Goal: Task Accomplishment & Management: Complete application form

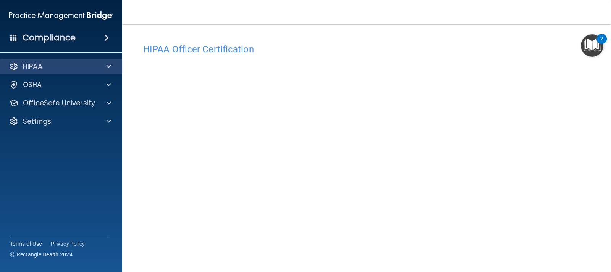
click at [110, 73] on div "HIPAA" at bounding box center [61, 66] width 123 height 15
click at [108, 67] on span at bounding box center [109, 66] width 5 height 9
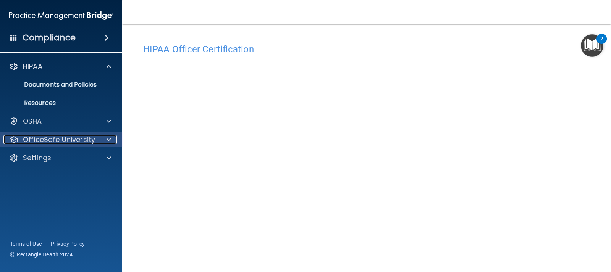
click at [106, 140] on div at bounding box center [107, 139] width 19 height 9
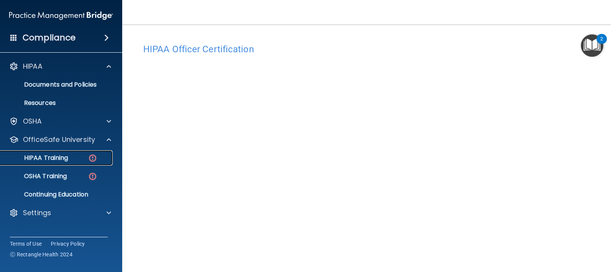
click at [87, 157] on div "HIPAA Training" at bounding box center [57, 158] width 104 height 8
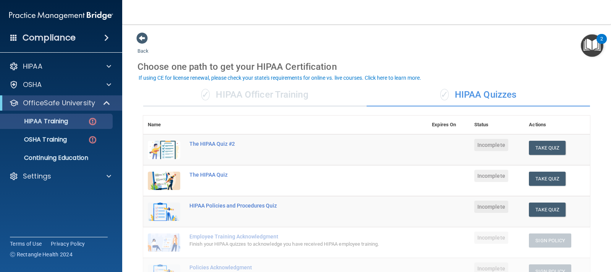
click at [289, 99] on div "✓ HIPAA Officer Training" at bounding box center [254, 95] width 223 height 23
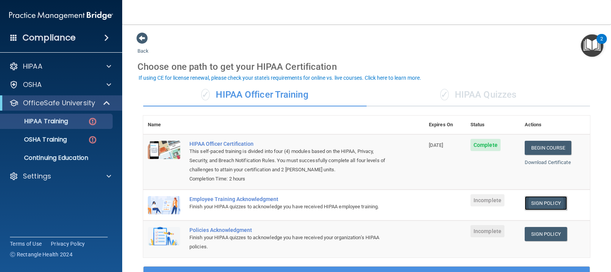
click at [542, 207] on link "Sign Policy" at bounding box center [546, 203] width 42 height 14
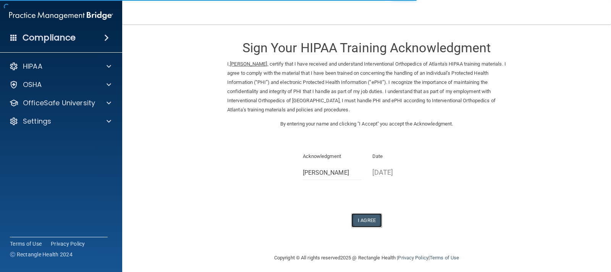
click at [371, 225] on button "I Agree" at bounding box center [366, 221] width 31 height 14
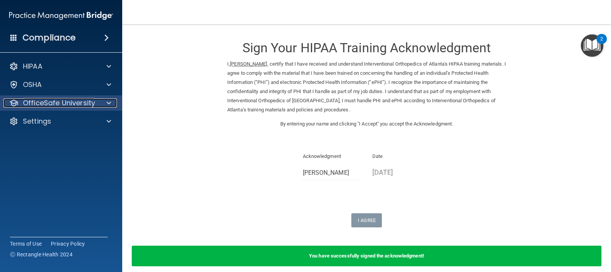
click at [101, 100] on div at bounding box center [107, 103] width 19 height 9
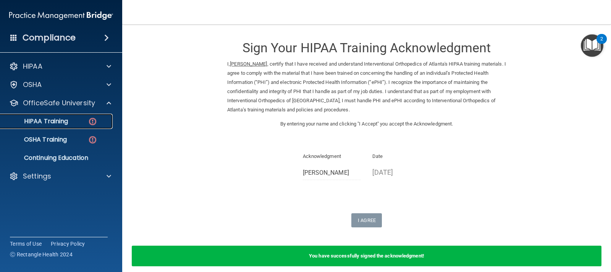
click at [86, 119] on div "HIPAA Training" at bounding box center [57, 122] width 104 height 8
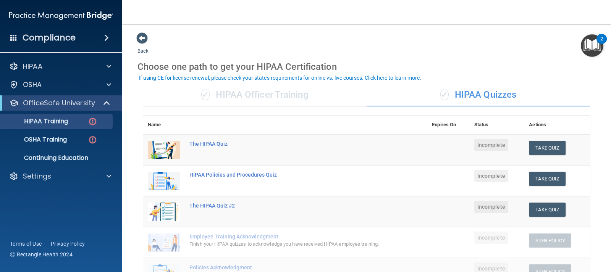
click at [224, 86] on div "✓ HIPAA Officer Training" at bounding box center [254, 95] width 223 height 23
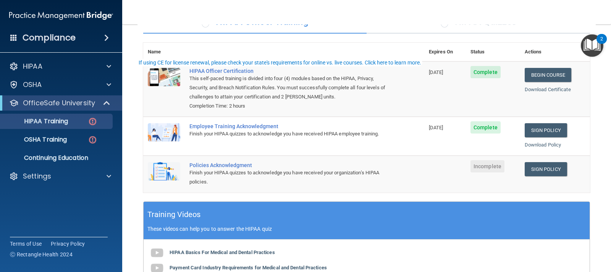
scroll to position [153, 0]
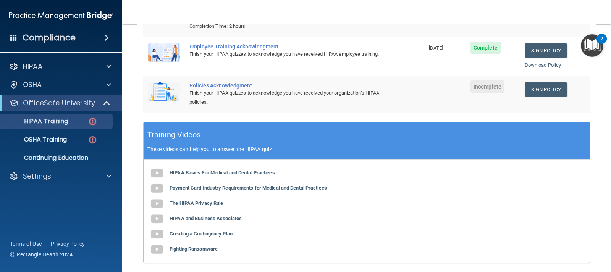
click at [498, 112] on td "Incomplete" at bounding box center [493, 94] width 54 height 37
click at [533, 93] on link "Sign Policy" at bounding box center [546, 90] width 42 height 14
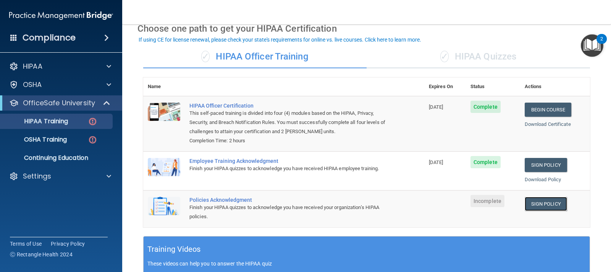
scroll to position [0, 0]
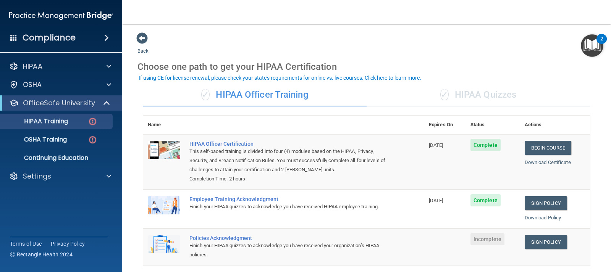
click at [428, 94] on div "✓ HIPAA Quizzes" at bounding box center [478, 95] width 223 height 23
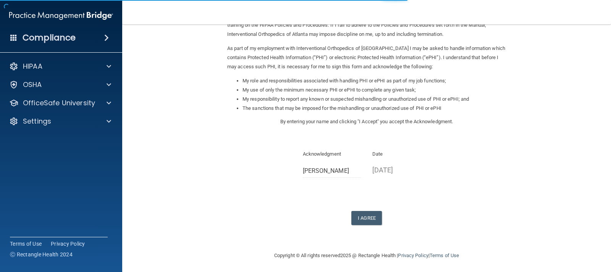
scroll to position [78, 0]
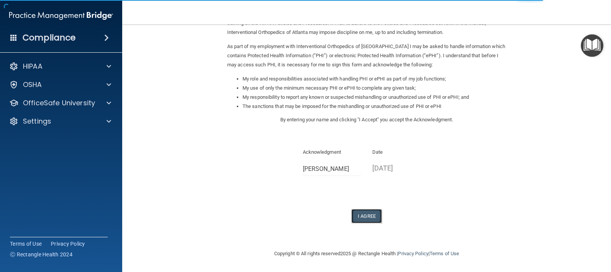
click at [369, 220] on button "I Agree" at bounding box center [366, 216] width 31 height 14
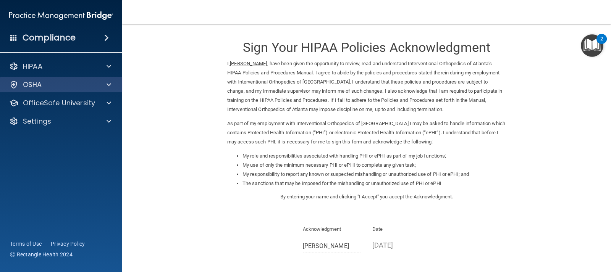
scroll to position [0, 0]
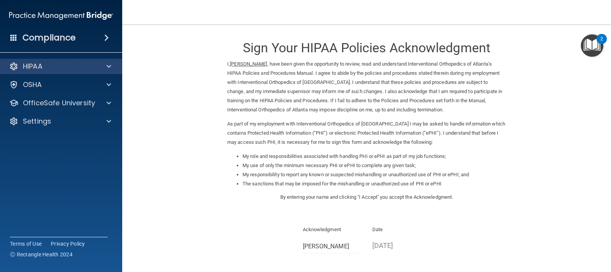
click at [108, 71] on div "HIPAA" at bounding box center [61, 66] width 123 height 15
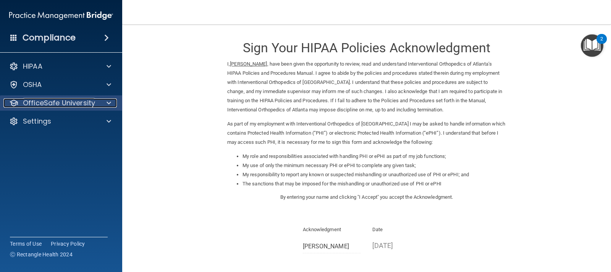
click at [107, 100] on div at bounding box center [107, 103] width 19 height 9
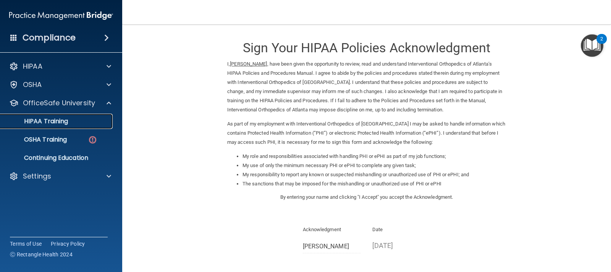
click at [89, 126] on link "HIPAA Training" at bounding box center [52, 121] width 120 height 15
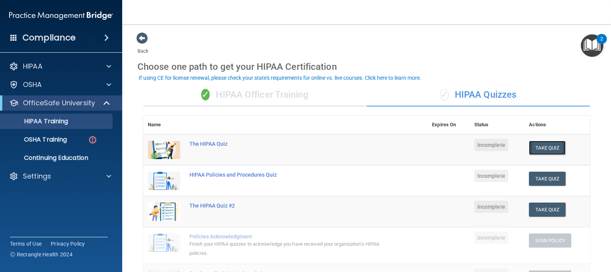
click at [542, 143] on button "Take Quiz" at bounding box center [547, 148] width 37 height 14
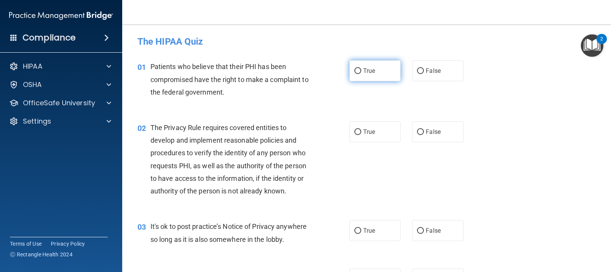
click at [366, 65] on label "True" at bounding box center [375, 70] width 51 height 21
click at [361, 68] on input "True" at bounding box center [358, 71] width 7 height 6
radio input "true"
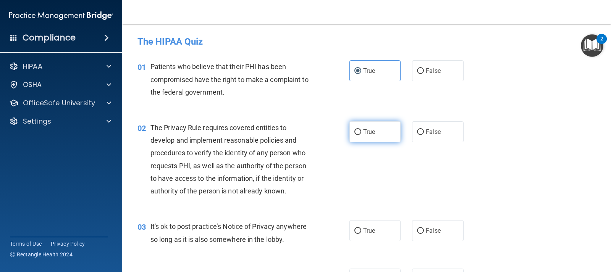
click at [366, 128] on label "True" at bounding box center [375, 131] width 51 height 21
click at [361, 130] on input "True" at bounding box center [358, 133] width 7 height 6
radio input "true"
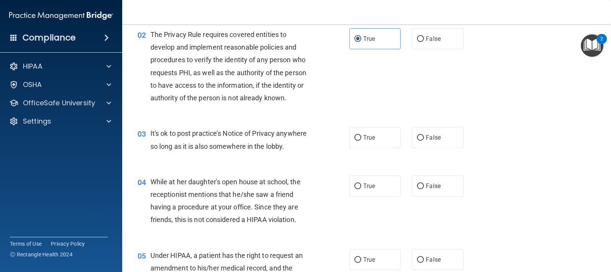
scroll to position [115, 0]
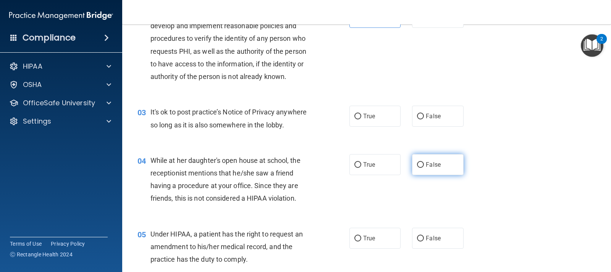
click at [421, 164] on input "False" at bounding box center [420, 165] width 7 height 6
radio input "true"
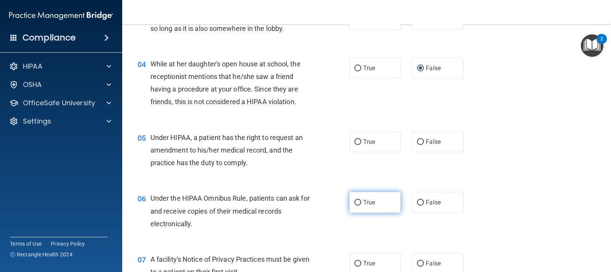
scroll to position [229, 0]
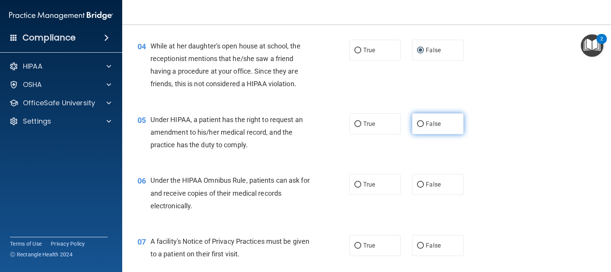
click at [415, 117] on label "False" at bounding box center [437, 123] width 51 height 21
click at [417, 121] on input "False" at bounding box center [420, 124] width 7 height 6
radio input "true"
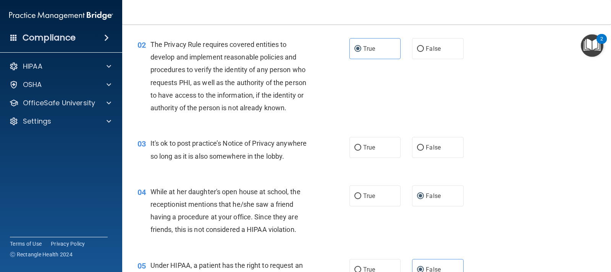
scroll to position [76, 0]
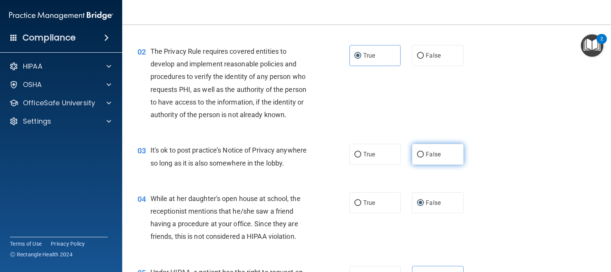
click at [413, 152] on label "False" at bounding box center [437, 154] width 51 height 21
click at [417, 152] on input "False" at bounding box center [420, 155] width 7 height 6
radio input "true"
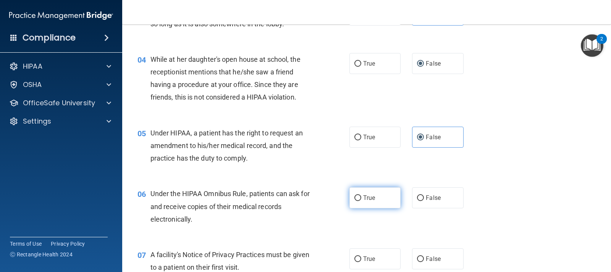
scroll to position [229, 0]
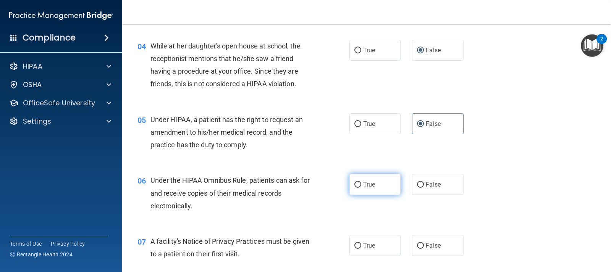
click at [366, 192] on label "True" at bounding box center [375, 184] width 51 height 21
click at [361, 188] on input "True" at bounding box center [358, 185] width 7 height 6
radio input "true"
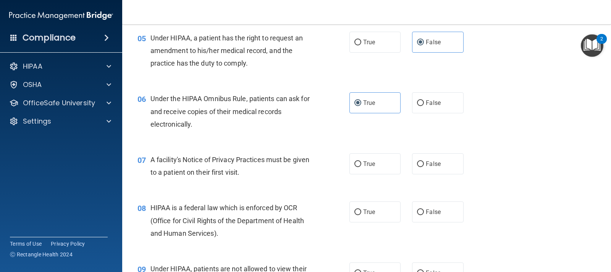
scroll to position [344, 0]
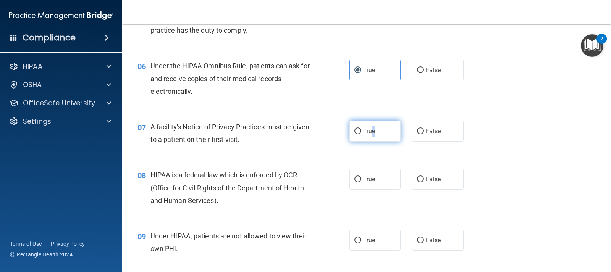
click at [371, 134] on span "True" at bounding box center [369, 131] width 12 height 7
click at [351, 132] on label "True" at bounding box center [375, 131] width 51 height 21
click at [355, 132] on input "True" at bounding box center [358, 132] width 7 height 6
radio input "true"
click at [381, 175] on label "True" at bounding box center [375, 179] width 51 height 21
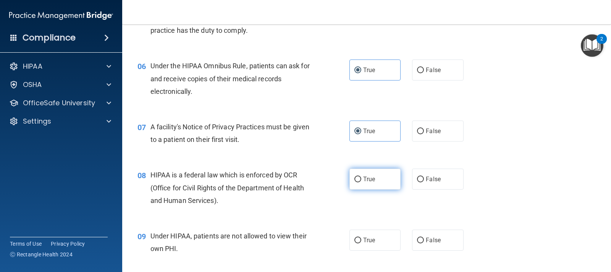
click at [361, 177] on input "True" at bounding box center [358, 180] width 7 height 6
radio input "true"
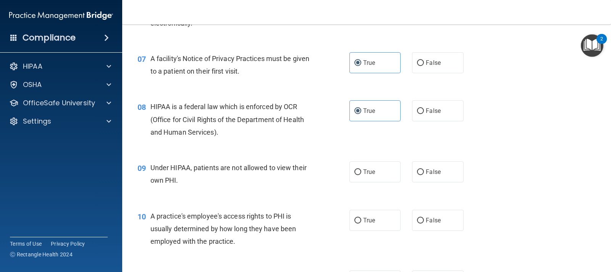
scroll to position [420, 0]
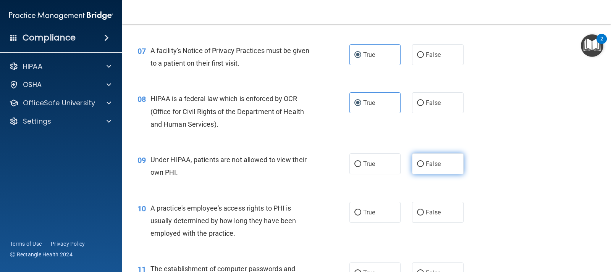
click at [447, 155] on label "False" at bounding box center [437, 164] width 51 height 21
click at [424, 162] on input "False" at bounding box center [420, 165] width 7 height 6
radio input "true"
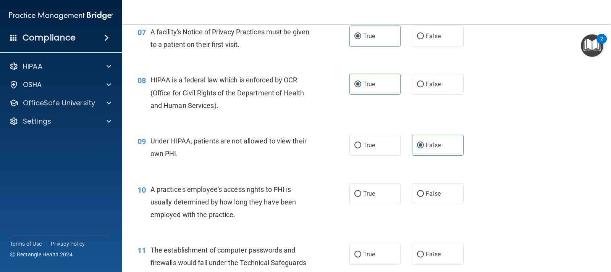
scroll to position [448, 0]
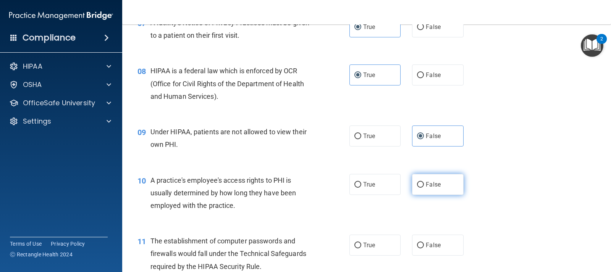
click at [426, 185] on span "False" at bounding box center [433, 184] width 15 height 7
click at [424, 185] on input "False" at bounding box center [420, 185] width 7 height 6
radio input "true"
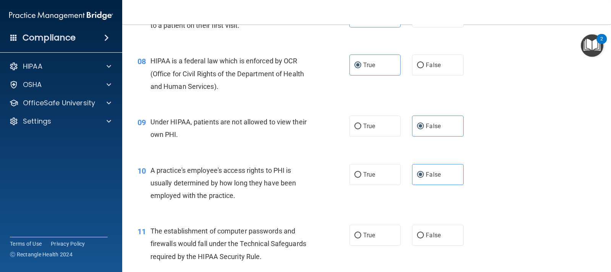
scroll to position [486, 0]
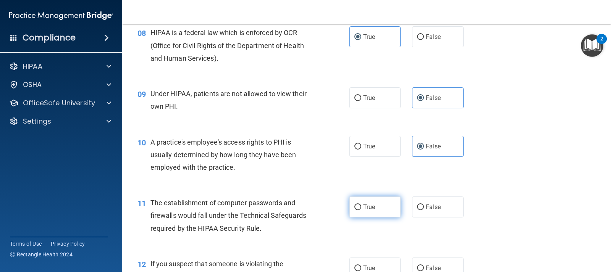
click at [364, 199] on label "True" at bounding box center [375, 207] width 51 height 21
click at [361, 205] on input "True" at bounding box center [358, 208] width 7 height 6
radio input "true"
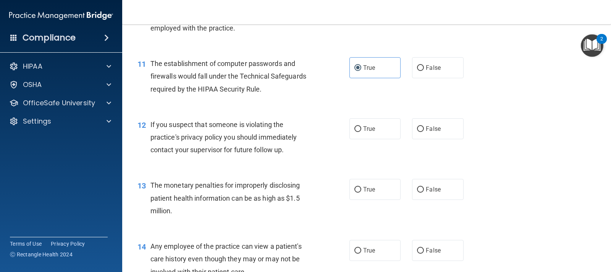
scroll to position [639, 0]
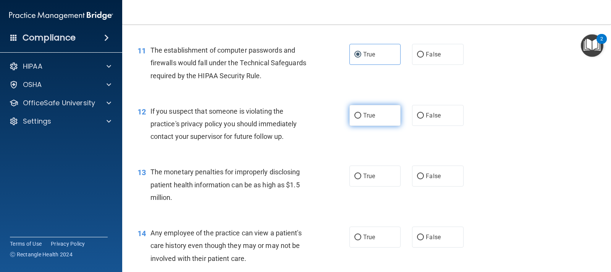
click at [371, 113] on span "True" at bounding box center [369, 115] width 12 height 7
click at [361, 113] on input "True" at bounding box center [358, 116] width 7 height 6
radio input "true"
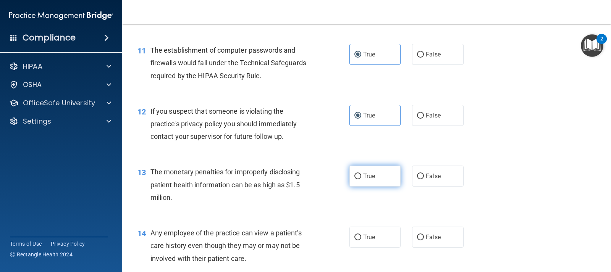
click at [370, 175] on span "True" at bounding box center [369, 176] width 12 height 7
click at [361, 175] on input "True" at bounding box center [358, 177] width 7 height 6
radio input "true"
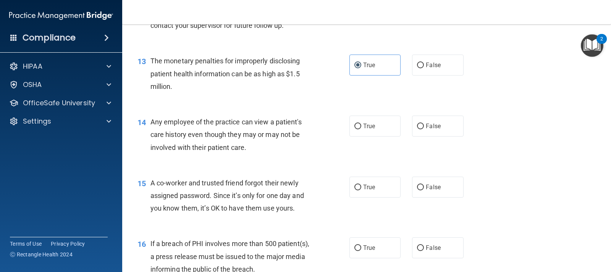
scroll to position [754, 0]
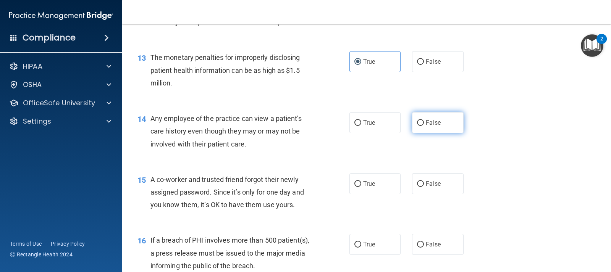
click at [448, 127] on label "False" at bounding box center [437, 122] width 51 height 21
click at [424, 126] on input "False" at bounding box center [420, 123] width 7 height 6
radio input "true"
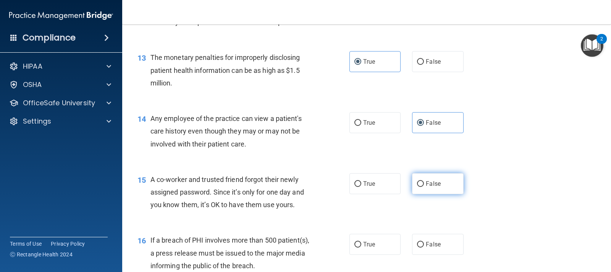
click at [426, 187] on span "False" at bounding box center [433, 183] width 15 height 7
click at [424, 187] on input "False" at bounding box center [420, 184] width 7 height 6
radio input "true"
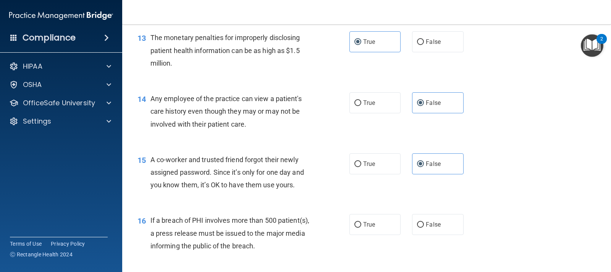
scroll to position [830, 0]
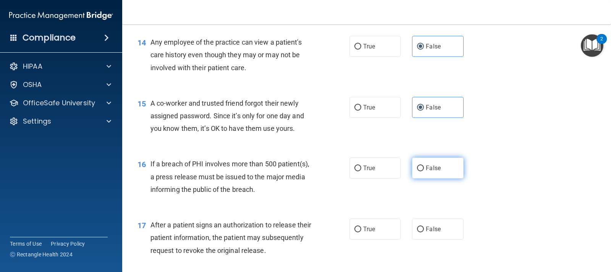
click at [422, 163] on label "False" at bounding box center [437, 168] width 51 height 21
click at [422, 166] on input "False" at bounding box center [420, 169] width 7 height 6
radio input "true"
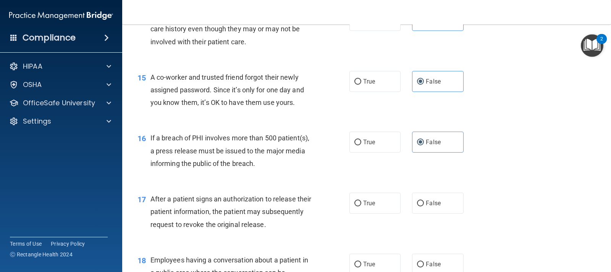
scroll to position [868, 0]
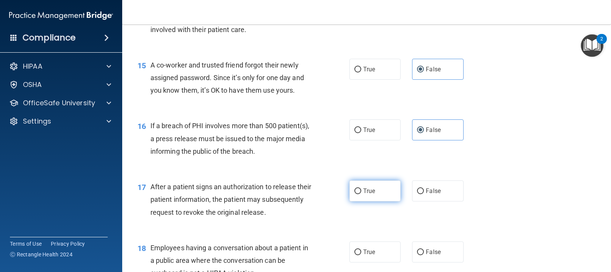
click at [366, 193] on span "True" at bounding box center [369, 191] width 12 height 7
click at [361, 193] on input "True" at bounding box center [358, 192] width 7 height 6
radio input "true"
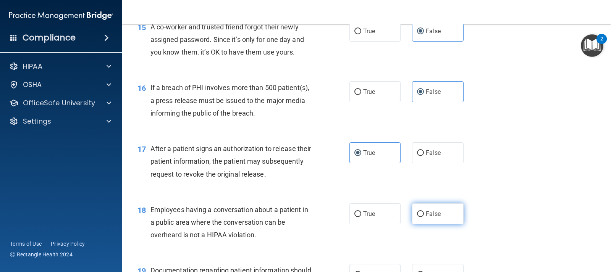
click at [418, 215] on input "False" at bounding box center [420, 215] width 7 height 6
radio input "true"
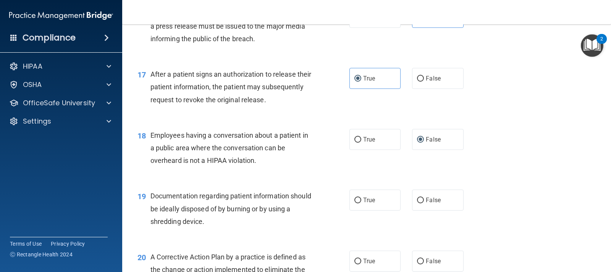
scroll to position [983, 0]
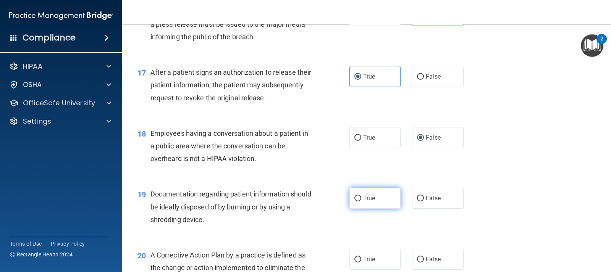
drag, startPoint x: 374, startPoint y: 200, endPoint x: 379, endPoint y: 200, distance: 4.2
click at [375, 200] on label "True" at bounding box center [375, 198] width 51 height 21
click at [361, 200] on input "True" at bounding box center [358, 199] width 7 height 6
radio input "true"
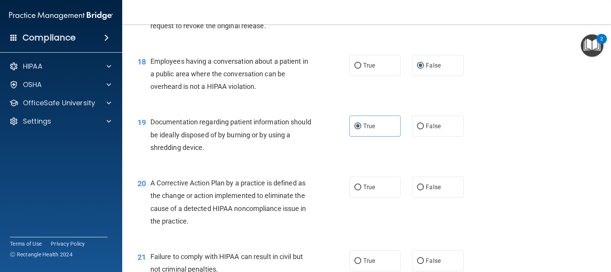
scroll to position [1059, 0]
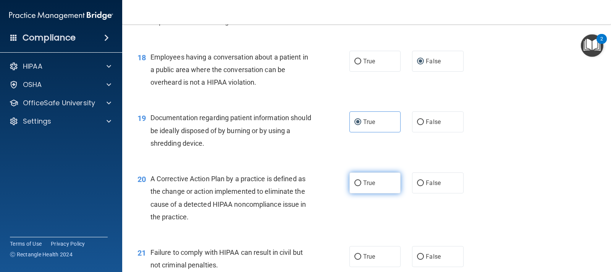
click at [371, 178] on label "True" at bounding box center [375, 183] width 51 height 21
click at [350, 183] on label "True" at bounding box center [375, 183] width 51 height 21
click at [355, 183] on input "True" at bounding box center [358, 184] width 7 height 6
radio input "true"
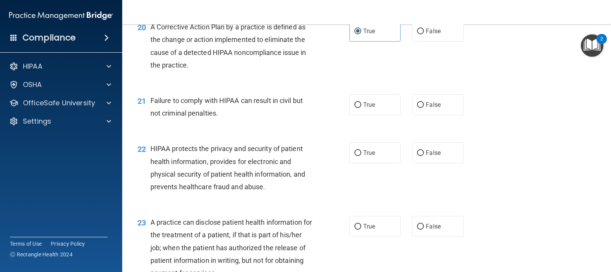
scroll to position [1212, 0]
click at [421, 100] on label "False" at bounding box center [437, 104] width 51 height 21
click at [421, 102] on input "False" at bounding box center [420, 105] width 7 height 6
radio input "true"
click at [351, 146] on label "True" at bounding box center [375, 152] width 51 height 21
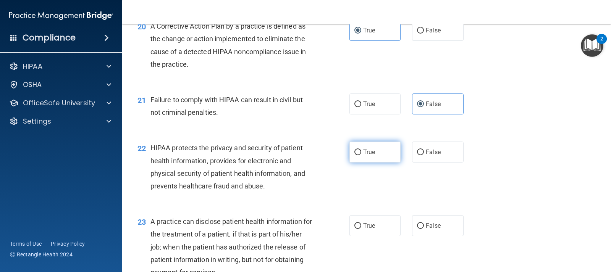
click at [355, 150] on input "True" at bounding box center [358, 153] width 7 height 6
radio input "true"
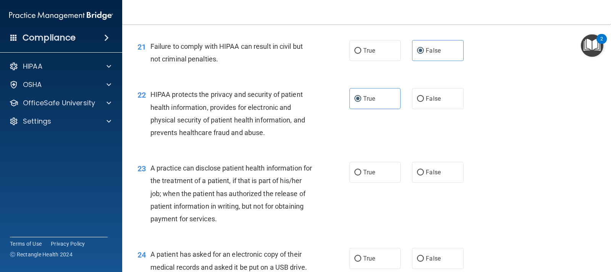
scroll to position [1365, 0]
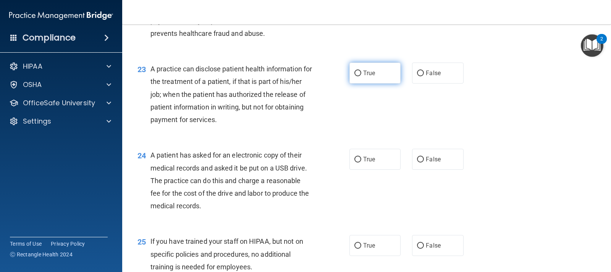
click at [350, 77] on label "True" at bounding box center [375, 73] width 51 height 21
click at [355, 76] on input "True" at bounding box center [358, 74] width 7 height 6
radio input "true"
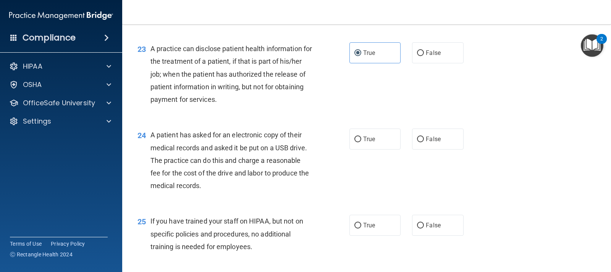
scroll to position [1403, 0]
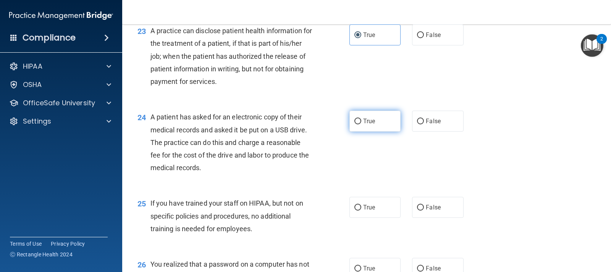
click at [363, 124] on span "True" at bounding box center [369, 121] width 12 height 7
click at [361, 124] on input "True" at bounding box center [358, 122] width 7 height 6
radio input "true"
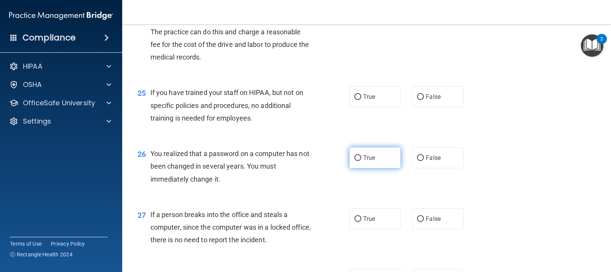
scroll to position [1518, 0]
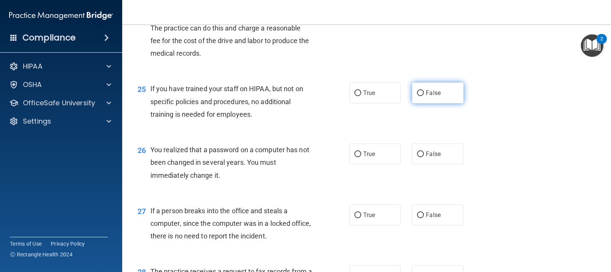
click at [450, 97] on label "False" at bounding box center [437, 93] width 51 height 21
click at [424, 96] on input "False" at bounding box center [420, 94] width 7 height 6
radio input "true"
click at [360, 160] on label "True" at bounding box center [375, 154] width 51 height 21
click at [360, 157] on input "True" at bounding box center [358, 155] width 7 height 6
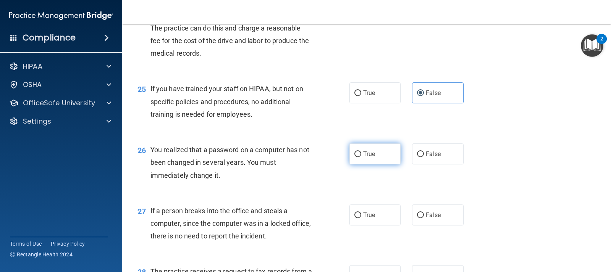
radio input "true"
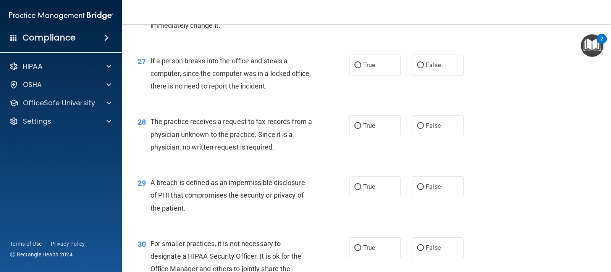
scroll to position [1671, 0]
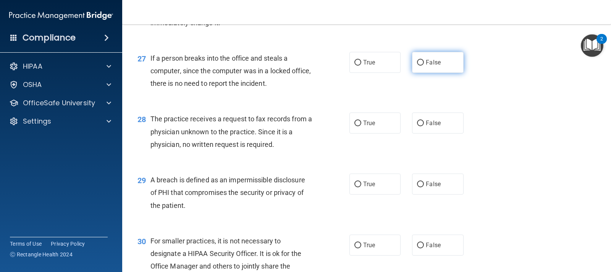
click at [454, 62] on label "False" at bounding box center [437, 62] width 51 height 21
click at [424, 62] on input "False" at bounding box center [420, 63] width 7 height 6
radio input "true"
click at [436, 125] on span "False" at bounding box center [433, 123] width 15 height 7
click at [424, 125] on input "False" at bounding box center [420, 124] width 7 height 6
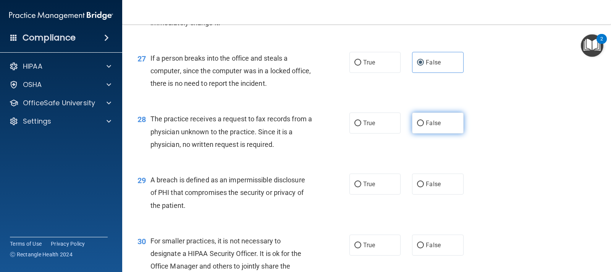
radio input "true"
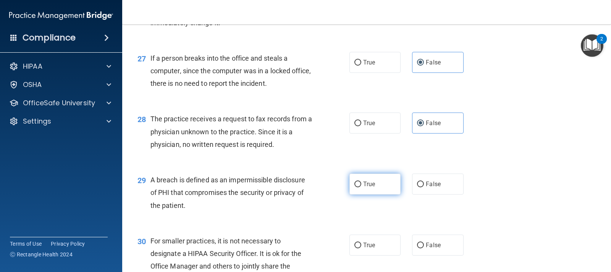
click at [357, 179] on label "True" at bounding box center [375, 184] width 51 height 21
click at [357, 182] on input "True" at bounding box center [358, 185] width 7 height 6
radio input "true"
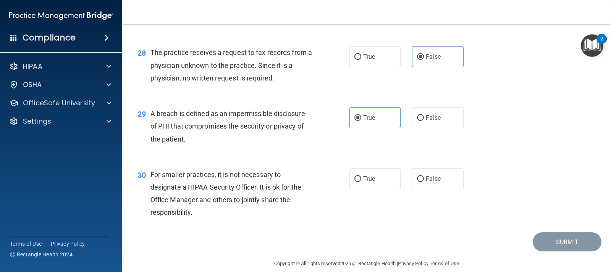
scroll to position [1747, 0]
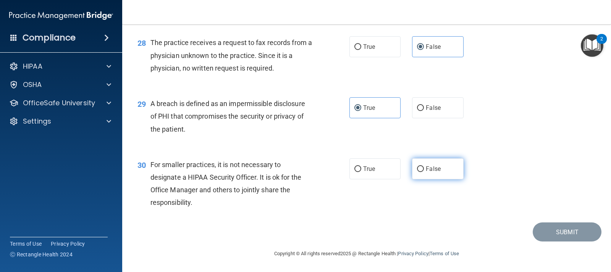
click at [418, 175] on label "False" at bounding box center [437, 169] width 51 height 21
click at [418, 172] on input "False" at bounding box center [420, 170] width 7 height 6
radio input "true"
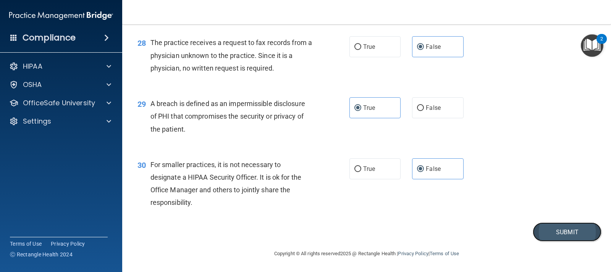
click at [541, 223] on button "Submit" at bounding box center [567, 232] width 69 height 19
click at [541, 228] on button "Submit" at bounding box center [567, 232] width 69 height 19
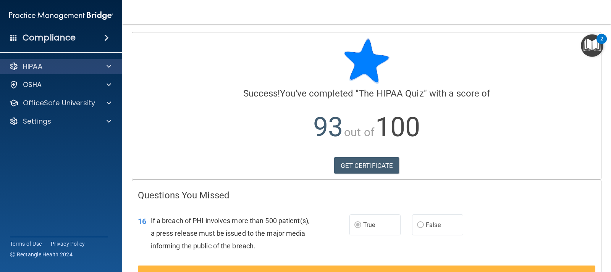
click at [110, 72] on div "HIPAA" at bounding box center [61, 66] width 123 height 15
click at [77, 65] on div "HIPAA" at bounding box center [50, 66] width 95 height 9
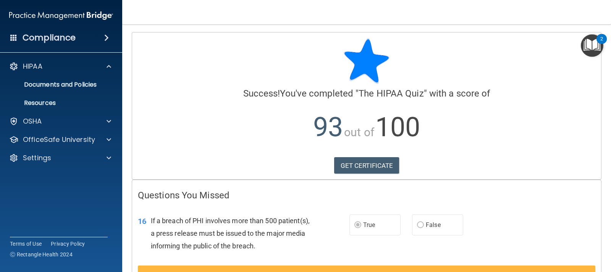
click at [165, 72] on div at bounding box center [367, 61] width 458 height 46
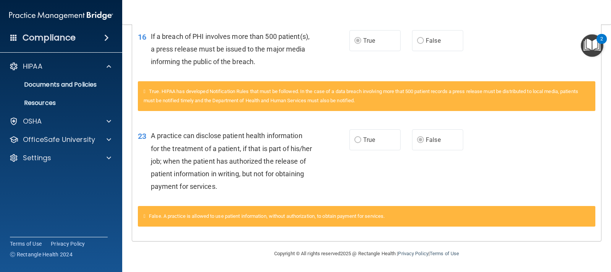
click at [377, 142] on label "True" at bounding box center [375, 140] width 51 height 21
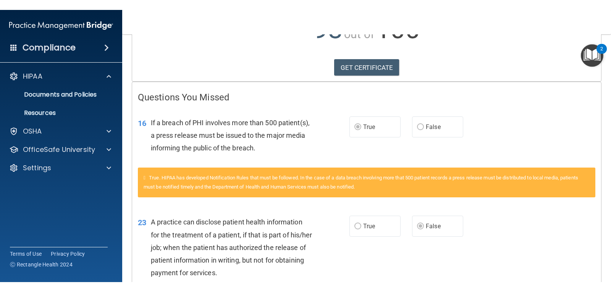
scroll to position [0, 0]
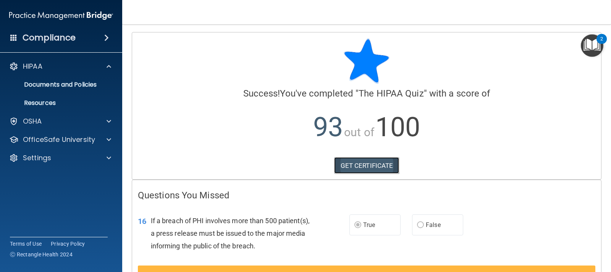
click at [369, 174] on link "GET CERTIFICATE" at bounding box center [366, 165] width 65 height 17
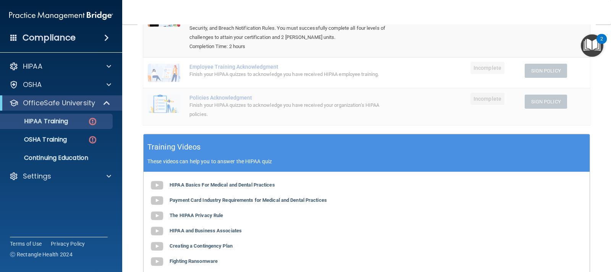
scroll to position [191, 0]
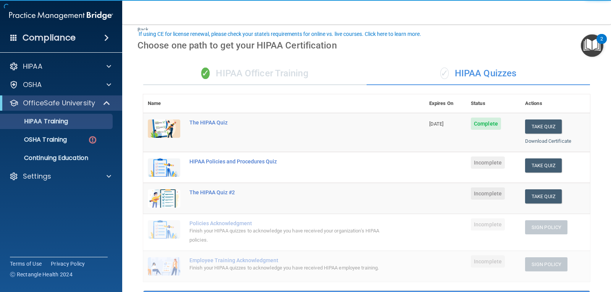
scroll to position [76, 0]
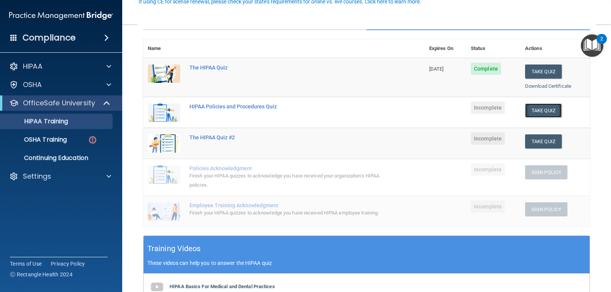
click at [550, 109] on button "Take Quiz" at bounding box center [543, 111] width 37 height 14
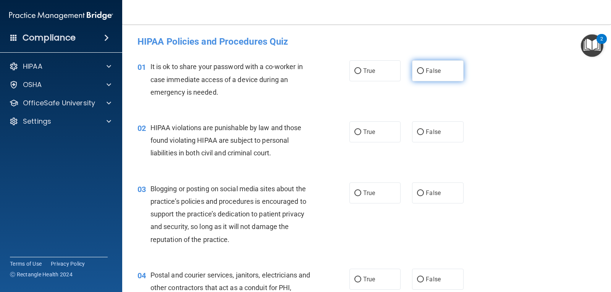
click at [418, 69] on input "False" at bounding box center [420, 71] width 7 height 6
radio input "true"
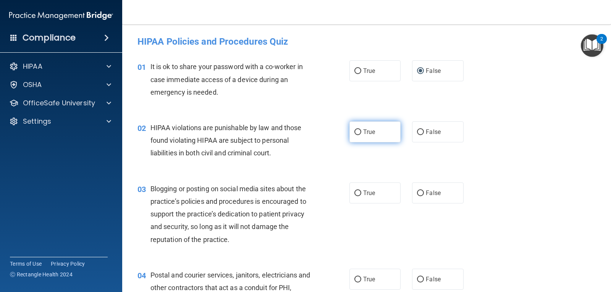
click at [384, 121] on label "True" at bounding box center [375, 131] width 51 height 21
click at [361, 130] on input "True" at bounding box center [358, 133] width 7 height 6
radio input "true"
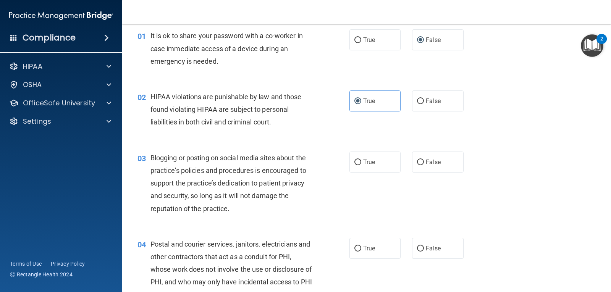
scroll to position [76, 0]
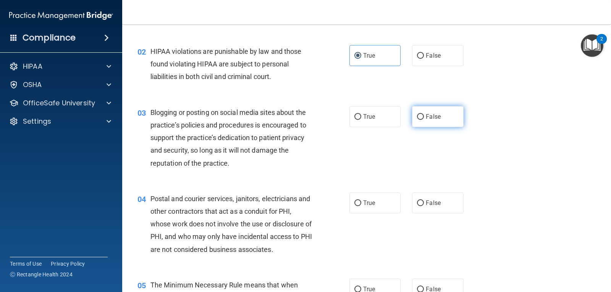
click at [432, 113] on span "False" at bounding box center [433, 116] width 15 height 7
click at [424, 114] on input "False" at bounding box center [420, 117] width 7 height 6
radio input "true"
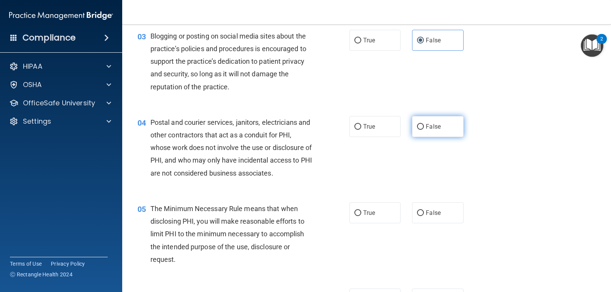
click at [421, 122] on label "False" at bounding box center [437, 126] width 51 height 21
click at [421, 124] on input "False" at bounding box center [420, 127] width 7 height 6
radio input "true"
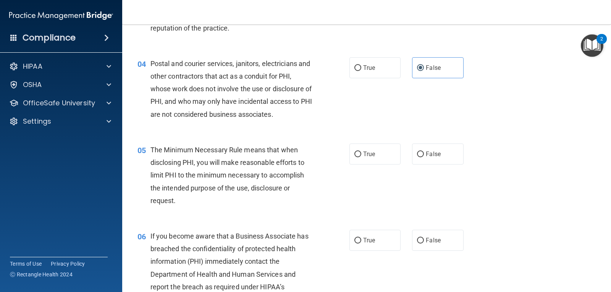
scroll to position [224, 0]
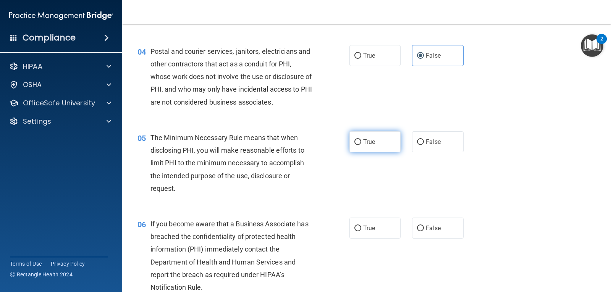
click at [360, 139] on label "True" at bounding box center [375, 141] width 51 height 21
click at [360, 139] on input "True" at bounding box center [358, 142] width 7 height 6
radio input "true"
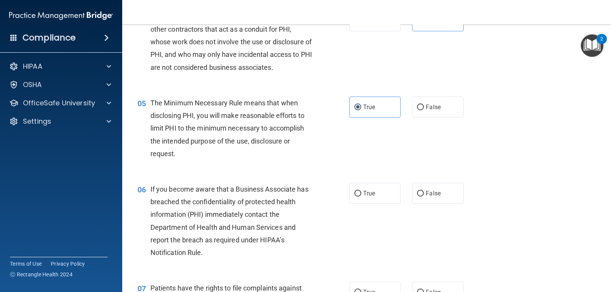
scroll to position [300, 0]
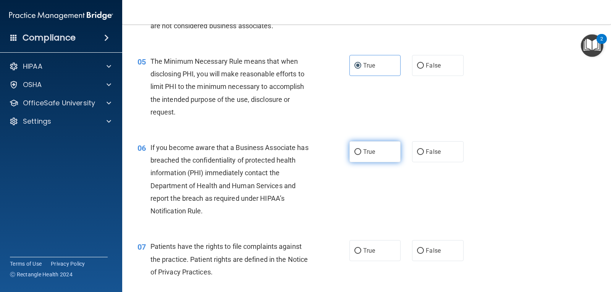
click at [360, 148] on label "True" at bounding box center [375, 151] width 51 height 21
click at [360, 149] on input "True" at bounding box center [358, 152] width 7 height 6
radio input "true"
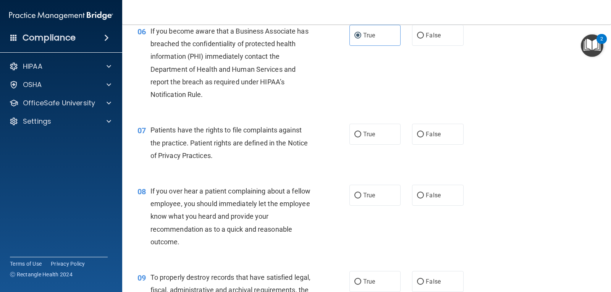
scroll to position [415, 0]
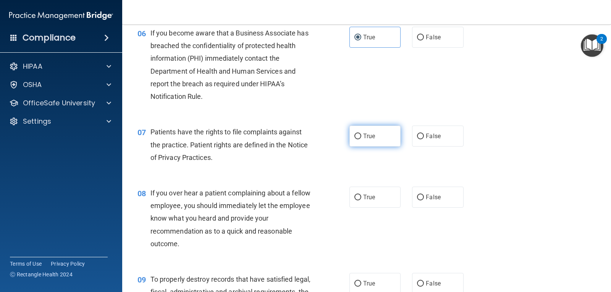
drag, startPoint x: 367, startPoint y: 143, endPoint x: 382, endPoint y: 142, distance: 15.3
click at [376, 144] on label "True" at bounding box center [375, 136] width 51 height 21
click at [359, 133] on label "True" at bounding box center [375, 136] width 51 height 21
click at [359, 134] on input "True" at bounding box center [358, 137] width 7 height 6
radio input "true"
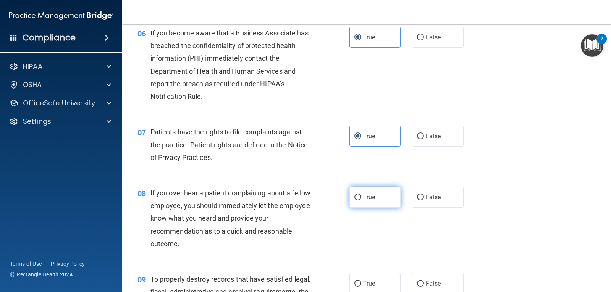
click at [360, 192] on label "True" at bounding box center [375, 197] width 51 height 21
click at [360, 195] on input "True" at bounding box center [358, 198] width 7 height 6
radio input "true"
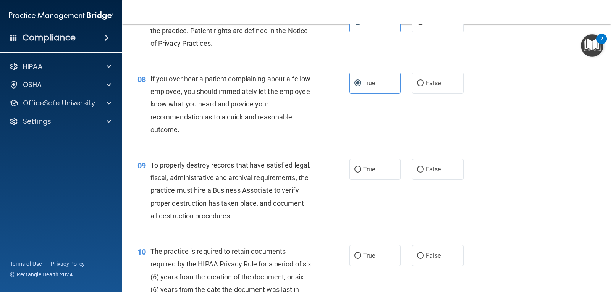
scroll to position [530, 0]
click at [353, 174] on label "True" at bounding box center [375, 169] width 51 height 21
click at [355, 172] on input "True" at bounding box center [358, 170] width 7 height 6
radio input "true"
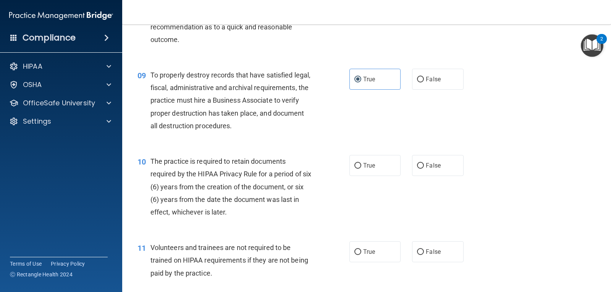
scroll to position [644, 0]
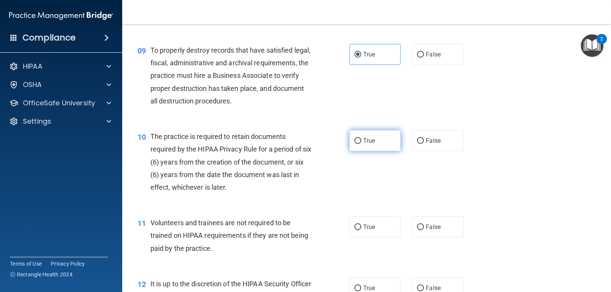
click at [368, 144] on span "True" at bounding box center [369, 140] width 12 height 7
click at [361, 144] on input "True" at bounding box center [358, 141] width 7 height 6
radio input "true"
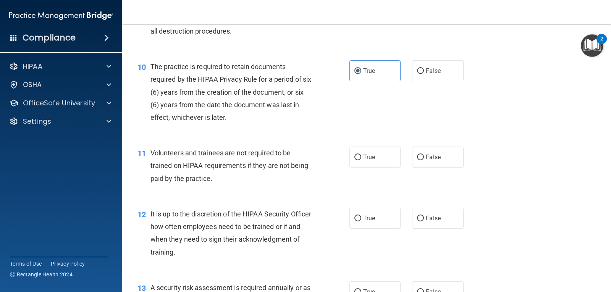
scroll to position [721, 0]
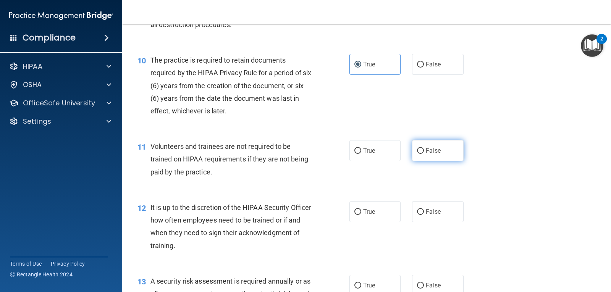
click at [443, 155] on label "False" at bounding box center [437, 150] width 51 height 21
click at [424, 154] on input "False" at bounding box center [420, 151] width 7 height 6
radio input "true"
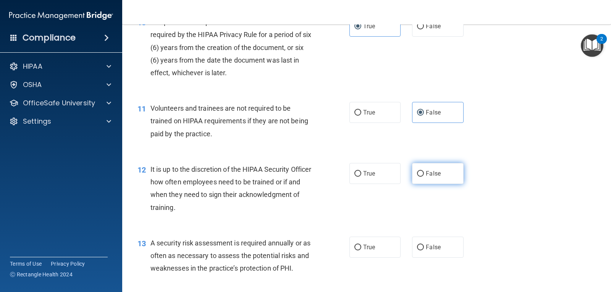
click at [417, 168] on label "False" at bounding box center [437, 173] width 51 height 21
click at [417, 171] on input "False" at bounding box center [420, 174] width 7 height 6
radio input "true"
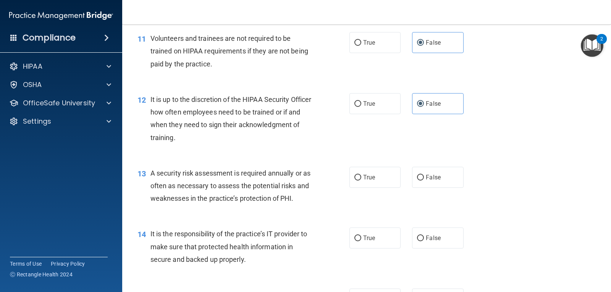
scroll to position [835, 0]
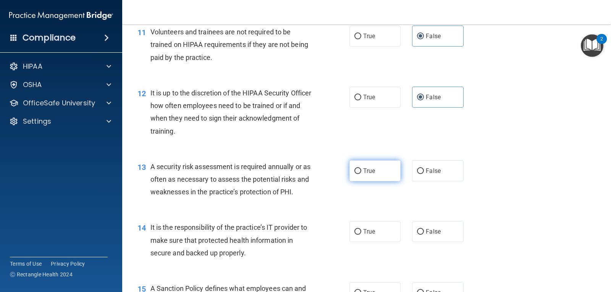
click at [372, 169] on span "True" at bounding box center [369, 170] width 12 height 7
click at [361, 169] on input "True" at bounding box center [358, 171] width 7 height 6
radio input "true"
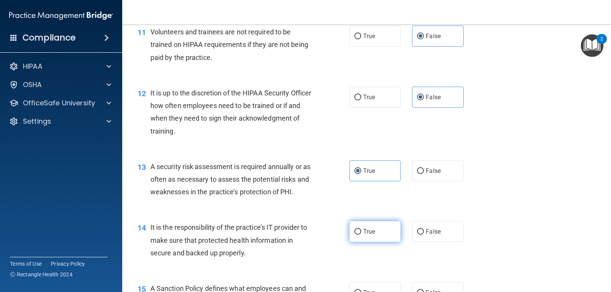
click at [392, 222] on label "True" at bounding box center [375, 231] width 51 height 21
click at [361, 229] on input "True" at bounding box center [358, 232] width 7 height 6
radio input "true"
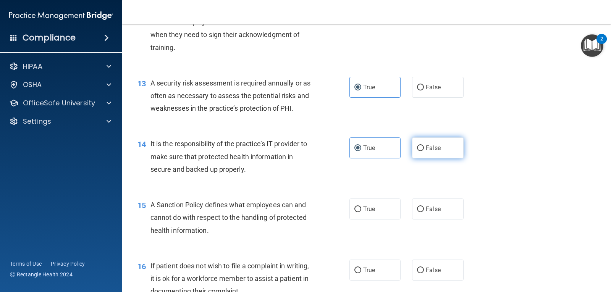
scroll to position [988, 0]
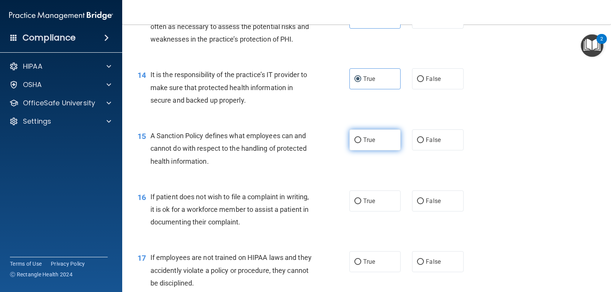
click at [374, 137] on label "True" at bounding box center [375, 140] width 51 height 21
click at [361, 138] on input "True" at bounding box center [358, 141] width 7 height 6
radio input "true"
drag, startPoint x: 330, startPoint y: 197, endPoint x: 353, endPoint y: 204, distance: 24.2
click at [330, 197] on div "16 If patient does not wish to file a complaint in writing, it is ok for a work…" at bounding box center [243, 212] width 235 height 42
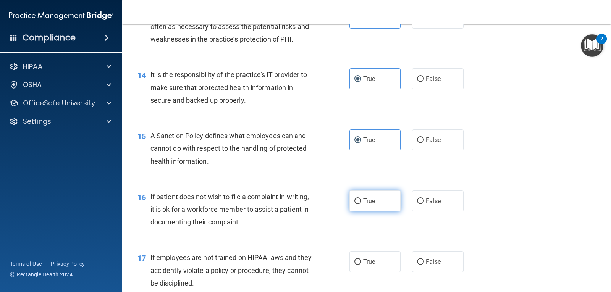
click at [361, 206] on label "True" at bounding box center [375, 201] width 51 height 21
click at [361, 204] on input "True" at bounding box center [358, 202] width 7 height 6
radio input "true"
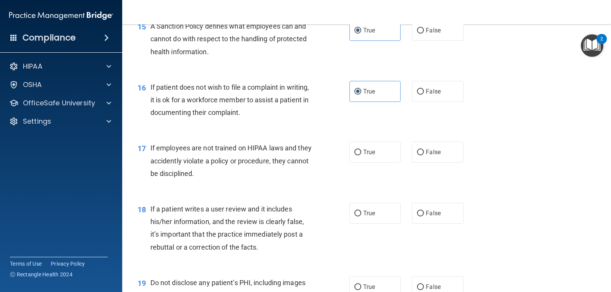
scroll to position [1103, 0]
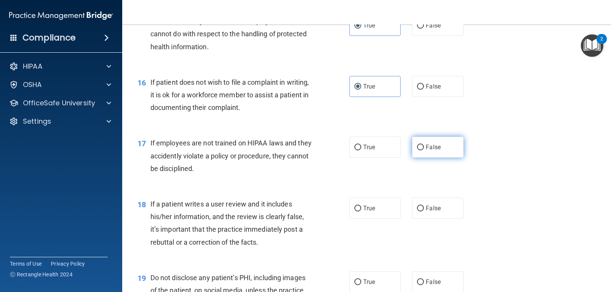
click at [419, 146] on input "False" at bounding box center [420, 148] width 7 height 6
radio input "true"
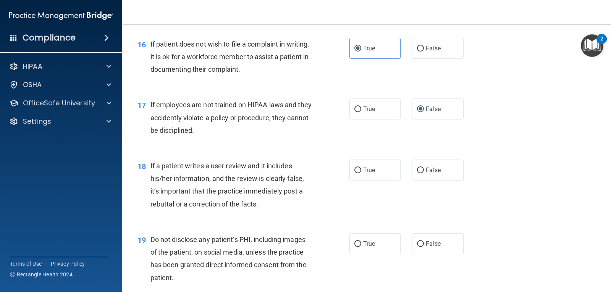
click at [373, 183] on div "18 If a patient writes a user review and it includes his/her information, and t…" at bounding box center [367, 187] width 470 height 74
click at [374, 175] on label "True" at bounding box center [375, 170] width 51 height 21
click at [361, 173] on input "True" at bounding box center [358, 171] width 7 height 6
radio input "true"
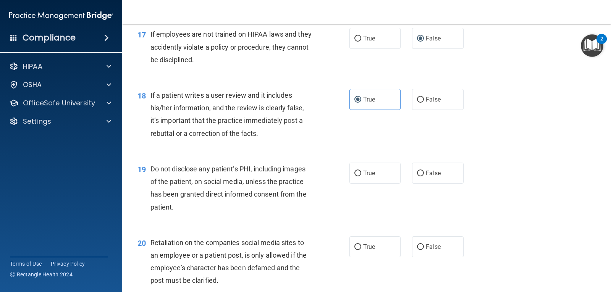
scroll to position [1217, 0]
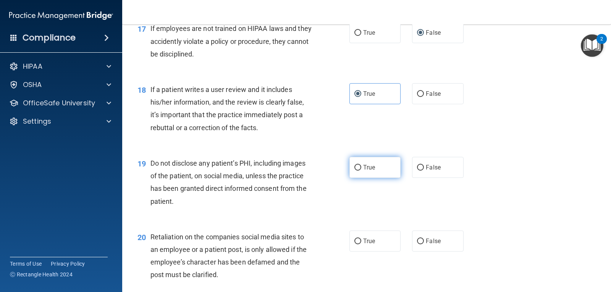
click at [363, 165] on span "True" at bounding box center [369, 167] width 12 height 7
click at [361, 165] on input "True" at bounding box center [358, 168] width 7 height 6
radio input "true"
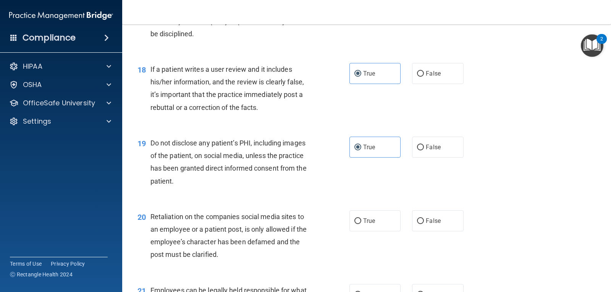
scroll to position [1255, 0]
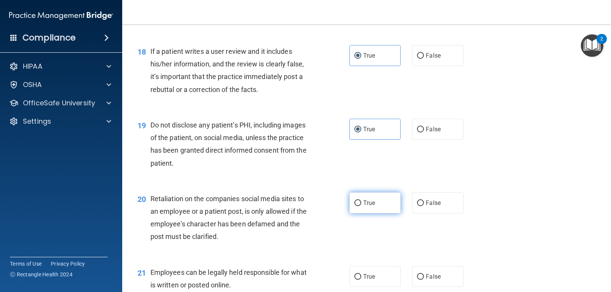
click at [371, 203] on span "True" at bounding box center [369, 202] width 12 height 7
click at [361, 203] on input "True" at bounding box center [358, 204] width 7 height 6
radio input "true"
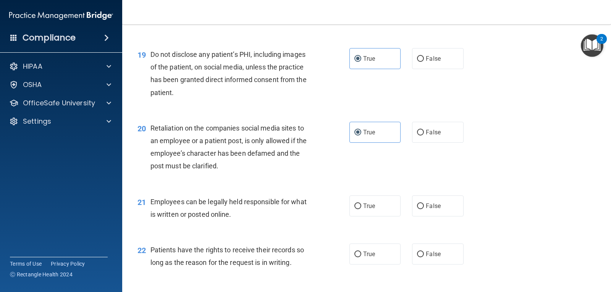
scroll to position [1332, 0]
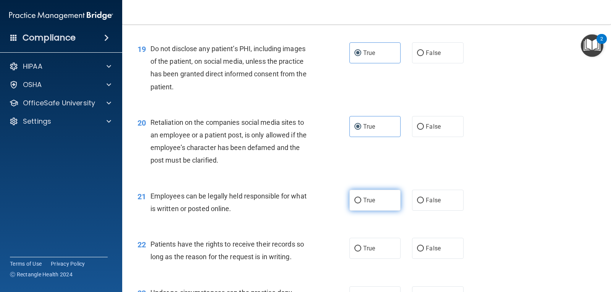
click at [350, 194] on label "True" at bounding box center [375, 200] width 51 height 21
click at [355, 198] on input "True" at bounding box center [358, 201] width 7 height 6
radio input "true"
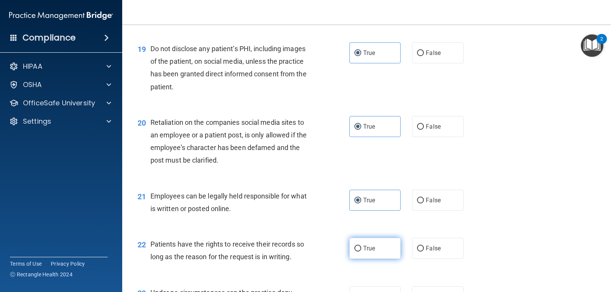
click at [374, 243] on label "True" at bounding box center [375, 248] width 51 height 21
click at [361, 246] on input "True" at bounding box center [358, 249] width 7 height 6
radio input "true"
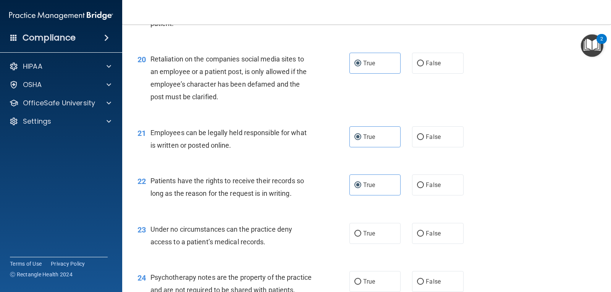
scroll to position [1408, 0]
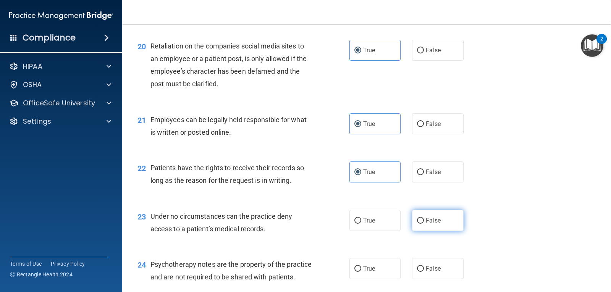
click at [423, 225] on label "False" at bounding box center [437, 220] width 51 height 21
click at [423, 224] on input "False" at bounding box center [420, 221] width 7 height 6
radio input "true"
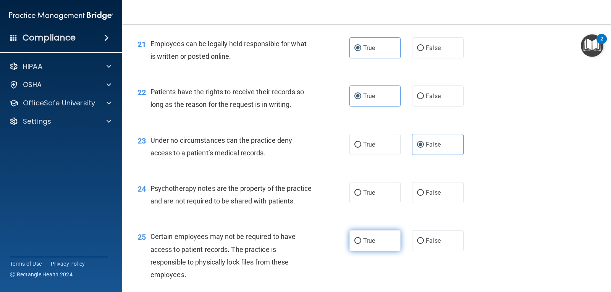
scroll to position [1485, 0]
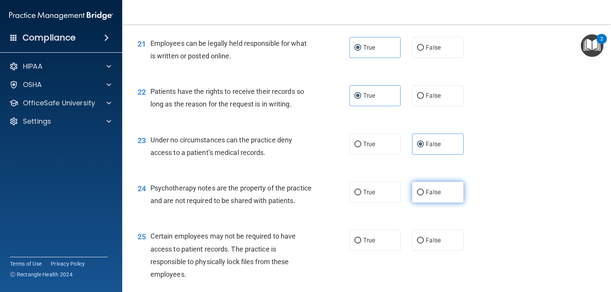
click at [440, 193] on label "False" at bounding box center [437, 192] width 51 height 21
click at [424, 193] on input "False" at bounding box center [420, 193] width 7 height 6
radio input "true"
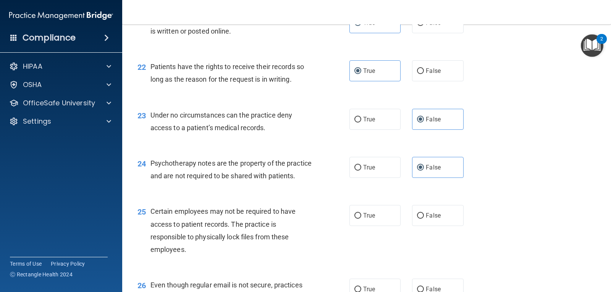
scroll to position [1523, 0]
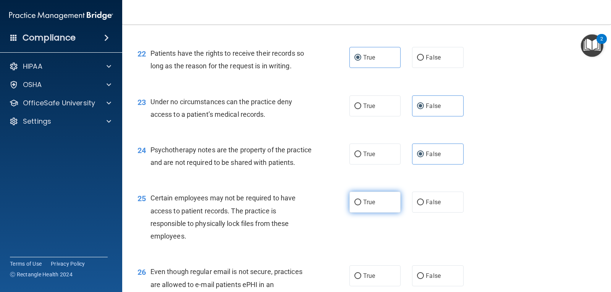
click at [358, 213] on label "True" at bounding box center [375, 202] width 51 height 21
click at [358, 206] on input "True" at bounding box center [358, 203] width 7 height 6
radio input "true"
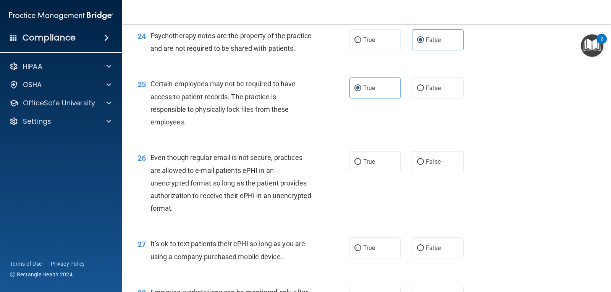
scroll to position [1637, 0]
click at [373, 172] on label "True" at bounding box center [375, 161] width 51 height 21
click at [361, 165] on input "True" at bounding box center [358, 162] width 7 height 6
radio input "true"
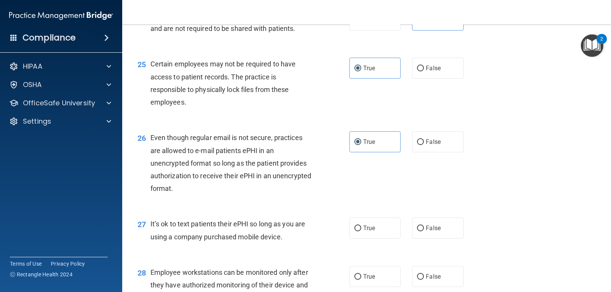
scroll to position [1676, 0]
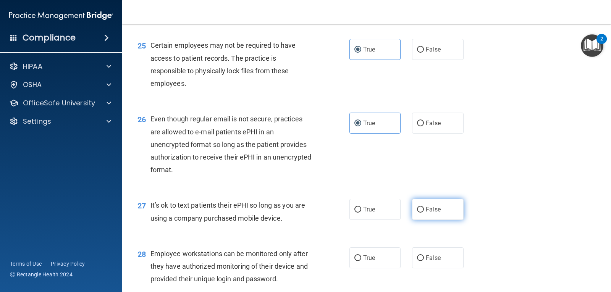
click at [424, 220] on label "False" at bounding box center [437, 209] width 51 height 21
click at [424, 213] on input "False" at bounding box center [420, 210] width 7 height 6
radio input "true"
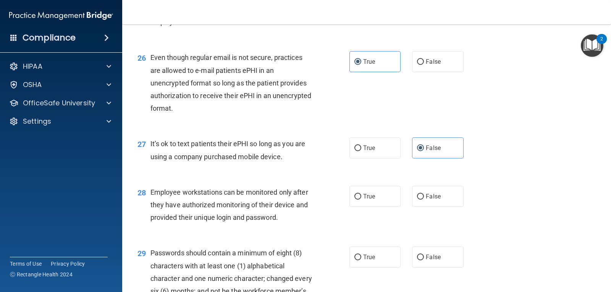
scroll to position [1752, 0]
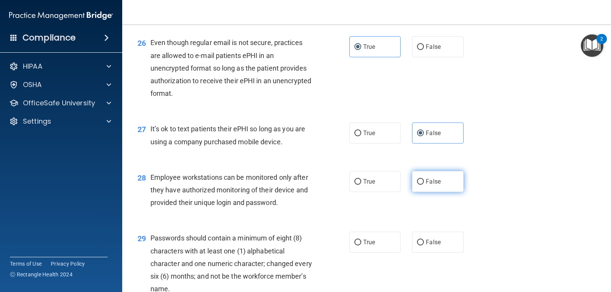
click at [429, 192] on label "False" at bounding box center [437, 181] width 51 height 21
click at [424, 185] on input "False" at bounding box center [420, 182] width 7 height 6
radio input "true"
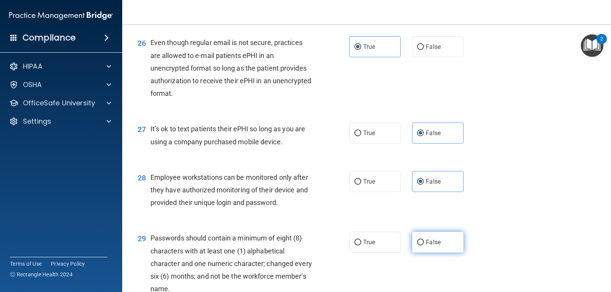
scroll to position [1790, 0]
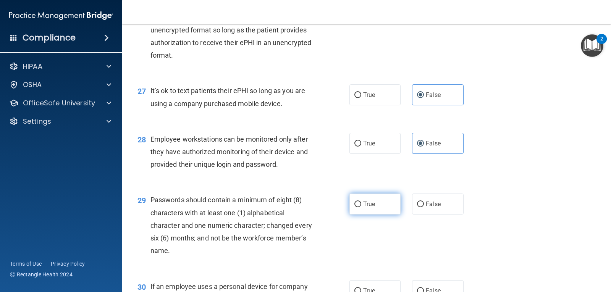
click at [369, 208] on span "True" at bounding box center [369, 204] width 12 height 7
click at [361, 207] on input "True" at bounding box center [358, 205] width 7 height 6
radio input "true"
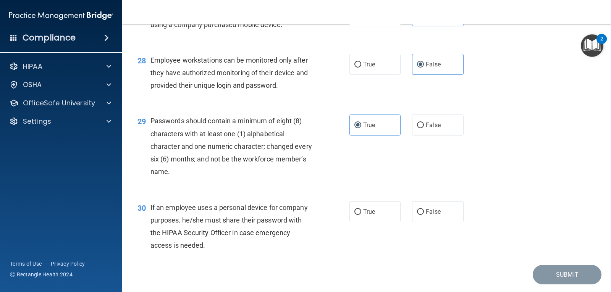
scroll to position [1905, 0]
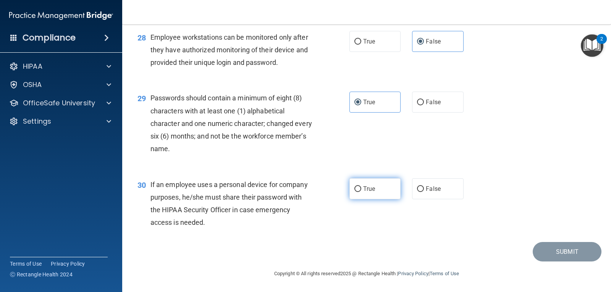
click at [392, 187] on label "True" at bounding box center [375, 188] width 51 height 21
click at [361, 187] on input "True" at bounding box center [358, 189] width 7 height 6
radio input "true"
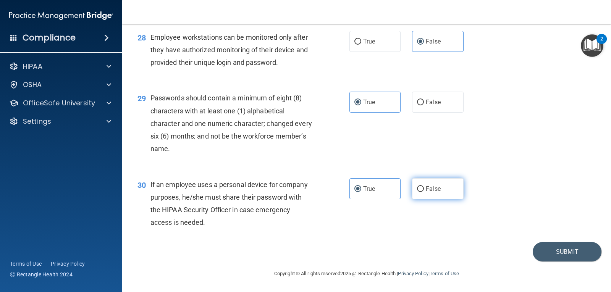
click at [412, 187] on label "False" at bounding box center [437, 188] width 51 height 21
click at [417, 187] on input "False" at bounding box center [420, 189] width 7 height 6
radio input "true"
radio input "false"
click at [564, 253] on button "Submit" at bounding box center [567, 251] width 69 height 19
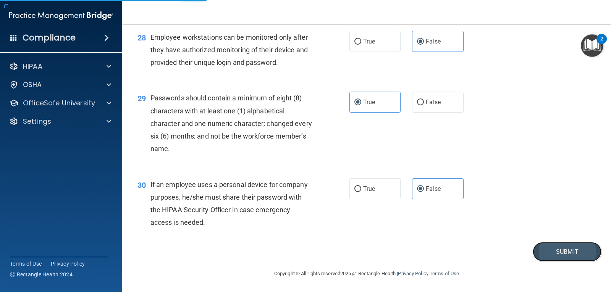
click at [562, 256] on button "Submit" at bounding box center [567, 251] width 69 height 19
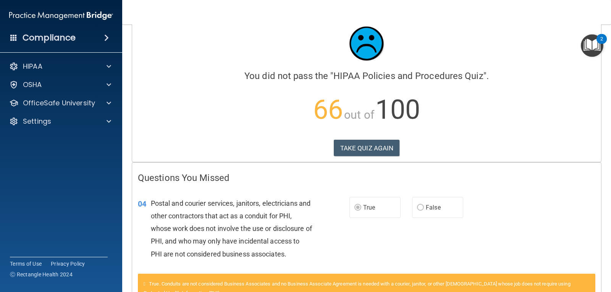
scroll to position [31, 0]
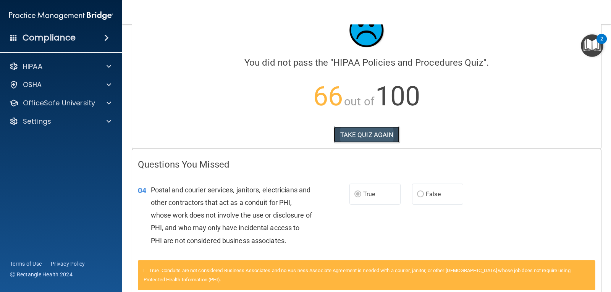
click at [361, 137] on button "TAKE QUIZ AGAIN" at bounding box center [367, 134] width 66 height 17
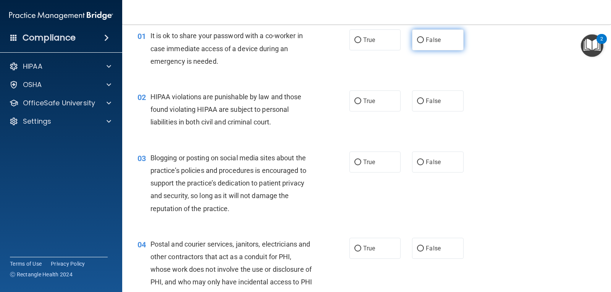
click at [452, 39] on label "False" at bounding box center [437, 39] width 51 height 21
click at [424, 39] on input "False" at bounding box center [420, 40] width 7 height 6
radio input "true"
click at [374, 96] on label "True" at bounding box center [375, 101] width 51 height 21
click at [361, 99] on input "True" at bounding box center [358, 102] width 7 height 6
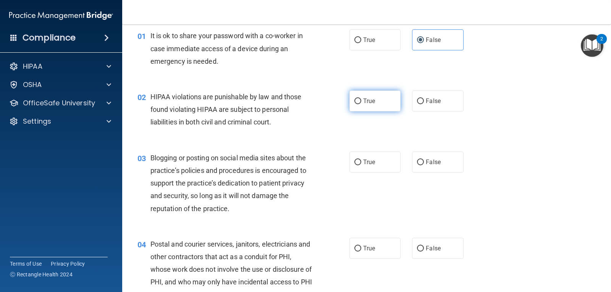
radio input "true"
click at [460, 176] on div "03 Blogging or posting on social media sites about the practice’s policies and …" at bounding box center [367, 185] width 470 height 86
click at [452, 170] on label "False" at bounding box center [437, 162] width 51 height 21
click at [424, 165] on input "False" at bounding box center [420, 163] width 7 height 6
radio input "true"
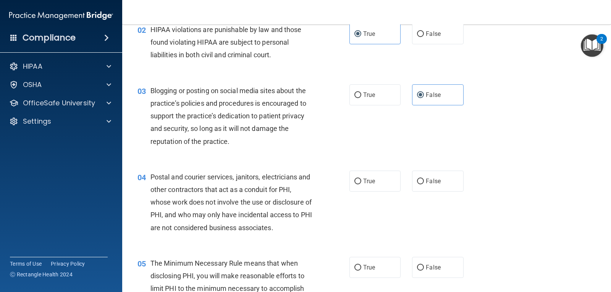
scroll to position [146, 0]
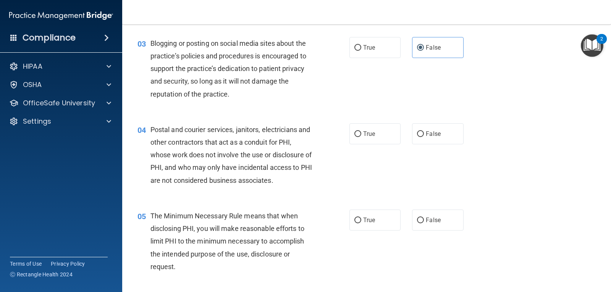
click at [435, 145] on div "04 Postal and courier services, janitors, electricians and other contractors th…" at bounding box center [367, 157] width 470 height 86
click at [433, 139] on label "False" at bounding box center [437, 133] width 51 height 21
click at [424, 137] on input "False" at bounding box center [420, 134] width 7 height 6
radio input "true"
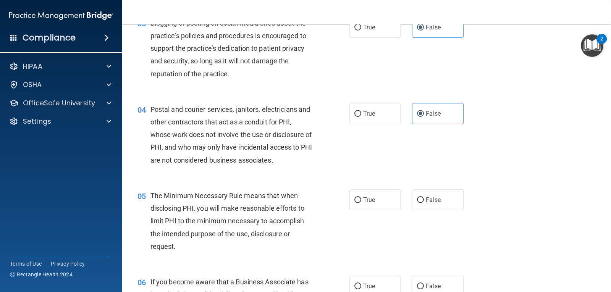
scroll to position [184, 0]
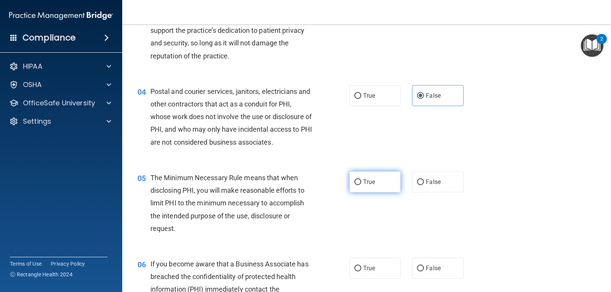
click at [382, 173] on label "True" at bounding box center [375, 182] width 51 height 21
click at [361, 180] on input "True" at bounding box center [358, 183] width 7 height 6
radio input "true"
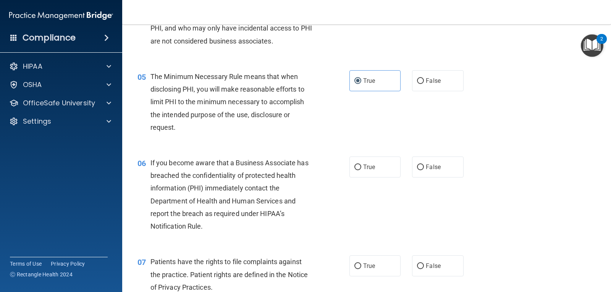
scroll to position [298, 0]
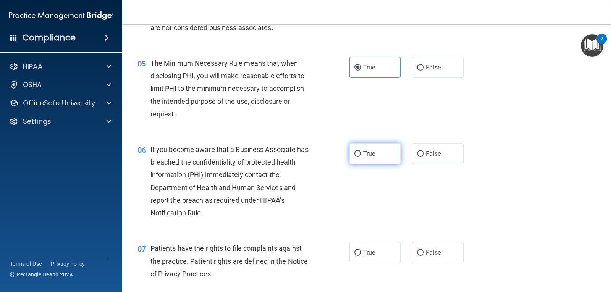
click at [371, 157] on span "True" at bounding box center [369, 153] width 12 height 7
click at [361, 157] on input "True" at bounding box center [358, 154] width 7 height 6
radio input "true"
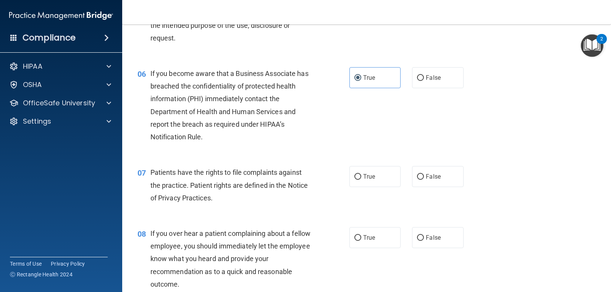
scroll to position [375, 0]
click at [379, 175] on label "True" at bounding box center [375, 176] width 51 height 21
click at [361, 175] on input "True" at bounding box center [358, 177] width 7 height 6
radio input "true"
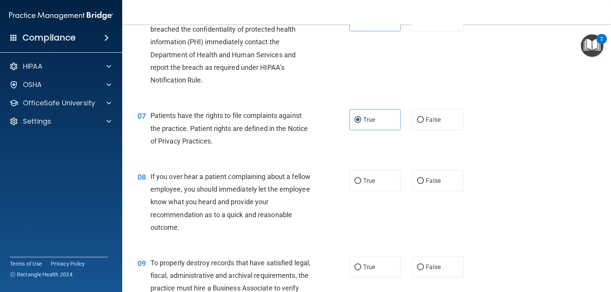
scroll to position [451, 0]
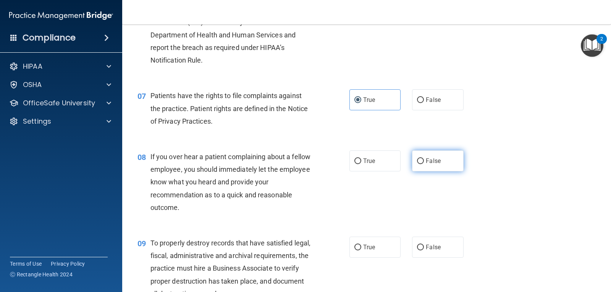
click at [440, 158] on label "False" at bounding box center [437, 161] width 51 height 21
click at [424, 159] on input "False" at bounding box center [420, 162] width 7 height 6
radio input "true"
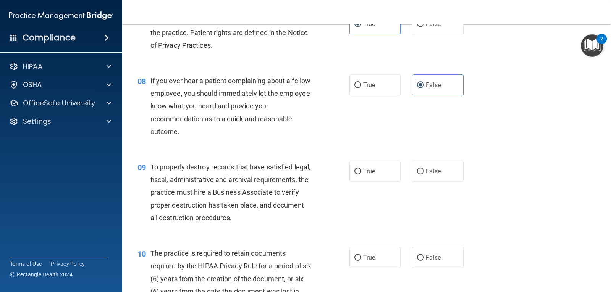
scroll to position [528, 0]
click at [376, 170] on label "True" at bounding box center [375, 170] width 51 height 21
click at [361, 170] on input "True" at bounding box center [358, 171] width 7 height 6
radio input "true"
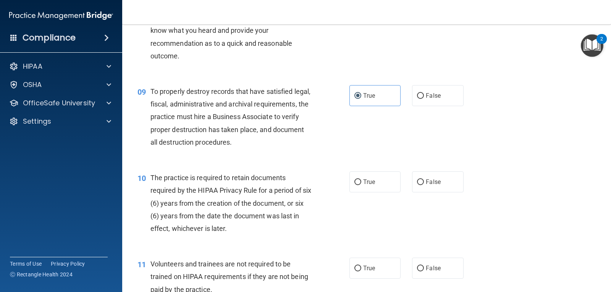
scroll to position [604, 0]
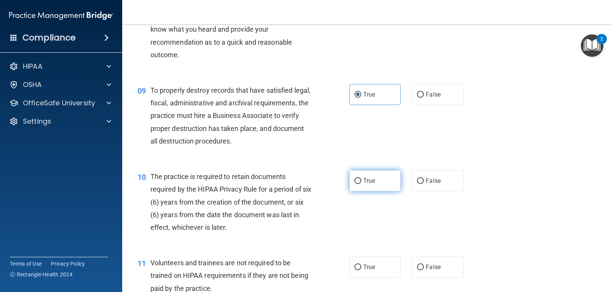
drag, startPoint x: 377, startPoint y: 177, endPoint x: 385, endPoint y: 174, distance: 8.5
click at [379, 177] on label "True" at bounding box center [375, 180] width 51 height 21
click at [361, 178] on input "True" at bounding box center [358, 181] width 7 height 6
radio input "true"
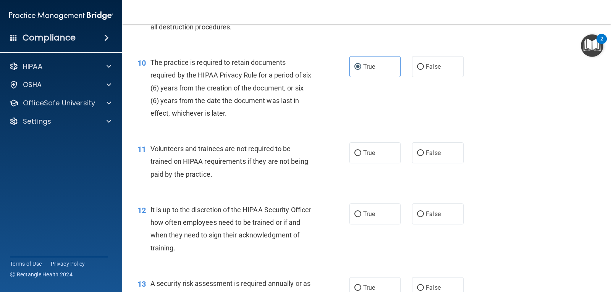
scroll to position [719, 0]
click at [434, 154] on span "False" at bounding box center [433, 152] width 15 height 7
click at [424, 154] on input "False" at bounding box center [420, 153] width 7 height 6
radio input "true"
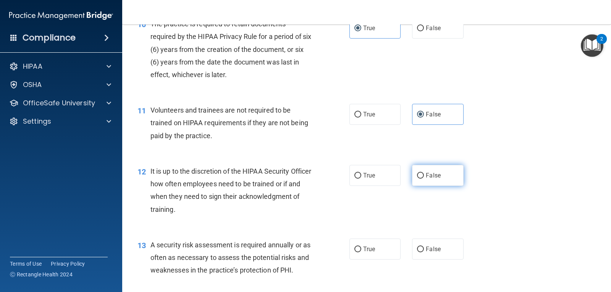
click at [449, 173] on label "False" at bounding box center [437, 175] width 51 height 21
click at [424, 173] on input "False" at bounding box center [420, 176] width 7 height 6
radio input "true"
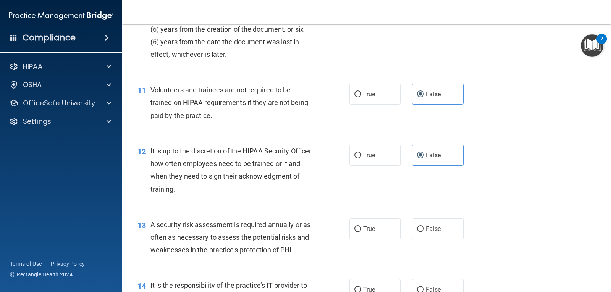
scroll to position [833, 0]
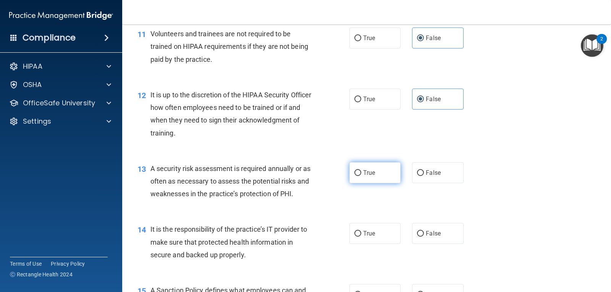
click at [373, 176] on label "True" at bounding box center [375, 172] width 51 height 21
click at [361, 176] on input "True" at bounding box center [358, 173] width 7 height 6
radio input "true"
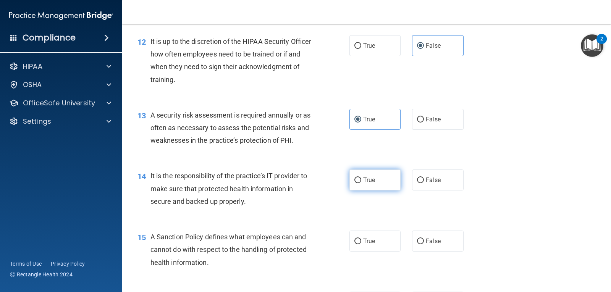
scroll to position [910, 0]
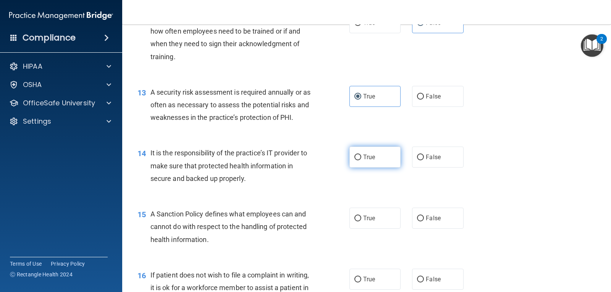
click at [378, 153] on label "True" at bounding box center [375, 157] width 51 height 21
click at [361, 155] on input "True" at bounding box center [358, 158] width 7 height 6
radio input "true"
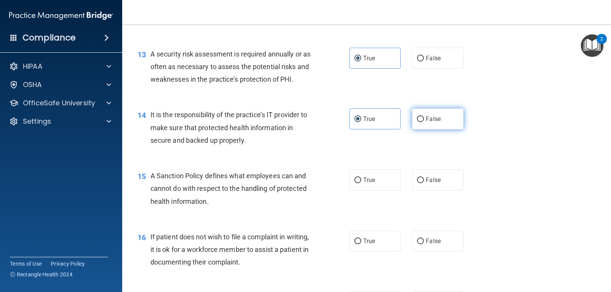
scroll to position [986, 0]
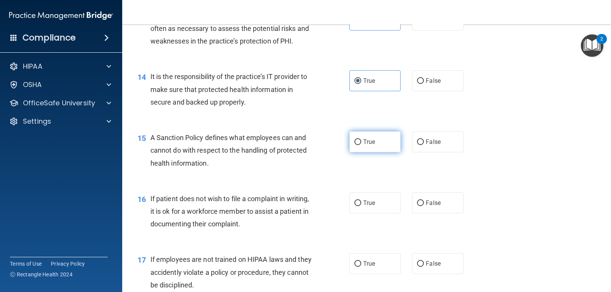
click at [384, 143] on label "True" at bounding box center [375, 141] width 51 height 21
click at [361, 143] on input "True" at bounding box center [358, 142] width 7 height 6
radio input "true"
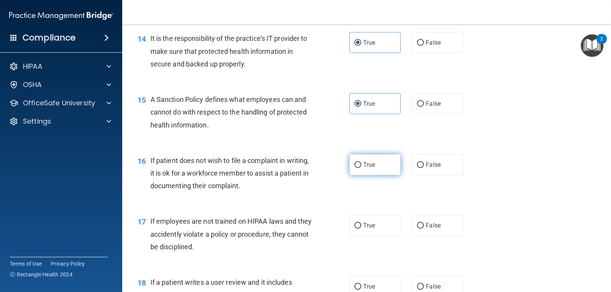
click at [387, 160] on label "True" at bounding box center [375, 164] width 51 height 21
click at [361, 162] on input "True" at bounding box center [358, 165] width 7 height 6
radio input "true"
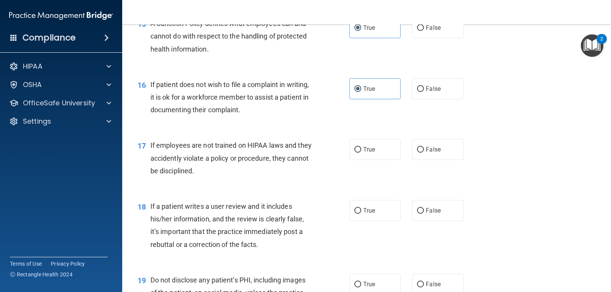
scroll to position [1101, 0]
click at [426, 147] on span "False" at bounding box center [433, 149] width 15 height 7
click at [424, 147] on input "False" at bounding box center [420, 150] width 7 height 6
radio input "true"
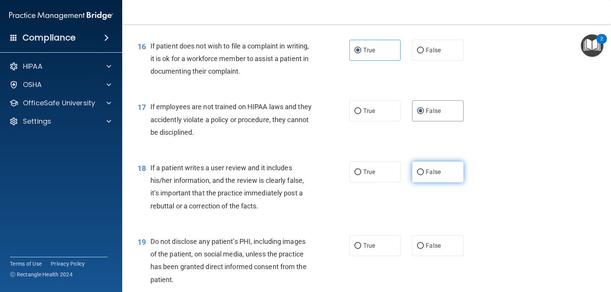
click at [426, 170] on span "False" at bounding box center [433, 171] width 15 height 7
click at [424, 170] on input "False" at bounding box center [420, 173] width 7 height 6
radio input "true"
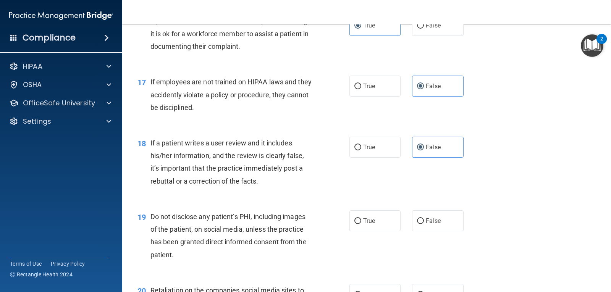
scroll to position [1177, 0]
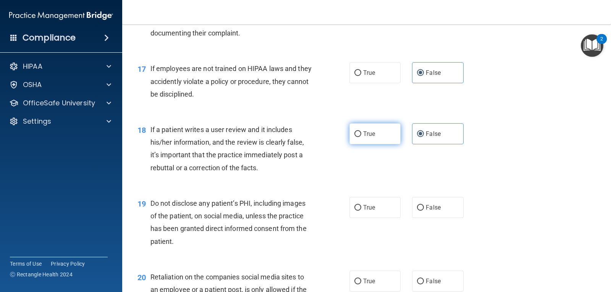
click at [373, 131] on label "True" at bounding box center [375, 133] width 51 height 21
click at [361, 131] on input "True" at bounding box center [358, 134] width 7 height 6
radio input "true"
radio input "false"
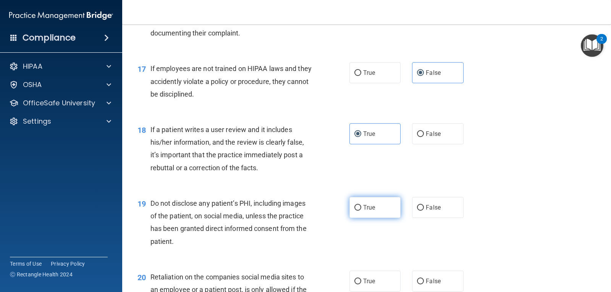
click at [394, 202] on label "True" at bounding box center [375, 207] width 51 height 21
click at [361, 205] on input "True" at bounding box center [358, 208] width 7 height 6
radio input "true"
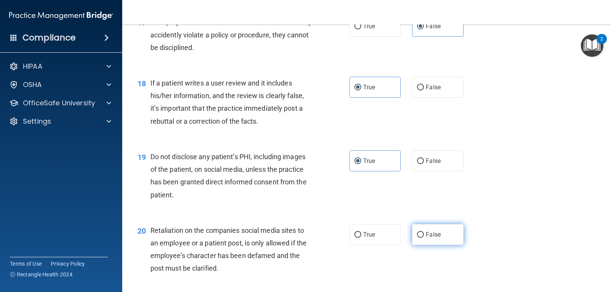
scroll to position [1292, 0]
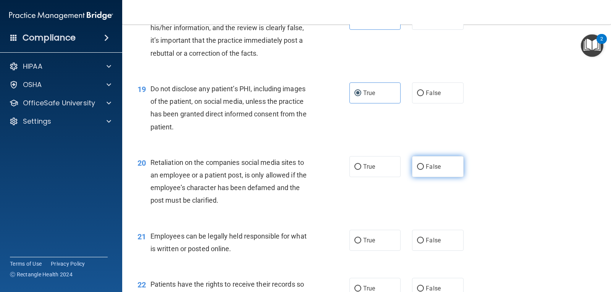
click at [426, 173] on label "False" at bounding box center [437, 166] width 51 height 21
click at [424, 170] on input "False" at bounding box center [420, 167] width 7 height 6
radio input "true"
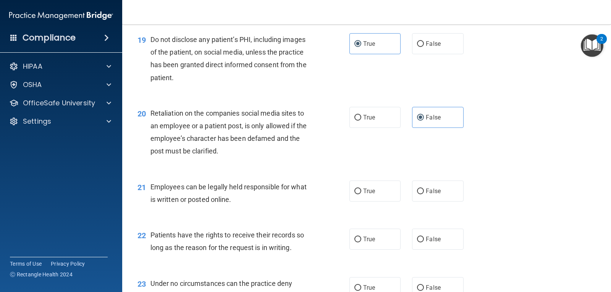
scroll to position [1368, 0]
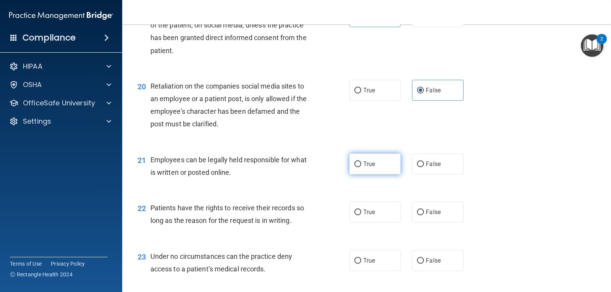
click at [385, 171] on label "True" at bounding box center [375, 164] width 51 height 21
click at [361, 167] on input "True" at bounding box center [358, 165] width 7 height 6
radio input "true"
click at [381, 203] on label "True" at bounding box center [375, 212] width 51 height 21
click at [361, 210] on input "True" at bounding box center [358, 213] width 7 height 6
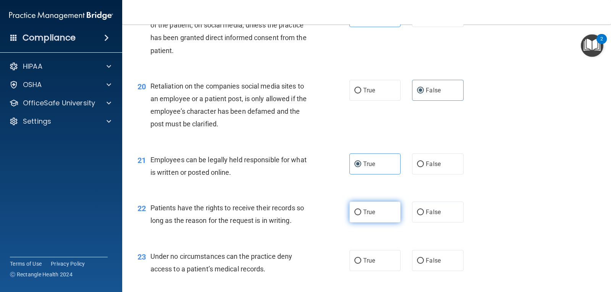
radio input "true"
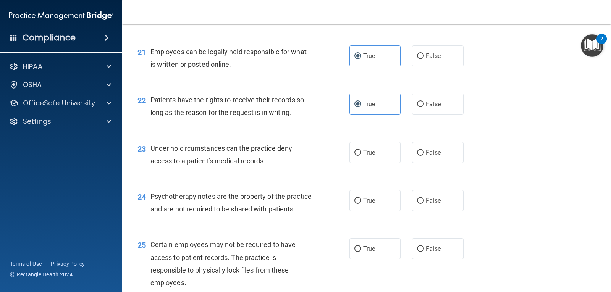
scroll to position [1483, 0]
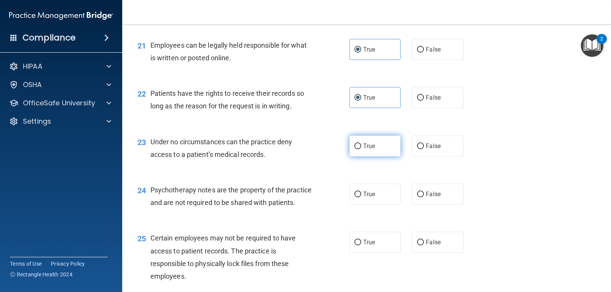
click at [392, 144] on label "True" at bounding box center [375, 146] width 51 height 21
click at [361, 144] on input "True" at bounding box center [358, 147] width 7 height 6
radio input "true"
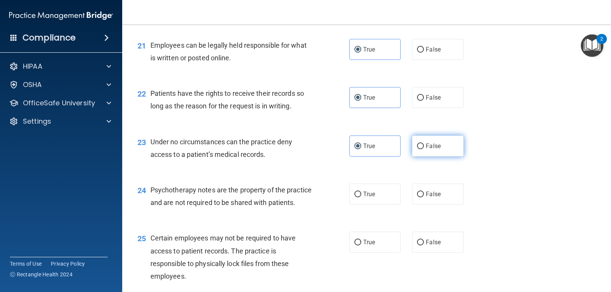
drag, startPoint x: 454, startPoint y: 154, endPoint x: 449, endPoint y: 154, distance: 5.0
click at [449, 154] on label "False" at bounding box center [437, 146] width 51 height 21
click at [424, 149] on input "False" at bounding box center [420, 147] width 7 height 6
radio input "true"
radio input "false"
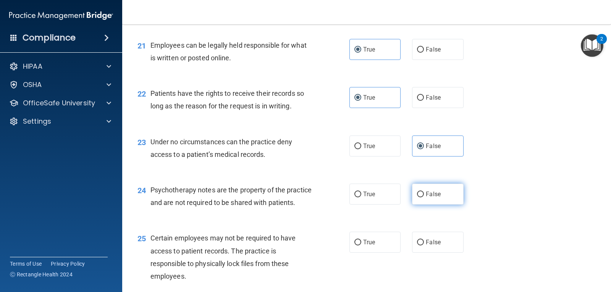
click at [453, 199] on label "False" at bounding box center [437, 194] width 51 height 21
click at [424, 198] on input "False" at bounding box center [420, 195] width 7 height 6
radio input "true"
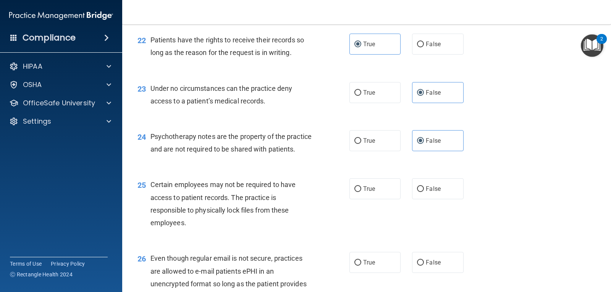
scroll to position [1559, 0]
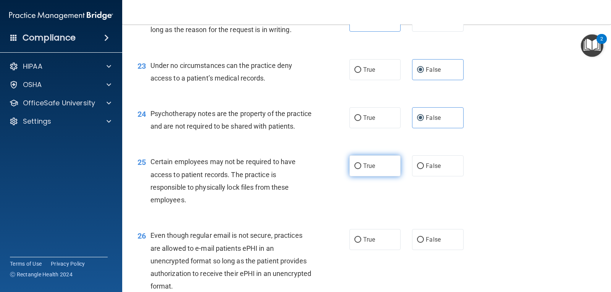
click at [380, 177] on label "True" at bounding box center [375, 165] width 51 height 21
click at [361, 169] on input "True" at bounding box center [358, 167] width 7 height 6
radio input "true"
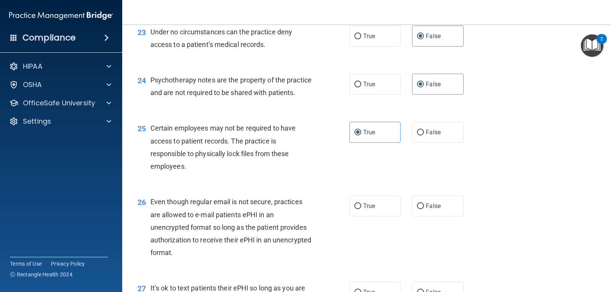
scroll to position [1635, 0]
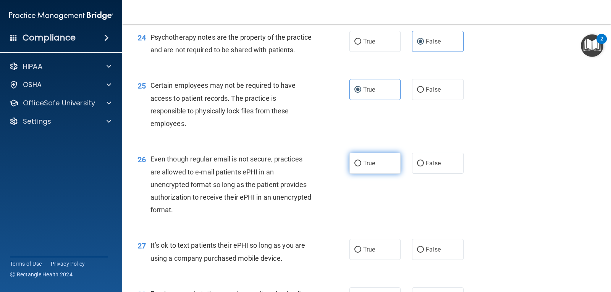
click at [381, 174] on label "True" at bounding box center [375, 163] width 51 height 21
click at [361, 167] on input "True" at bounding box center [358, 164] width 7 height 6
radio input "true"
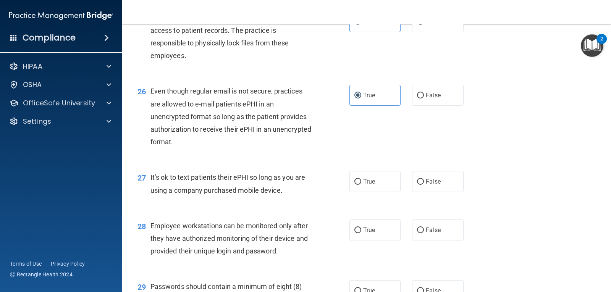
scroll to position [1712, 0]
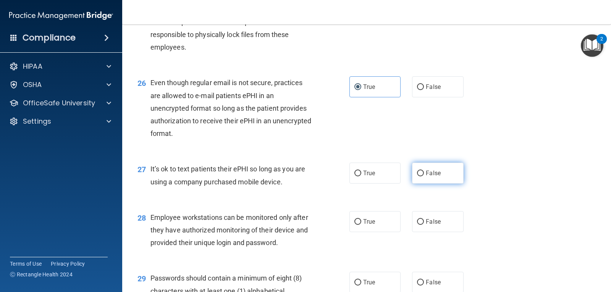
click at [429, 177] on span "False" at bounding box center [433, 173] width 15 height 7
click at [424, 177] on input "False" at bounding box center [420, 174] width 7 height 6
radio input "true"
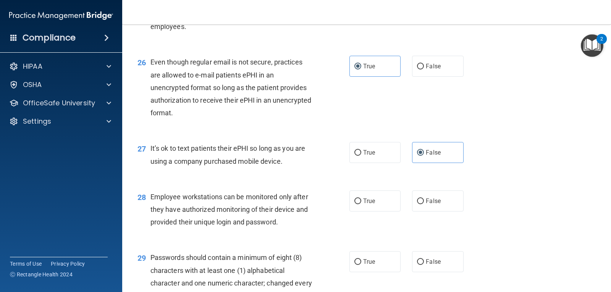
scroll to position [1788, 0]
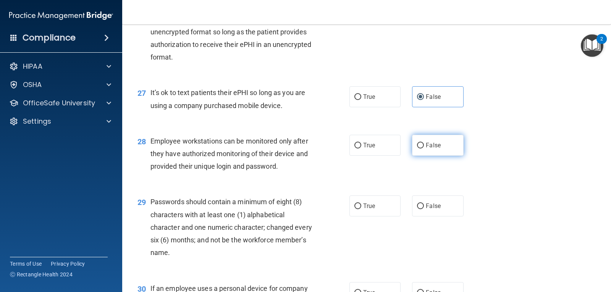
click at [417, 149] on input "False" at bounding box center [420, 146] width 7 height 6
radio input "true"
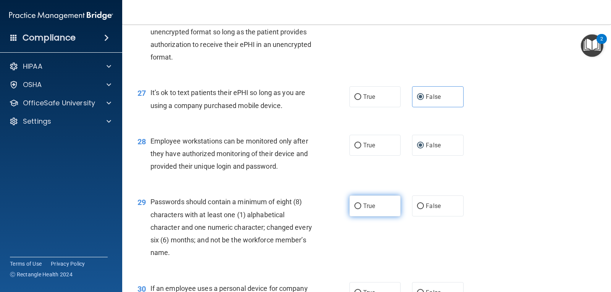
drag, startPoint x: 361, startPoint y: 220, endPoint x: 367, endPoint y: 220, distance: 6.1
click at [363, 210] on span "True" at bounding box center [369, 205] width 12 height 7
click at [361, 209] on input "True" at bounding box center [358, 207] width 7 height 6
radio input "true"
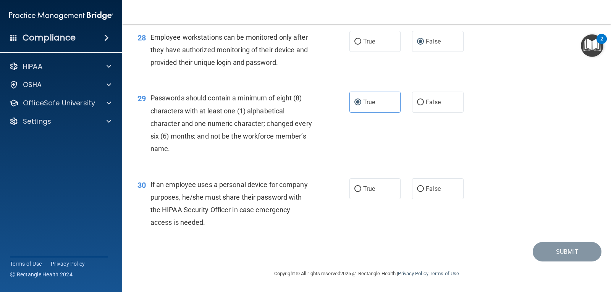
scroll to position [1905, 0]
click at [427, 193] on label "False" at bounding box center [437, 188] width 51 height 21
click at [424, 192] on input "False" at bounding box center [420, 189] width 7 height 6
radio input "true"
click at [564, 253] on button "Submit" at bounding box center [567, 251] width 69 height 19
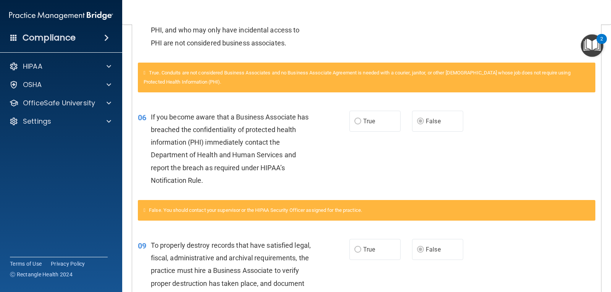
scroll to position [229, 0]
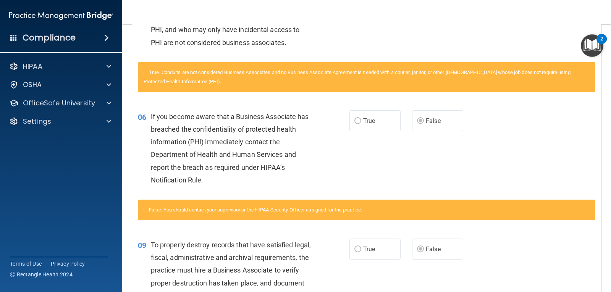
click at [382, 111] on label "True" at bounding box center [375, 120] width 51 height 21
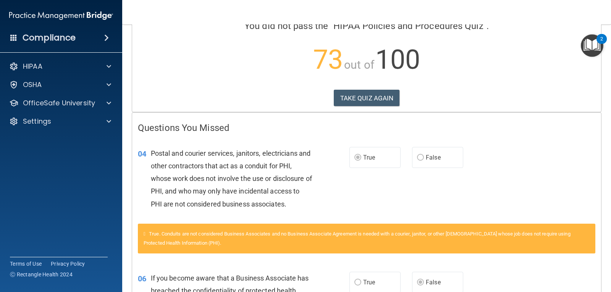
scroll to position [0, 0]
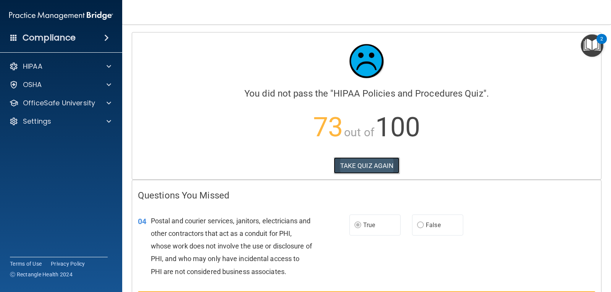
click at [367, 164] on button "TAKE QUIZ AGAIN" at bounding box center [367, 165] width 66 height 17
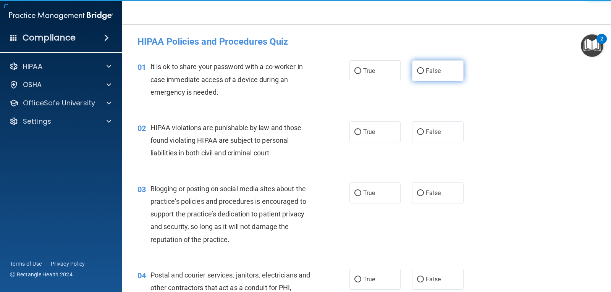
click at [437, 66] on label "False" at bounding box center [437, 70] width 51 height 21
click at [424, 68] on input "False" at bounding box center [420, 71] width 7 height 6
radio input "true"
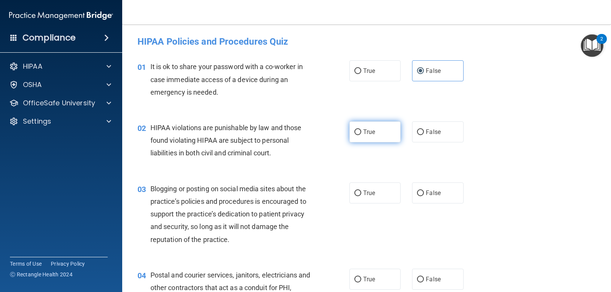
click at [385, 130] on label "True" at bounding box center [375, 131] width 51 height 21
click at [361, 130] on input "True" at bounding box center [358, 133] width 7 height 6
radio input "true"
click at [427, 191] on span "False" at bounding box center [433, 192] width 15 height 7
click at [424, 191] on input "False" at bounding box center [420, 194] width 7 height 6
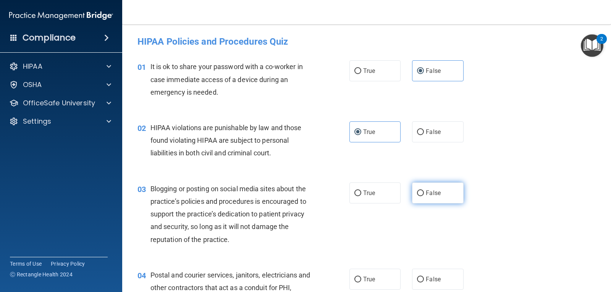
radio input "true"
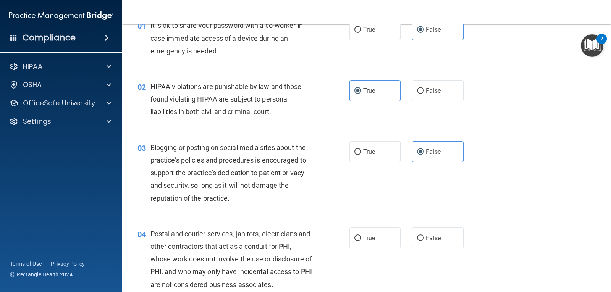
scroll to position [115, 0]
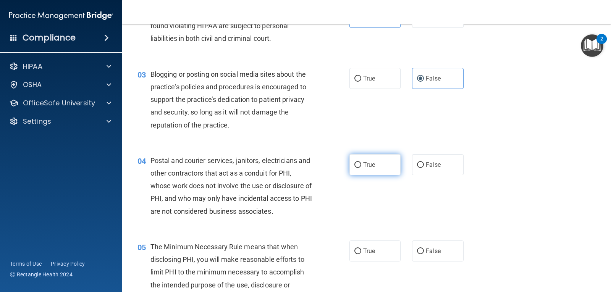
click at [382, 164] on label "True" at bounding box center [375, 164] width 51 height 21
click at [361, 164] on input "True" at bounding box center [358, 165] width 7 height 6
radio input "true"
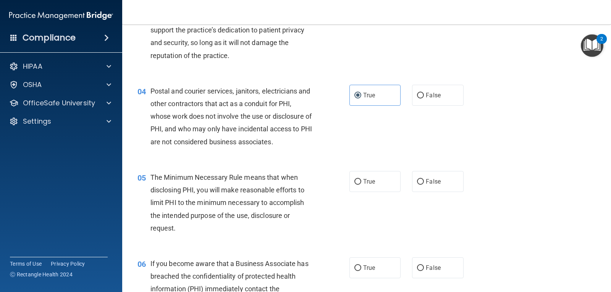
scroll to position [191, 0]
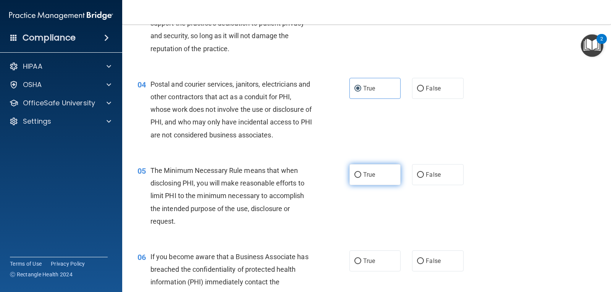
click at [359, 180] on label "True" at bounding box center [375, 174] width 51 height 21
click at [359, 178] on input "True" at bounding box center [358, 175] width 7 height 6
radio input "true"
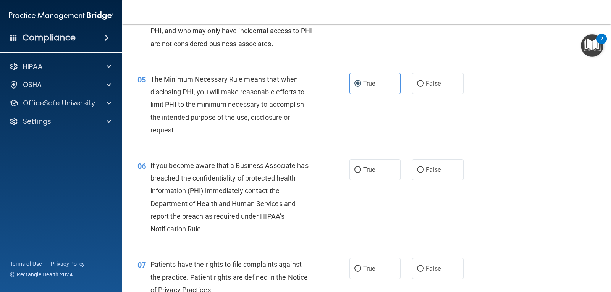
scroll to position [306, 0]
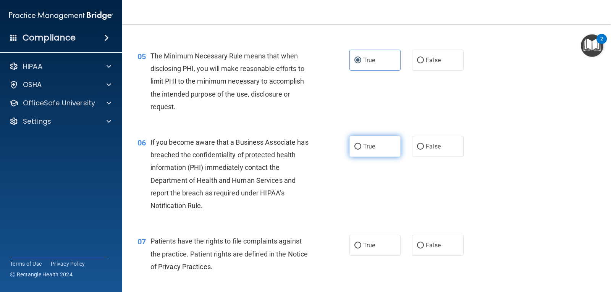
click at [366, 145] on span "True" at bounding box center [369, 146] width 12 height 7
click at [361, 145] on input "True" at bounding box center [358, 147] width 7 height 6
radio input "true"
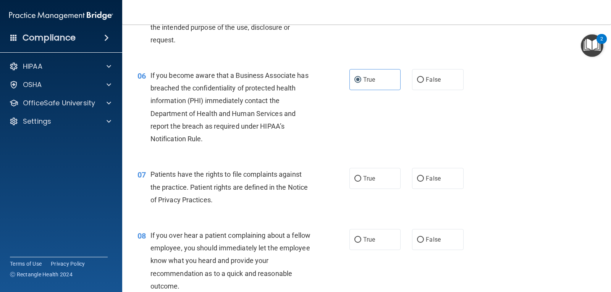
scroll to position [382, 0]
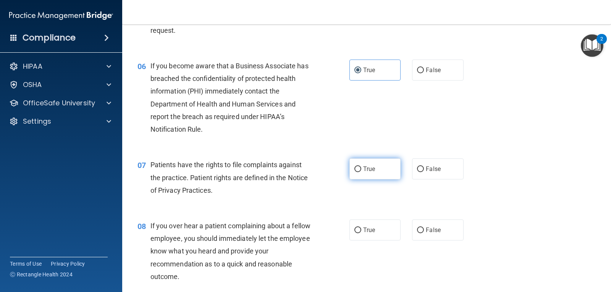
click at [372, 164] on label "True" at bounding box center [375, 169] width 51 height 21
click at [361, 167] on input "True" at bounding box center [358, 170] width 7 height 6
radio input "true"
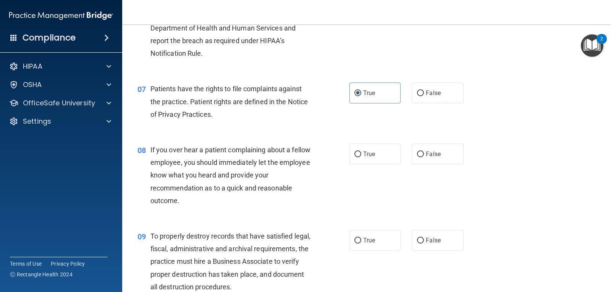
scroll to position [458, 0]
click at [422, 155] on label "False" at bounding box center [437, 153] width 51 height 21
click at [422, 155] on input "False" at bounding box center [420, 154] width 7 height 6
radio input "true"
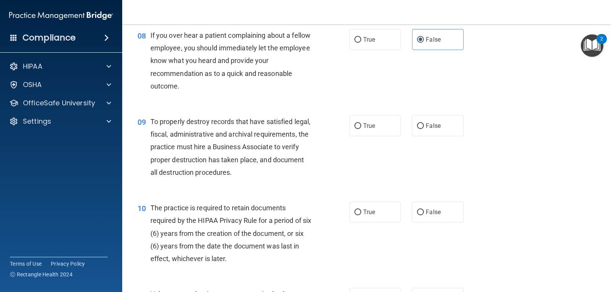
scroll to position [573, 0]
click at [425, 130] on label "False" at bounding box center [437, 125] width 51 height 21
click at [424, 129] on input "False" at bounding box center [420, 126] width 7 height 6
radio input "true"
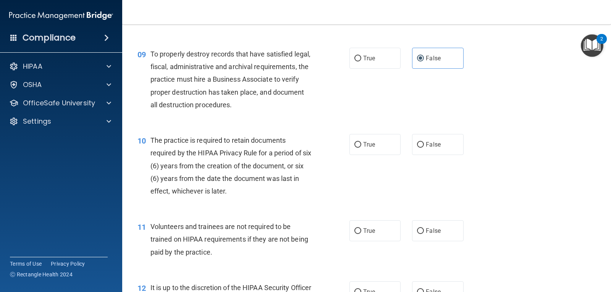
scroll to position [649, 0]
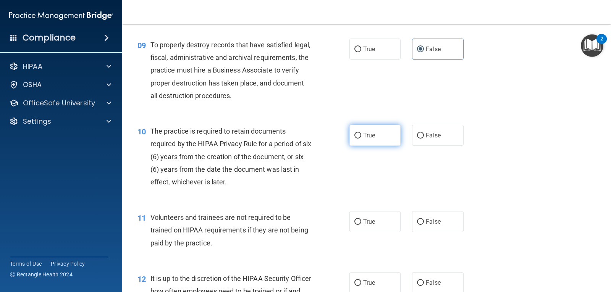
click at [384, 138] on label "True" at bounding box center [375, 135] width 51 height 21
click at [361, 138] on input "True" at bounding box center [358, 136] width 7 height 6
radio input "true"
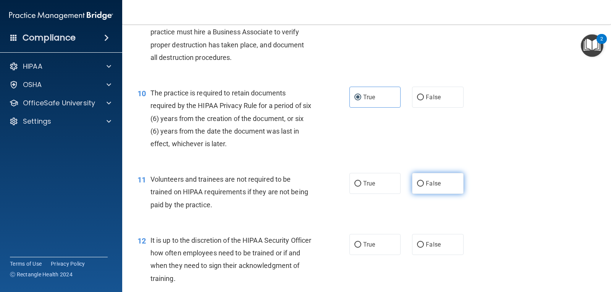
click at [416, 178] on label "False" at bounding box center [437, 183] width 51 height 21
click at [417, 181] on input "False" at bounding box center [420, 184] width 7 height 6
radio input "true"
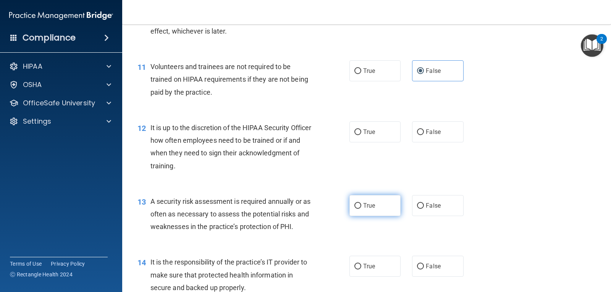
scroll to position [802, 0]
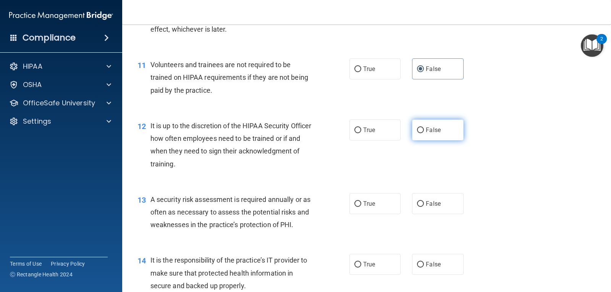
click at [417, 128] on input "False" at bounding box center [420, 131] width 7 height 6
radio input "true"
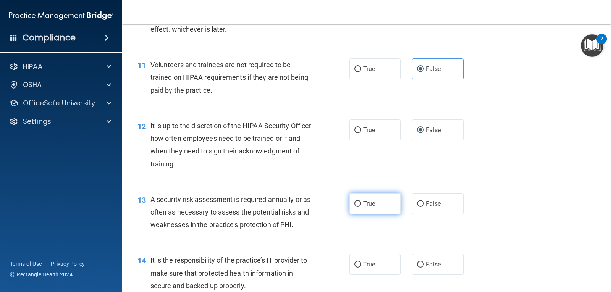
click at [390, 208] on label "True" at bounding box center [375, 203] width 51 height 21
click at [361, 207] on input "True" at bounding box center [358, 204] width 7 height 6
radio input "true"
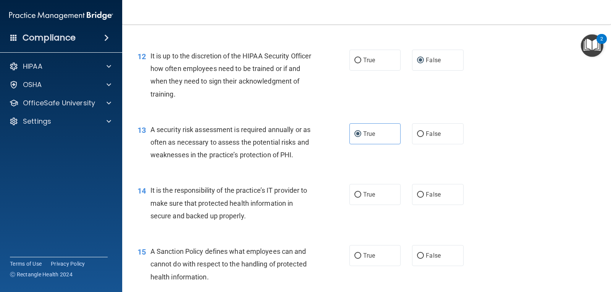
scroll to position [879, 0]
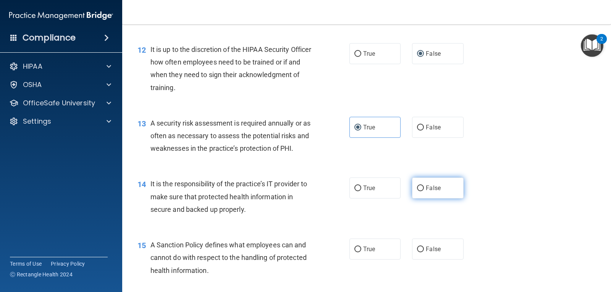
click at [430, 186] on span "False" at bounding box center [433, 188] width 15 height 7
click at [424, 186] on input "False" at bounding box center [420, 189] width 7 height 6
radio input "true"
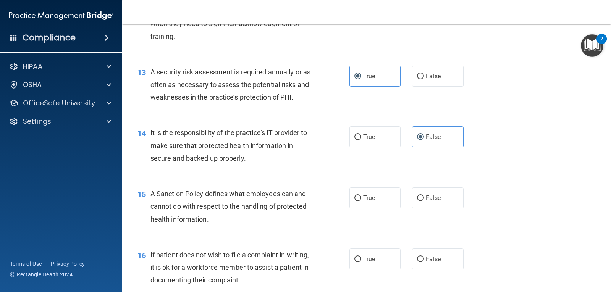
scroll to position [955, 0]
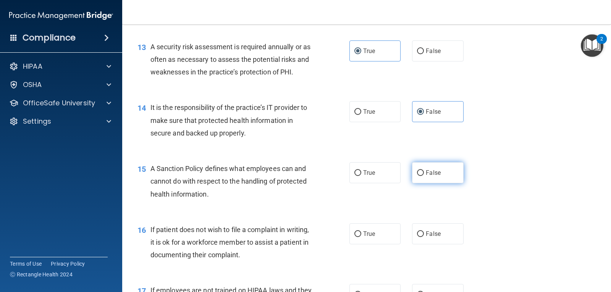
click at [417, 174] on input "False" at bounding box center [420, 173] width 7 height 6
radio input "true"
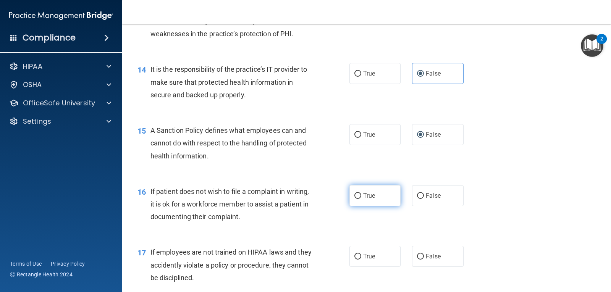
click at [390, 197] on label "True" at bounding box center [375, 195] width 51 height 21
click at [361, 197] on input "True" at bounding box center [358, 196] width 7 height 6
radio input "true"
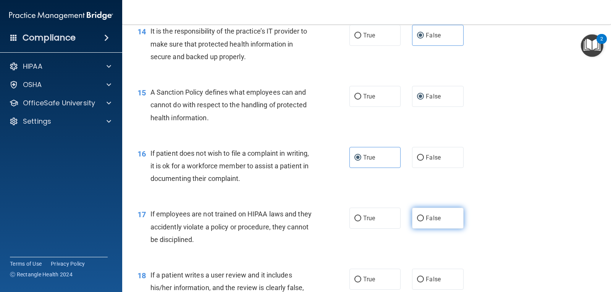
click at [423, 213] on label "False" at bounding box center [437, 218] width 51 height 21
click at [423, 216] on input "False" at bounding box center [420, 219] width 7 height 6
radio input "true"
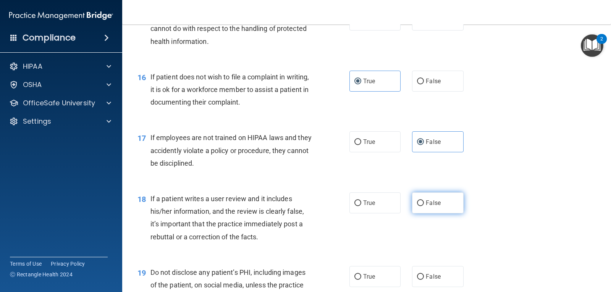
click at [432, 200] on span "False" at bounding box center [433, 202] width 15 height 7
click at [424, 201] on input "False" at bounding box center [420, 204] width 7 height 6
radio input "true"
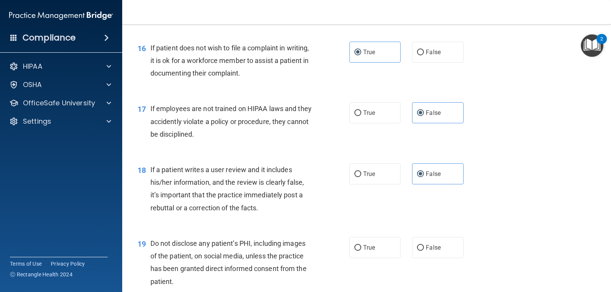
scroll to position [1184, 0]
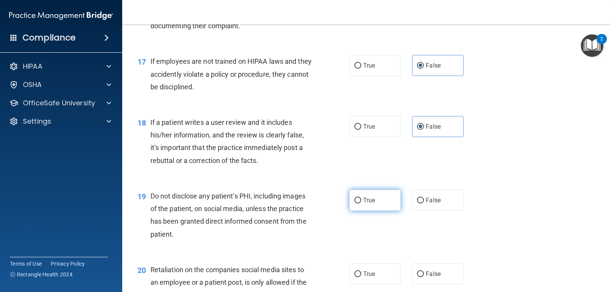
click at [390, 204] on label "True" at bounding box center [375, 200] width 51 height 21
click at [361, 204] on input "True" at bounding box center [358, 201] width 7 height 6
radio input "true"
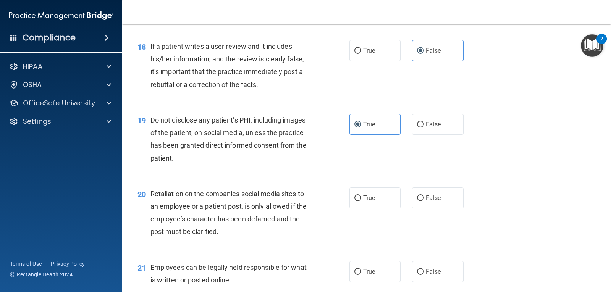
scroll to position [1261, 0]
click at [416, 202] on label "False" at bounding box center [437, 197] width 51 height 21
click at [417, 201] on input "False" at bounding box center [420, 198] width 7 height 6
radio input "true"
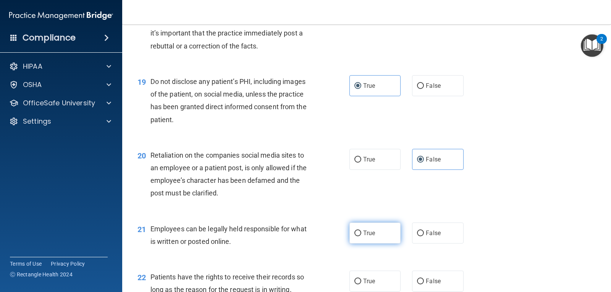
click at [389, 233] on label "True" at bounding box center [375, 233] width 51 height 21
click at [361, 233] on input "True" at bounding box center [358, 234] width 7 height 6
radio input "true"
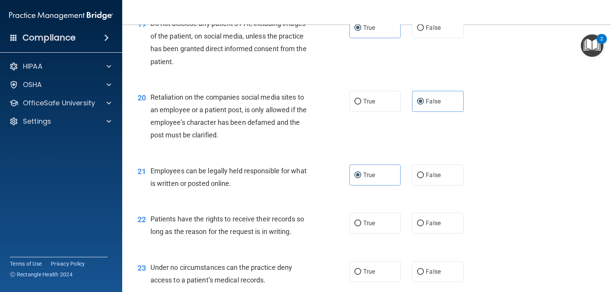
scroll to position [1375, 0]
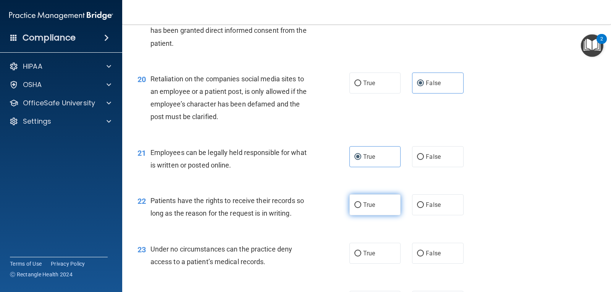
click at [393, 208] on label "True" at bounding box center [375, 204] width 51 height 21
click at [361, 208] on input "True" at bounding box center [358, 205] width 7 height 6
radio input "true"
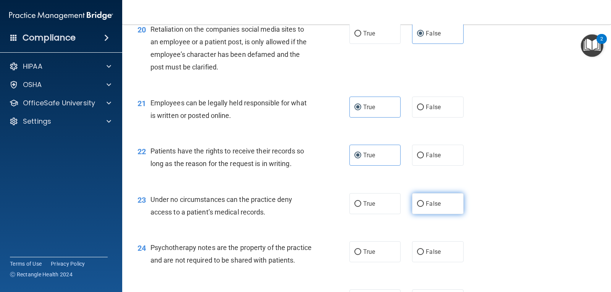
scroll to position [1452, 0]
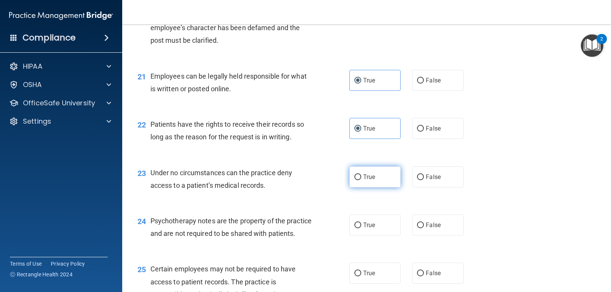
click at [396, 181] on label "True" at bounding box center [375, 177] width 51 height 21
click at [361, 180] on input "True" at bounding box center [358, 178] width 7 height 6
radio input "true"
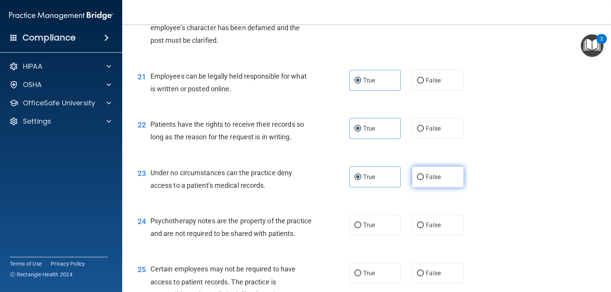
click at [434, 181] on label "False" at bounding box center [437, 177] width 51 height 21
click at [424, 180] on input "False" at bounding box center [420, 178] width 7 height 6
radio input "true"
radio input "false"
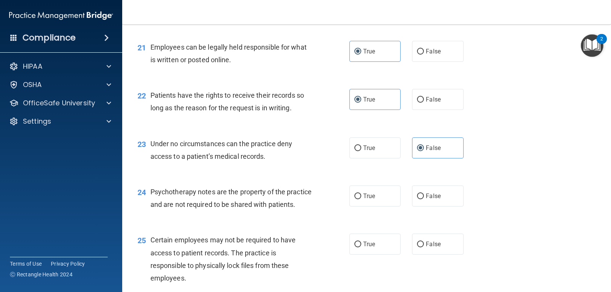
scroll to position [1528, 0]
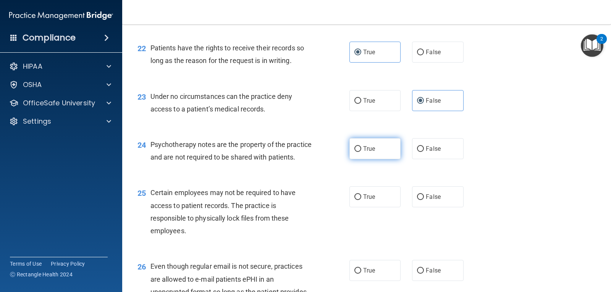
click at [390, 151] on label "True" at bounding box center [375, 148] width 51 height 21
click at [361, 151] on input "True" at bounding box center [358, 149] width 7 height 6
radio input "true"
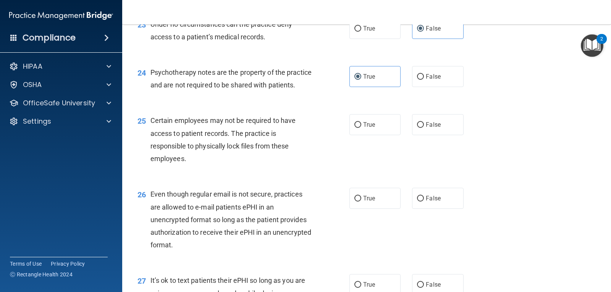
scroll to position [1605, 0]
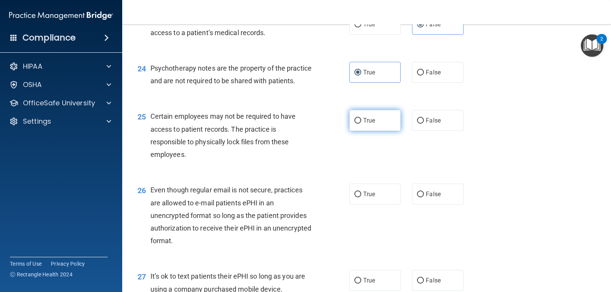
click at [377, 131] on label "True" at bounding box center [375, 120] width 51 height 21
click at [361, 124] on input "True" at bounding box center [358, 121] width 7 height 6
radio input "true"
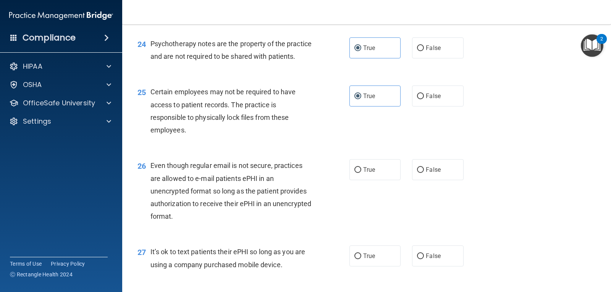
scroll to position [1643, 0]
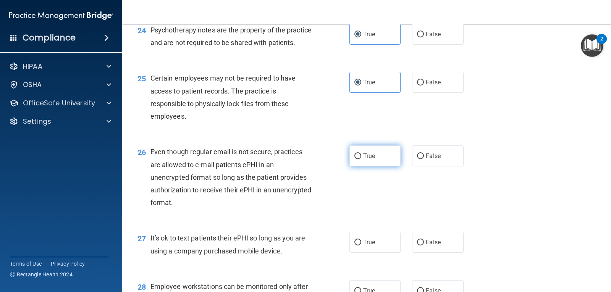
click at [388, 167] on label "True" at bounding box center [375, 156] width 51 height 21
click at [361, 159] on input "True" at bounding box center [358, 157] width 7 height 6
radio input "true"
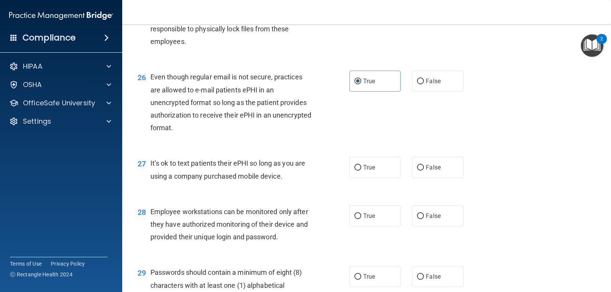
scroll to position [1719, 0]
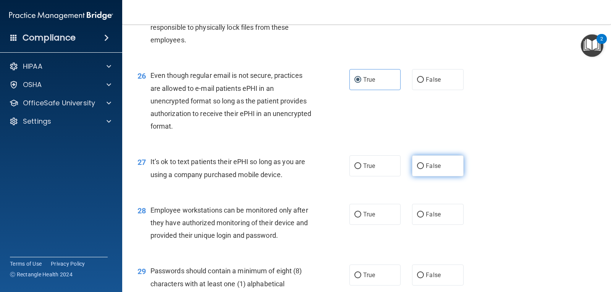
click at [426, 177] on label "False" at bounding box center [437, 165] width 51 height 21
click at [424, 169] on input "False" at bounding box center [420, 167] width 7 height 6
radio input "true"
click at [434, 218] on span "False" at bounding box center [433, 214] width 15 height 7
click at [424, 218] on input "False" at bounding box center [420, 215] width 7 height 6
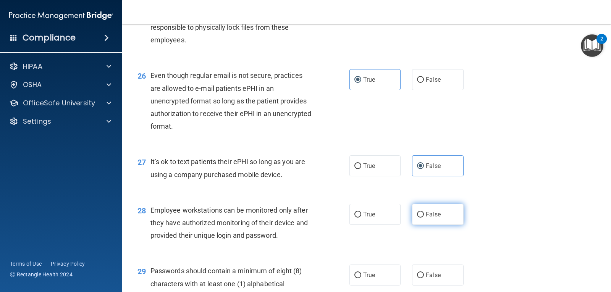
radio input "true"
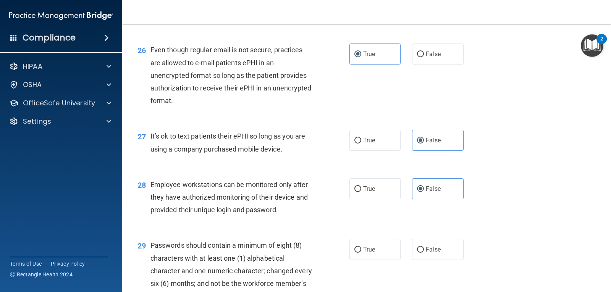
scroll to position [1796, 0]
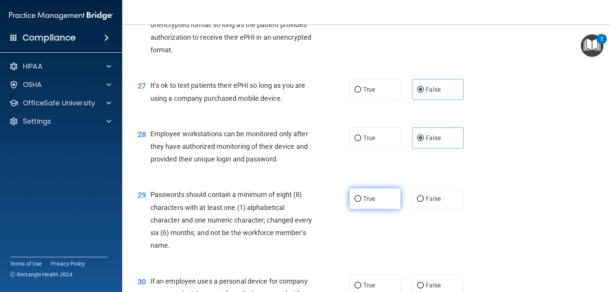
click at [387, 209] on label "True" at bounding box center [375, 198] width 51 height 21
click at [361, 202] on input "True" at bounding box center [358, 199] width 7 height 6
radio input "true"
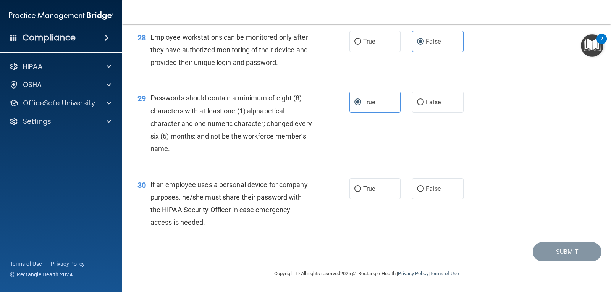
scroll to position [1905, 0]
click at [426, 192] on span "False" at bounding box center [433, 188] width 15 height 7
click at [423, 192] on input "False" at bounding box center [420, 189] width 7 height 6
radio input "true"
click at [564, 249] on button "Submit" at bounding box center [567, 251] width 69 height 19
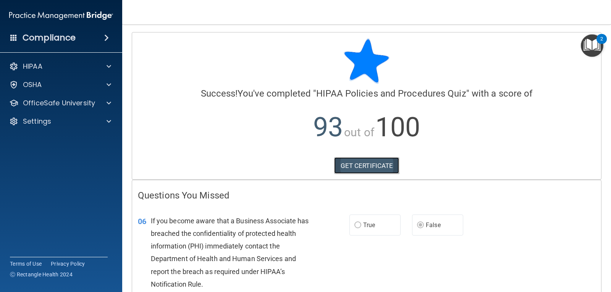
click at [366, 163] on link "GET CERTIFICATE" at bounding box center [366, 165] width 65 height 17
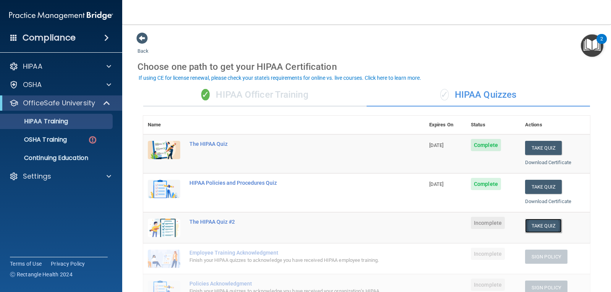
drag, startPoint x: 533, startPoint y: 223, endPoint x: 540, endPoint y: 223, distance: 7.6
click at [538, 223] on button "Take Quiz" at bounding box center [543, 226] width 37 height 14
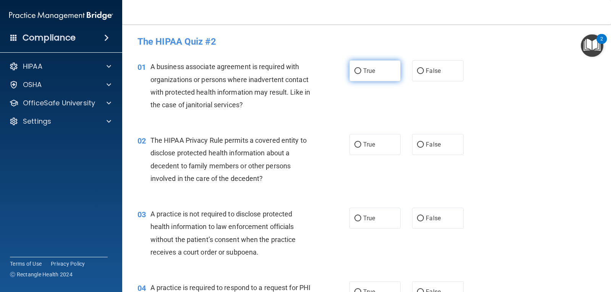
click at [366, 73] on span "True" at bounding box center [369, 70] width 12 height 7
click at [361, 73] on input "True" at bounding box center [358, 71] width 7 height 6
radio input "true"
click at [392, 145] on label "True" at bounding box center [375, 144] width 51 height 21
click at [361, 145] on input "True" at bounding box center [358, 145] width 7 height 6
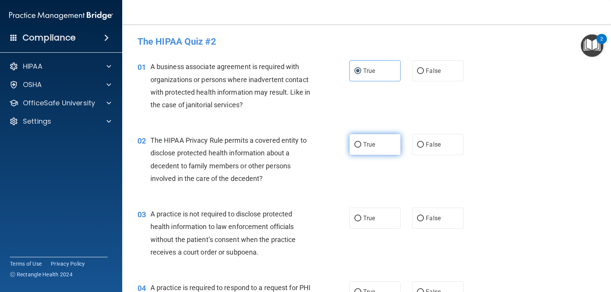
radio input "true"
click at [429, 222] on span "False" at bounding box center [433, 218] width 15 height 7
click at [424, 222] on input "False" at bounding box center [420, 219] width 7 height 6
radio input "true"
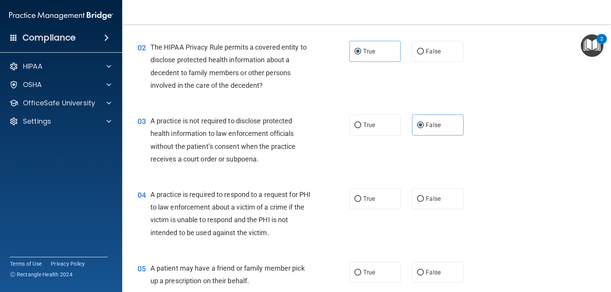
scroll to position [153, 0]
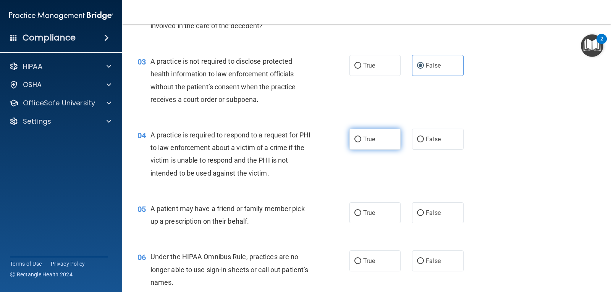
click at [355, 138] on input "True" at bounding box center [358, 140] width 7 height 6
radio input "true"
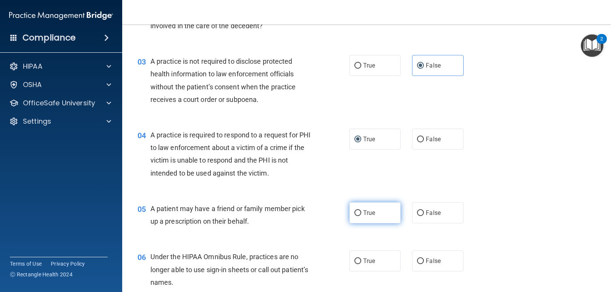
click at [371, 215] on span "True" at bounding box center [369, 212] width 12 height 7
click at [361, 215] on input "True" at bounding box center [358, 214] width 7 height 6
radio input "true"
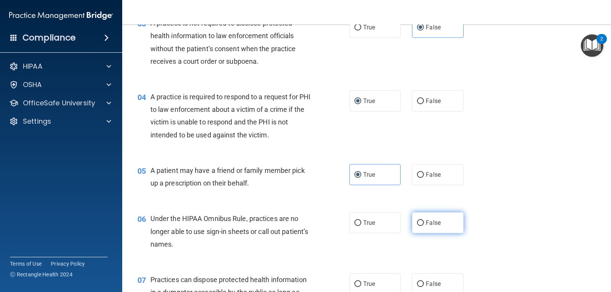
click at [431, 228] on label "False" at bounding box center [437, 222] width 51 height 21
click at [424, 226] on input "False" at bounding box center [420, 223] width 7 height 6
radio input "true"
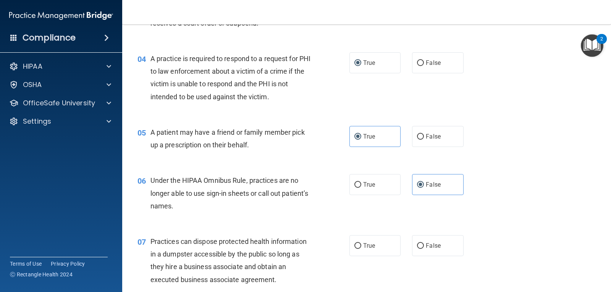
click at [432, 257] on div "07 Practices can dispose protected health information in a dumpster accessible …" at bounding box center [367, 263] width 470 height 74
click at [434, 250] on label "False" at bounding box center [437, 245] width 51 height 21
click at [424, 249] on input "False" at bounding box center [420, 246] width 7 height 6
radio input "true"
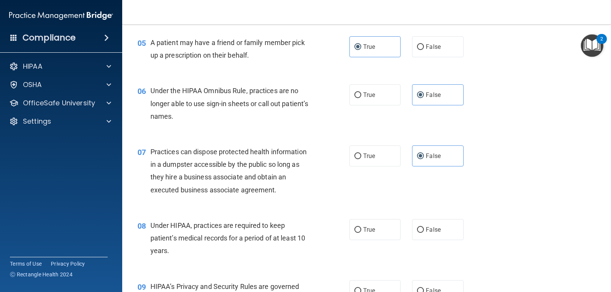
scroll to position [344, 0]
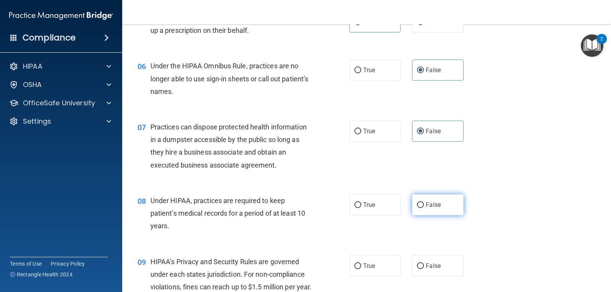
click at [430, 212] on label "False" at bounding box center [437, 204] width 51 height 21
click at [424, 208] on input "False" at bounding box center [420, 205] width 7 height 6
radio input "true"
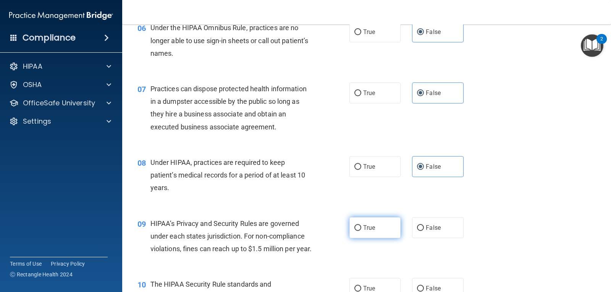
click at [387, 226] on label "True" at bounding box center [375, 227] width 51 height 21
click at [361, 226] on input "True" at bounding box center [358, 228] width 7 height 6
radio input "true"
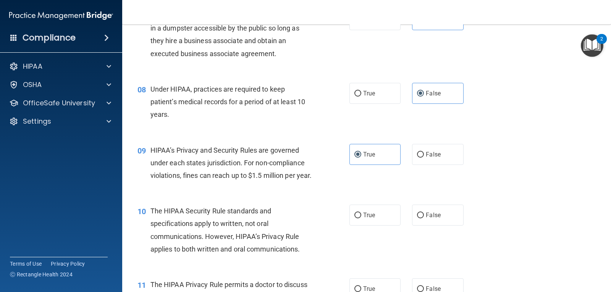
scroll to position [458, 0]
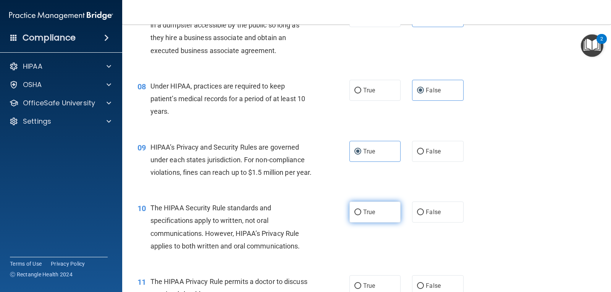
click at [370, 219] on label "True" at bounding box center [375, 212] width 51 height 21
click at [361, 215] on input "True" at bounding box center [358, 213] width 7 height 6
radio input "true"
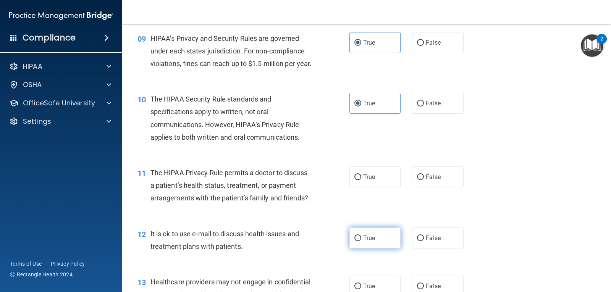
scroll to position [573, 0]
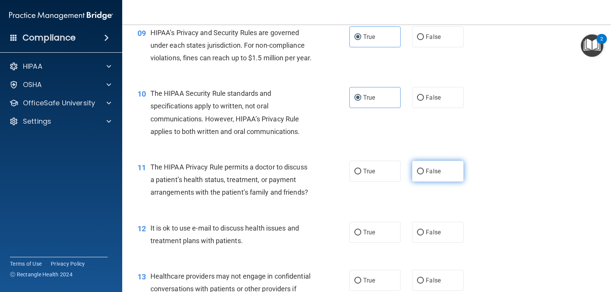
click at [417, 175] on input "False" at bounding box center [420, 172] width 7 height 6
radio input "true"
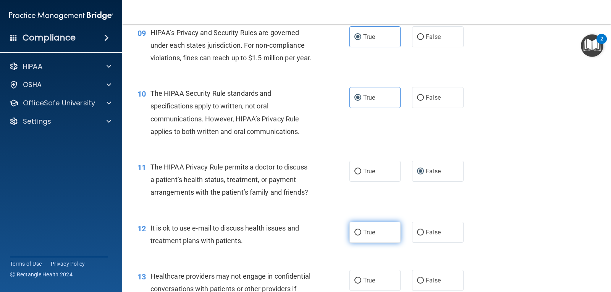
click at [386, 241] on label "True" at bounding box center [375, 232] width 51 height 21
click at [361, 236] on input "True" at bounding box center [358, 233] width 7 height 6
radio input "true"
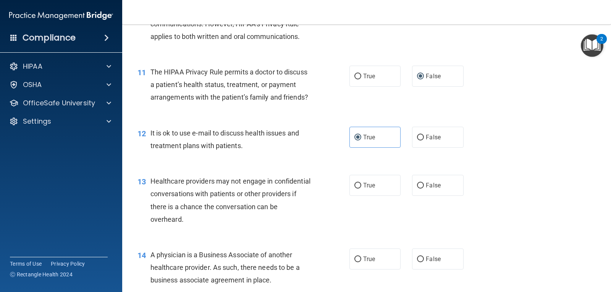
scroll to position [688, 0]
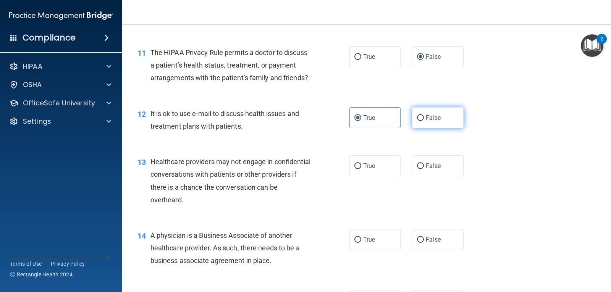
drag, startPoint x: 431, startPoint y: 133, endPoint x: 432, endPoint y: 138, distance: 5.2
click at [431, 121] on span "False" at bounding box center [433, 117] width 15 height 7
click at [424, 121] on input "False" at bounding box center [420, 118] width 7 height 6
radio input "true"
radio input "false"
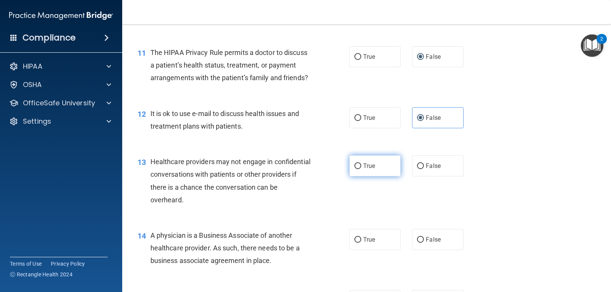
click at [396, 177] on label "True" at bounding box center [375, 165] width 51 height 21
click at [361, 169] on input "True" at bounding box center [358, 167] width 7 height 6
radio input "true"
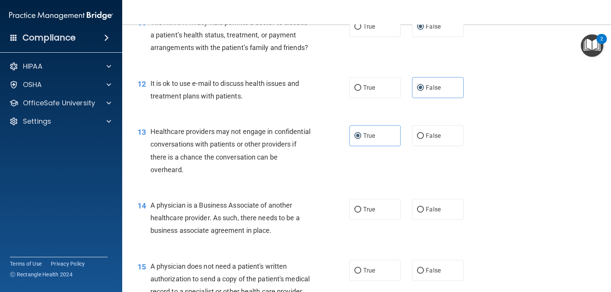
scroll to position [764, 0]
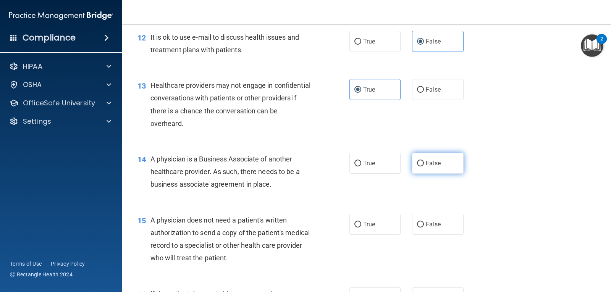
click at [417, 167] on input "False" at bounding box center [420, 164] width 7 height 6
radio input "true"
click at [395, 167] on label "True" at bounding box center [375, 163] width 51 height 21
click at [361, 167] on input "True" at bounding box center [358, 164] width 7 height 6
radio input "true"
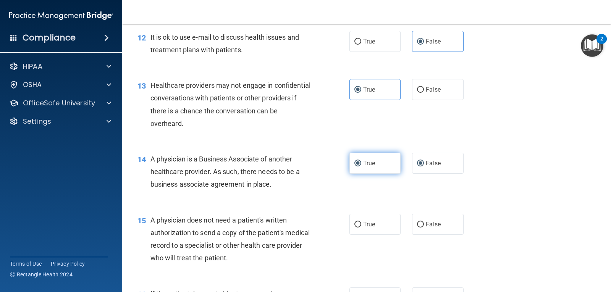
radio input "false"
click at [392, 234] on label "True" at bounding box center [375, 224] width 51 height 21
click at [361, 228] on input "True" at bounding box center [358, 225] width 7 height 6
radio input "true"
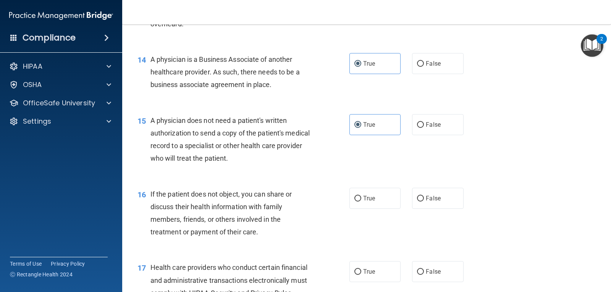
scroll to position [879, 0]
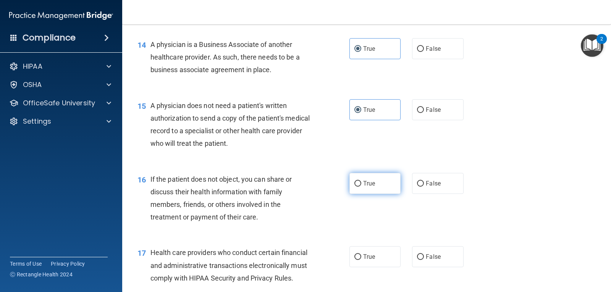
click at [370, 187] on span "True" at bounding box center [369, 183] width 12 height 7
click at [361, 187] on input "True" at bounding box center [358, 184] width 7 height 6
radio input "true"
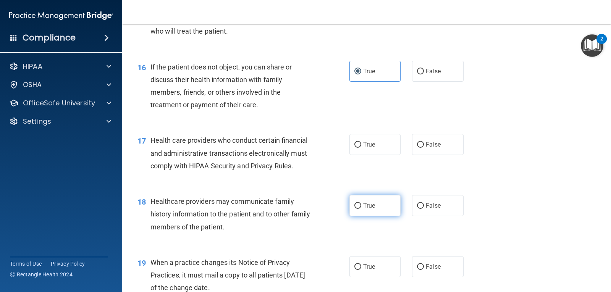
scroll to position [993, 0]
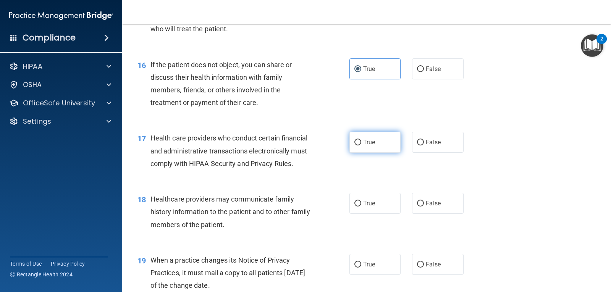
drag, startPoint x: 381, startPoint y: 153, endPoint x: 372, endPoint y: 165, distance: 15.5
click at [379, 153] on label "True" at bounding box center [375, 142] width 51 height 21
click at [361, 146] on input "True" at bounding box center [358, 143] width 7 height 6
radio input "true"
click at [382, 214] on label "True" at bounding box center [375, 203] width 51 height 21
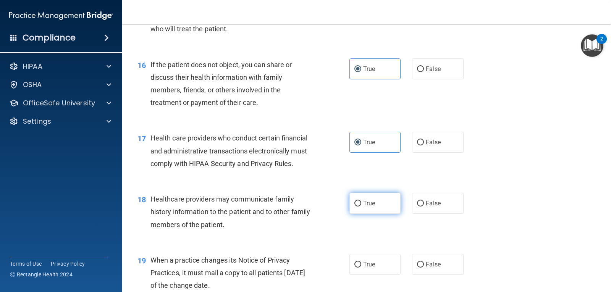
click at [361, 207] on input "True" at bounding box center [358, 204] width 7 height 6
radio input "true"
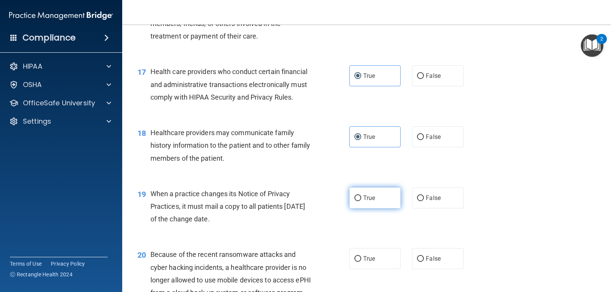
scroll to position [1070, 0]
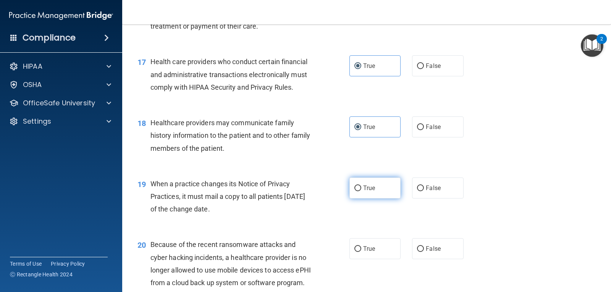
click at [363, 192] on span "True" at bounding box center [369, 188] width 12 height 7
click at [361, 191] on input "True" at bounding box center [358, 189] width 7 height 6
radio input "true"
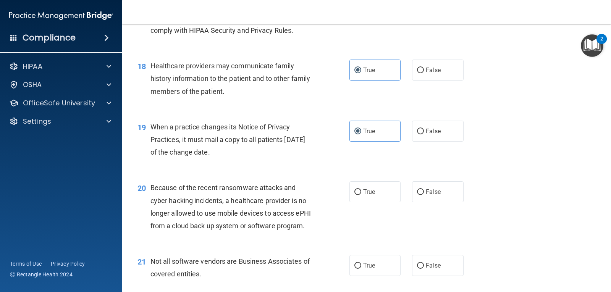
scroll to position [1146, 0]
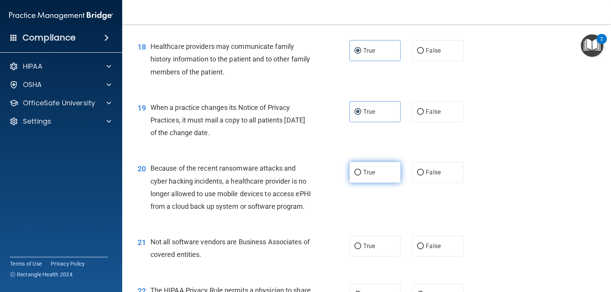
click at [365, 176] on span "True" at bounding box center [369, 172] width 12 height 7
click at [361, 176] on input "True" at bounding box center [358, 173] width 7 height 6
radio input "true"
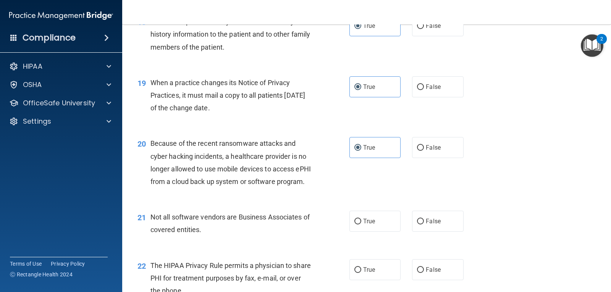
scroll to position [1184, 0]
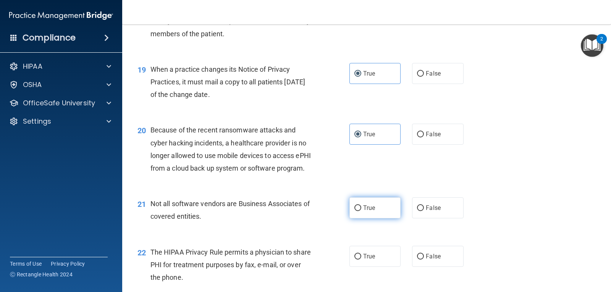
click at [382, 219] on label "True" at bounding box center [375, 208] width 51 height 21
click at [361, 211] on input "True" at bounding box center [358, 209] width 7 height 6
radio input "true"
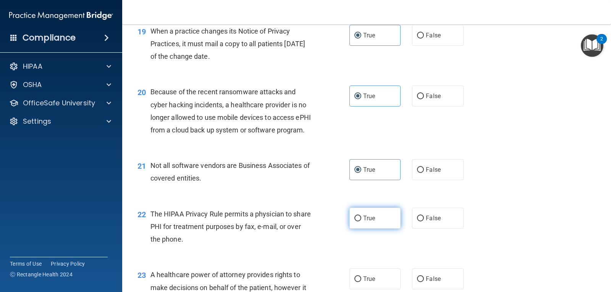
click at [393, 229] on label "True" at bounding box center [375, 218] width 51 height 21
click at [361, 222] on input "True" at bounding box center [358, 219] width 7 height 6
radio input "true"
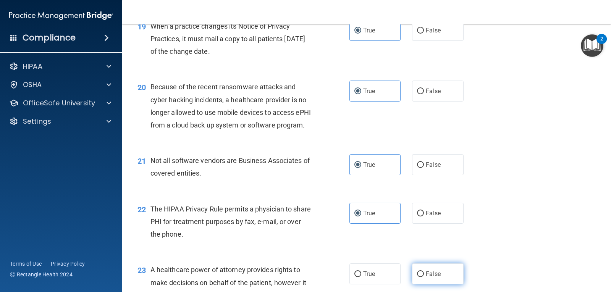
scroll to position [1375, 0]
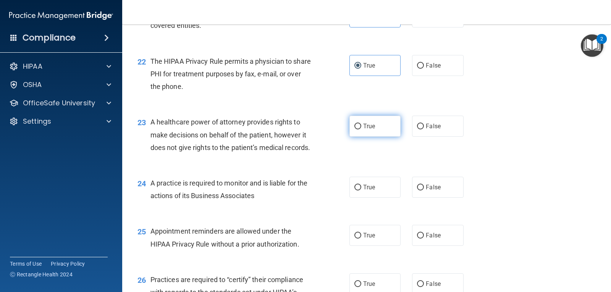
click at [377, 137] on label "True" at bounding box center [375, 126] width 51 height 21
click at [361, 130] on input "True" at bounding box center [358, 127] width 7 height 6
radio input "true"
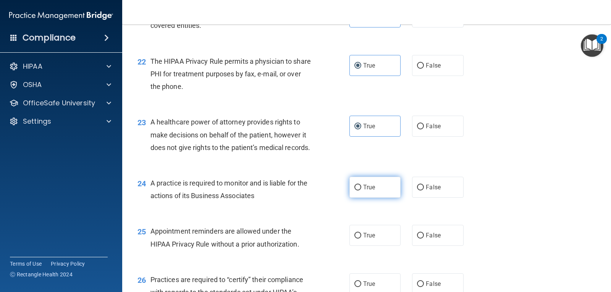
click at [393, 198] on label "True" at bounding box center [375, 187] width 51 height 21
click at [361, 191] on input "True" at bounding box center [358, 188] width 7 height 6
radio input "true"
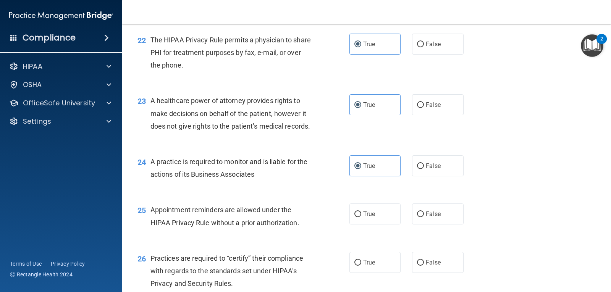
scroll to position [1452, 0]
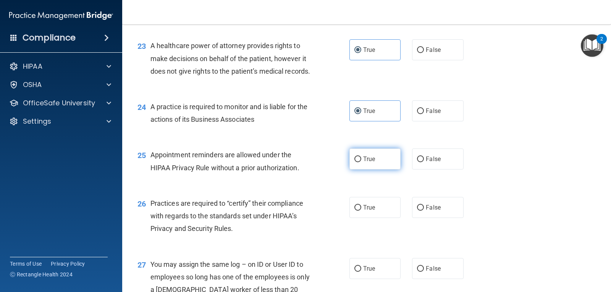
drag, startPoint x: 374, startPoint y: 201, endPoint x: 385, endPoint y: 202, distance: 10.5
click at [380, 170] on label "True" at bounding box center [375, 159] width 51 height 21
click at [361, 162] on input "True" at bounding box center [358, 160] width 7 height 6
radio input "true"
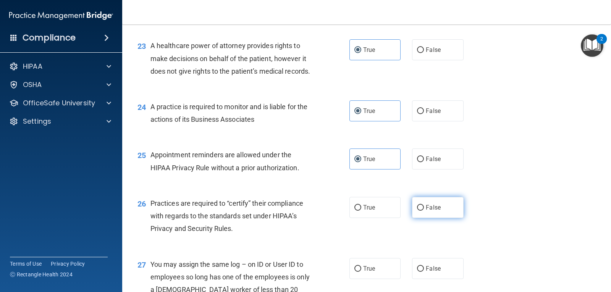
scroll to position [1490, 0]
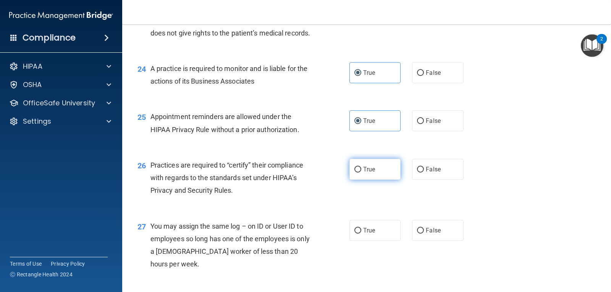
click at [376, 180] on label "True" at bounding box center [375, 169] width 51 height 21
click at [361, 173] on input "True" at bounding box center [358, 170] width 7 height 6
radio input "true"
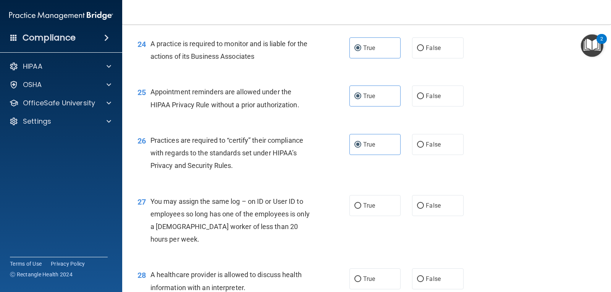
scroll to position [1528, 0]
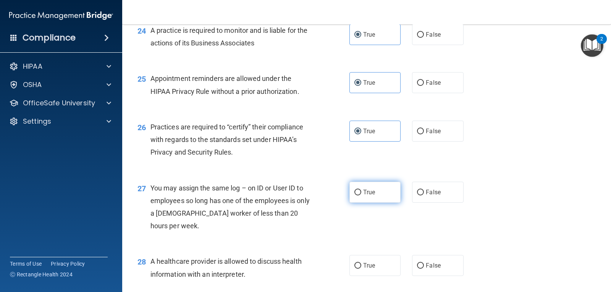
click at [374, 203] on label "True" at bounding box center [375, 192] width 51 height 21
click at [361, 196] on input "True" at bounding box center [358, 193] width 7 height 6
radio input "true"
click at [412, 203] on label "False" at bounding box center [437, 192] width 51 height 21
click at [417, 196] on input "False" at bounding box center [420, 193] width 7 height 6
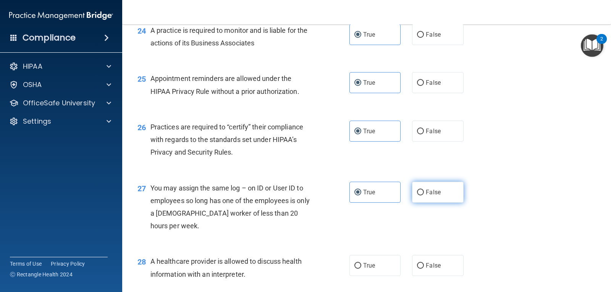
radio input "true"
radio input "false"
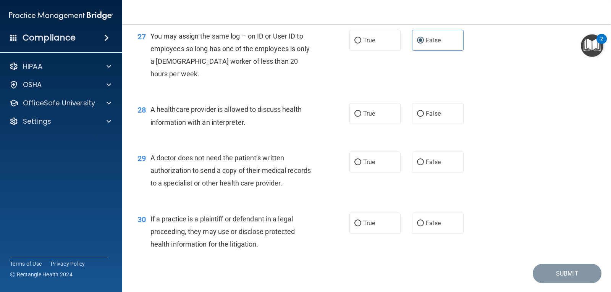
scroll to position [1681, 0]
click at [369, 123] on label "True" at bounding box center [375, 112] width 51 height 21
click at [361, 116] on input "True" at bounding box center [358, 113] width 7 height 6
radio input "true"
drag, startPoint x: 416, startPoint y: 199, endPoint x: 424, endPoint y: 199, distance: 8.0
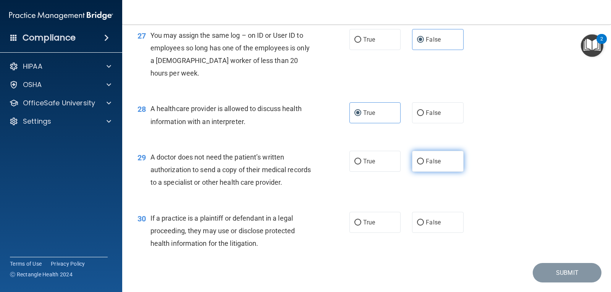
click at [420, 165] on input "False" at bounding box center [420, 162] width 7 height 6
radio input "true"
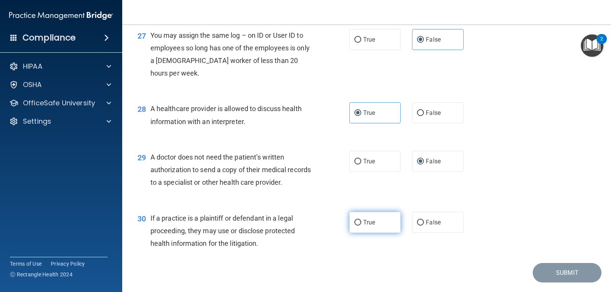
drag, startPoint x: 357, startPoint y: 257, endPoint x: 365, endPoint y: 258, distance: 8.4
click at [360, 233] on label "True" at bounding box center [375, 222] width 51 height 21
click at [360, 226] on input "True" at bounding box center [358, 223] width 7 height 6
radio input "true"
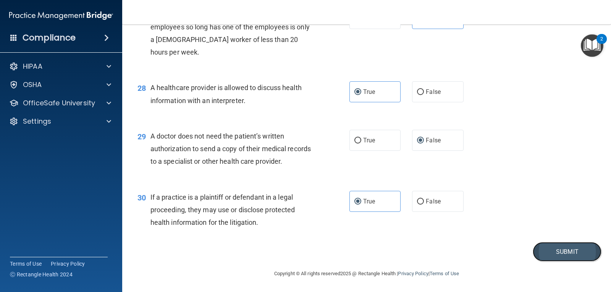
click at [559, 262] on button "Submit" at bounding box center [567, 251] width 69 height 19
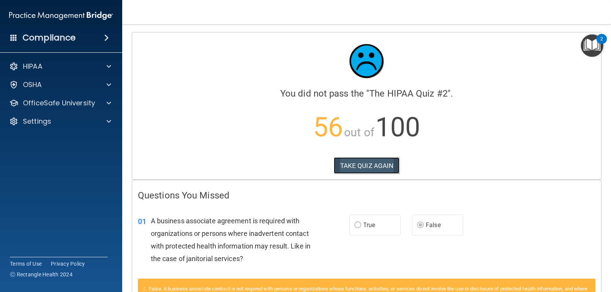
click at [360, 172] on button "TAKE QUIZ AGAIN" at bounding box center [367, 165] width 66 height 17
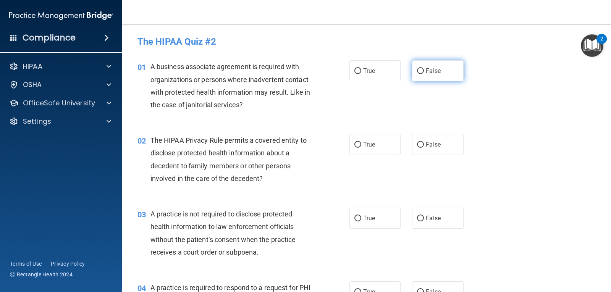
click at [440, 66] on label "False" at bounding box center [437, 70] width 51 height 21
click at [424, 68] on input "False" at bounding box center [420, 71] width 7 height 6
radio input "true"
click at [355, 143] on input "True" at bounding box center [358, 145] width 7 height 6
radio input "true"
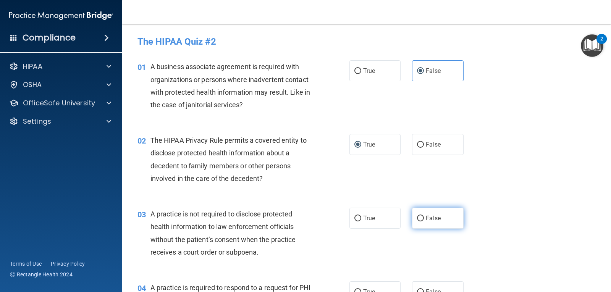
click at [418, 212] on label "False" at bounding box center [437, 218] width 51 height 21
click at [418, 216] on input "False" at bounding box center [420, 219] width 7 height 6
radio input "true"
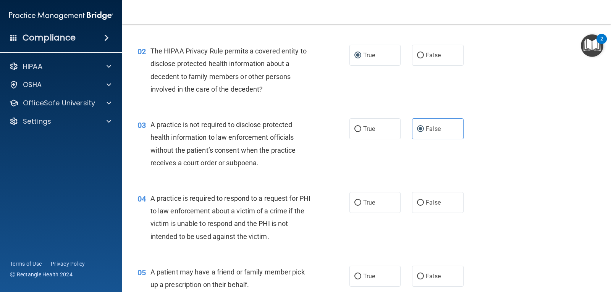
scroll to position [115, 0]
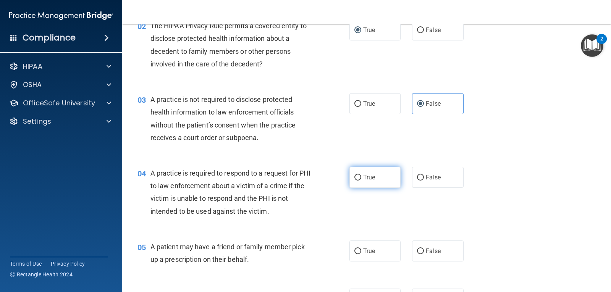
click at [368, 181] on label "True" at bounding box center [375, 177] width 51 height 21
click at [361, 181] on input "True" at bounding box center [358, 178] width 7 height 6
radio input "true"
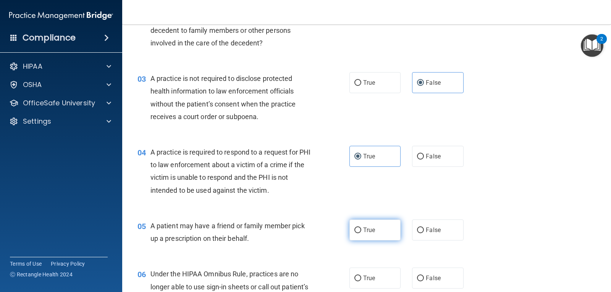
scroll to position [153, 0]
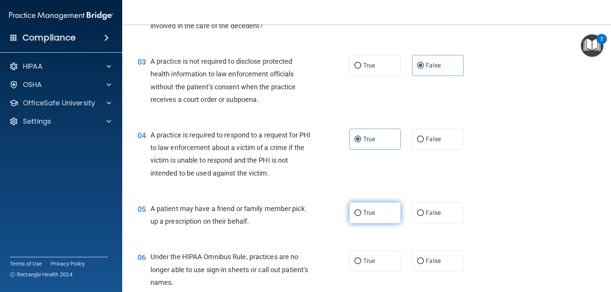
click at [364, 206] on label "True" at bounding box center [375, 212] width 51 height 21
click at [361, 211] on input "True" at bounding box center [358, 214] width 7 height 6
radio input "true"
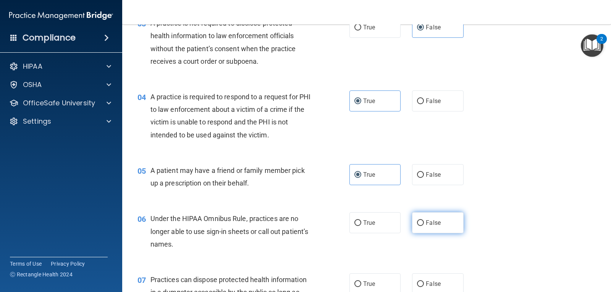
click at [412, 222] on label "False" at bounding box center [437, 222] width 51 height 21
click at [417, 222] on input "False" at bounding box center [420, 223] width 7 height 6
radio input "true"
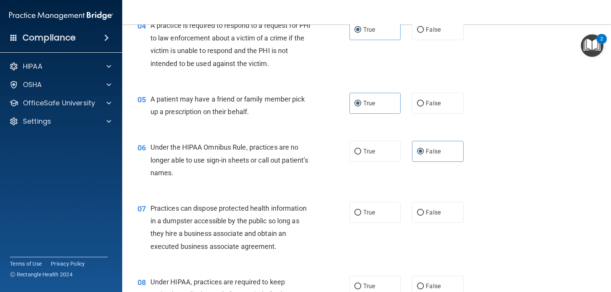
scroll to position [267, 0]
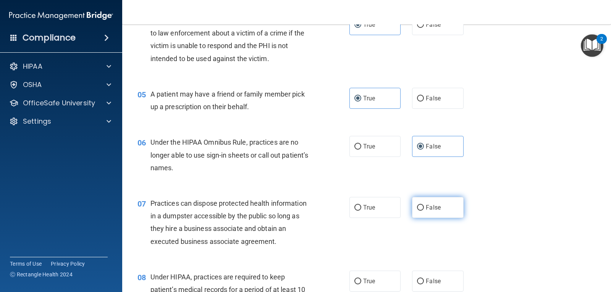
click at [426, 211] on span "False" at bounding box center [433, 207] width 15 height 7
click at [424, 211] on input "False" at bounding box center [420, 208] width 7 height 6
radio input "true"
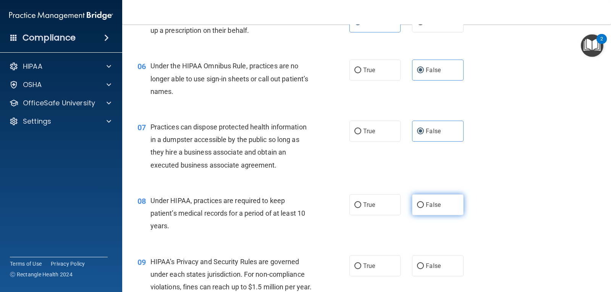
click at [421, 207] on label "False" at bounding box center [437, 204] width 51 height 21
click at [421, 207] on input "False" at bounding box center [420, 205] width 7 height 6
radio input "true"
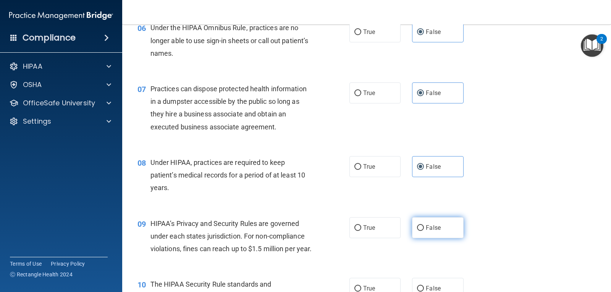
click at [421, 227] on label "False" at bounding box center [437, 227] width 51 height 21
click at [421, 227] on input "False" at bounding box center [420, 228] width 7 height 6
radio input "true"
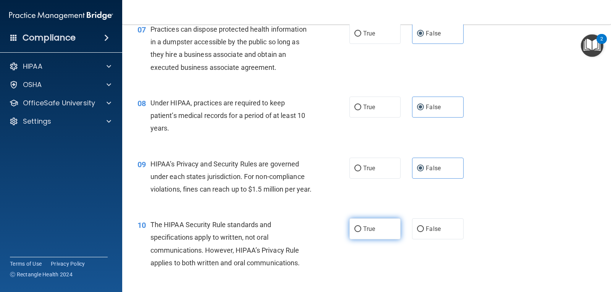
scroll to position [458, 0]
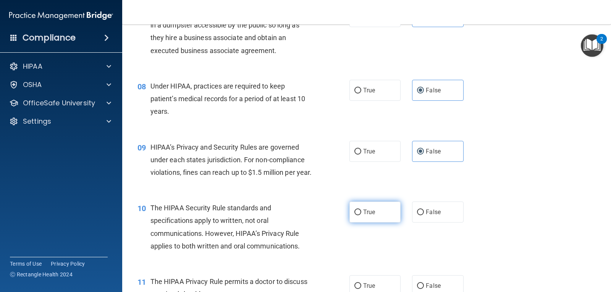
click at [369, 216] on span "True" at bounding box center [369, 212] width 12 height 7
click at [361, 215] on input "True" at bounding box center [358, 213] width 7 height 6
radio input "true"
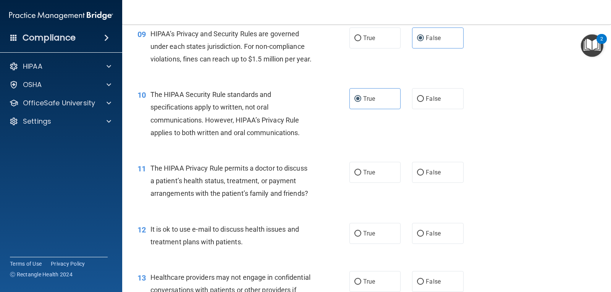
scroll to position [573, 0]
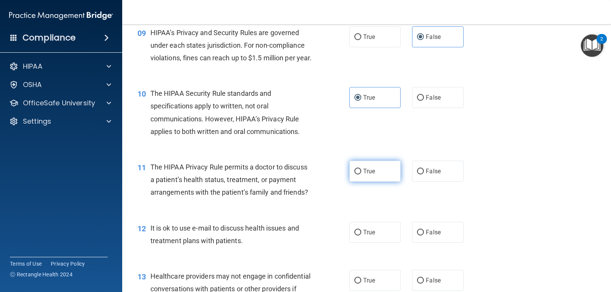
click at [379, 182] on label "True" at bounding box center [375, 171] width 51 height 21
click at [361, 175] on input "True" at bounding box center [358, 172] width 7 height 6
radio input "true"
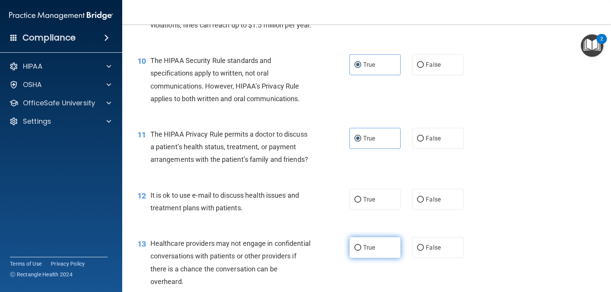
scroll to position [649, 0]
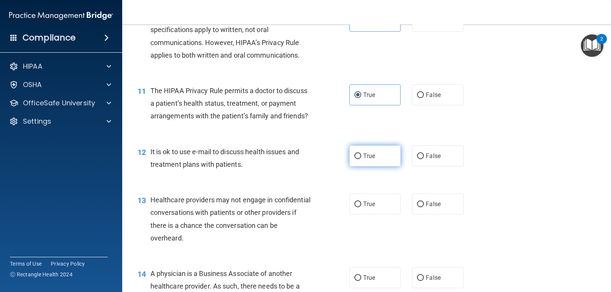
click at [376, 167] on label "True" at bounding box center [375, 156] width 51 height 21
click at [361, 159] on input "True" at bounding box center [358, 157] width 7 height 6
radio input "true"
click at [366, 208] on span "True" at bounding box center [369, 204] width 12 height 7
click at [361, 207] on input "True" at bounding box center [358, 205] width 7 height 6
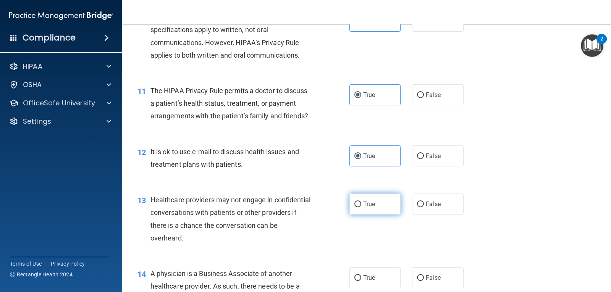
radio input "true"
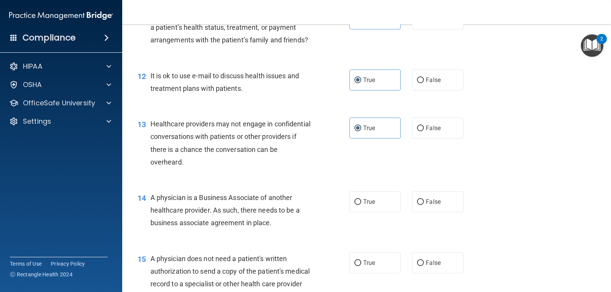
scroll to position [726, 0]
click at [412, 212] on label "False" at bounding box center [437, 201] width 51 height 21
click at [417, 205] on input "False" at bounding box center [420, 202] width 7 height 6
radio input "true"
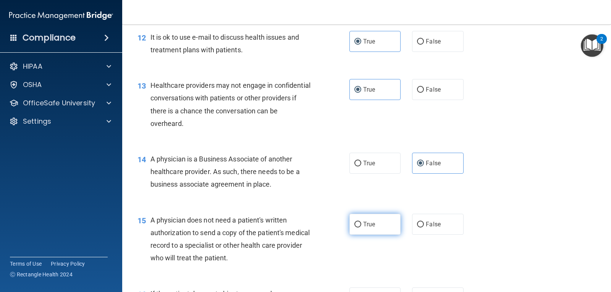
click at [358, 233] on label "True" at bounding box center [375, 224] width 51 height 21
click at [358, 228] on input "True" at bounding box center [358, 225] width 7 height 6
radio input "true"
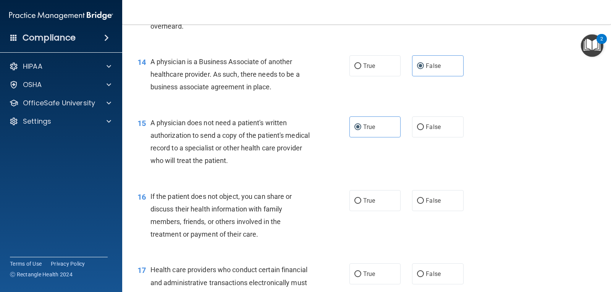
scroll to position [879, 0]
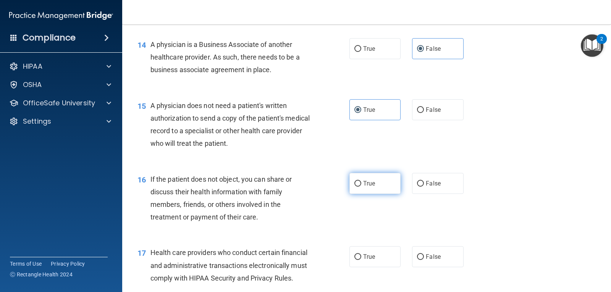
click at [374, 194] on label "True" at bounding box center [375, 183] width 51 height 21
click at [361, 187] on input "True" at bounding box center [358, 184] width 7 height 6
radio input "true"
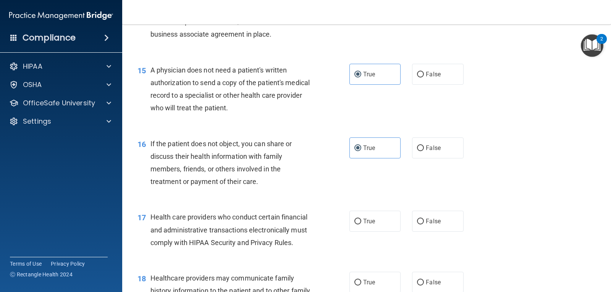
scroll to position [955, 0]
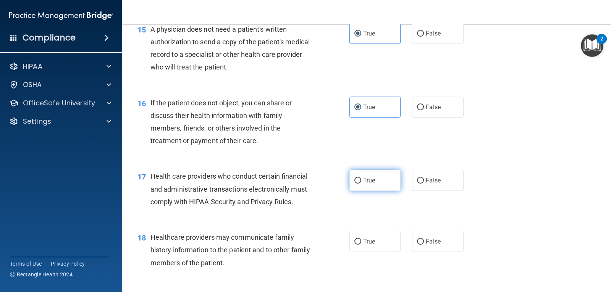
click at [368, 191] on label "True" at bounding box center [375, 180] width 51 height 21
click at [361, 184] on input "True" at bounding box center [358, 181] width 7 height 6
radio input "true"
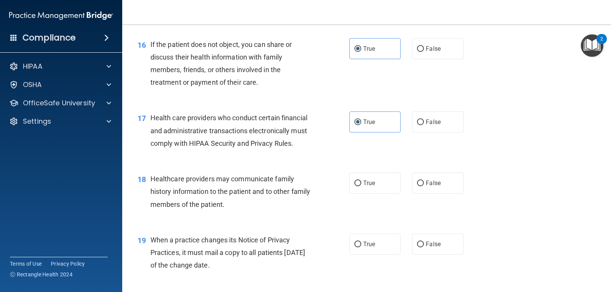
scroll to position [1031, 0]
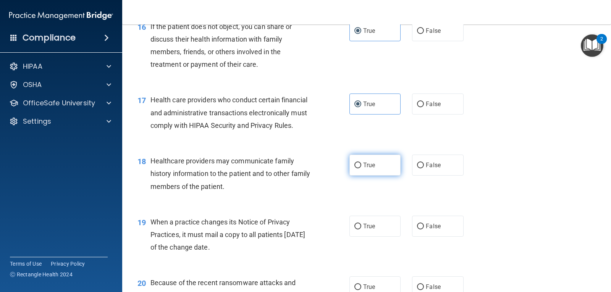
click at [369, 176] on label "True" at bounding box center [375, 165] width 51 height 21
click at [361, 168] on input "True" at bounding box center [358, 166] width 7 height 6
radio input "true"
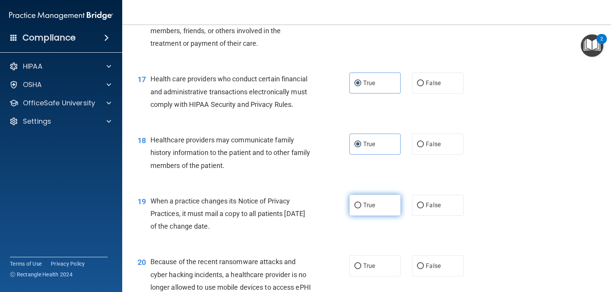
scroll to position [1070, 0]
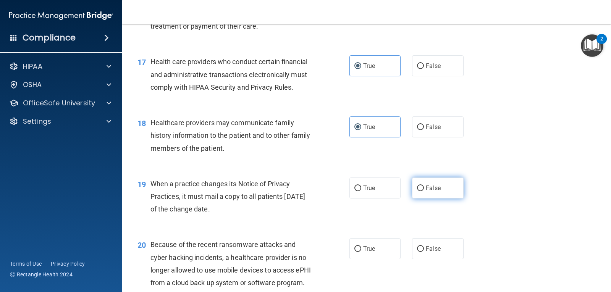
click at [417, 191] on input "False" at bounding box center [420, 189] width 7 height 6
radio input "true"
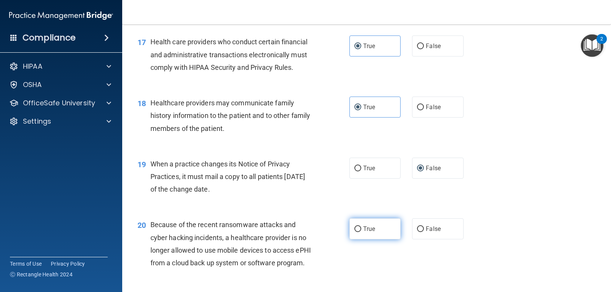
scroll to position [1108, 0]
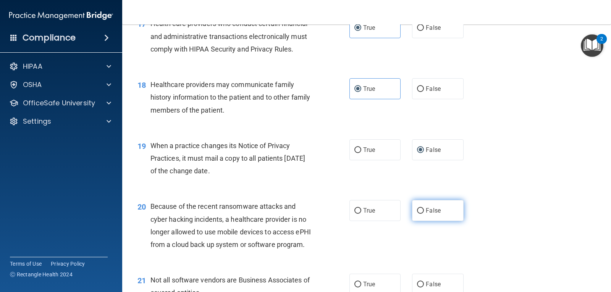
click at [426, 214] on span "False" at bounding box center [433, 210] width 15 height 7
click at [424, 214] on input "False" at bounding box center [420, 211] width 7 height 6
radio input "true"
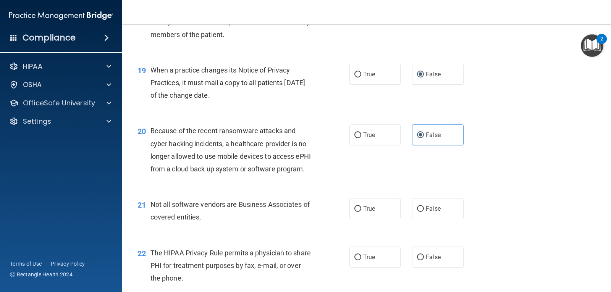
scroll to position [1184, 0]
click at [387, 219] on label "True" at bounding box center [375, 208] width 51 height 21
click at [361, 211] on input "True" at bounding box center [358, 209] width 7 height 6
radio input "true"
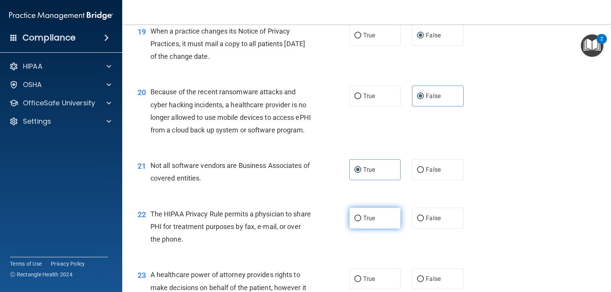
click at [376, 229] on label "True" at bounding box center [375, 218] width 51 height 21
click at [361, 222] on input "True" at bounding box center [358, 219] width 7 height 6
radio input "true"
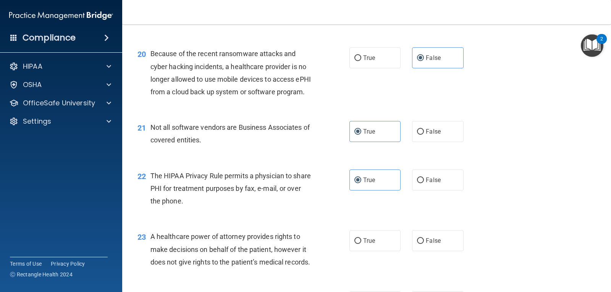
scroll to position [1299, 0]
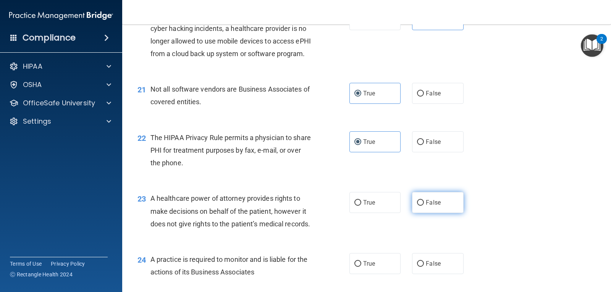
click at [419, 213] on label "False" at bounding box center [437, 202] width 51 height 21
click at [419, 206] on input "False" at bounding box center [420, 203] width 7 height 6
radio input "true"
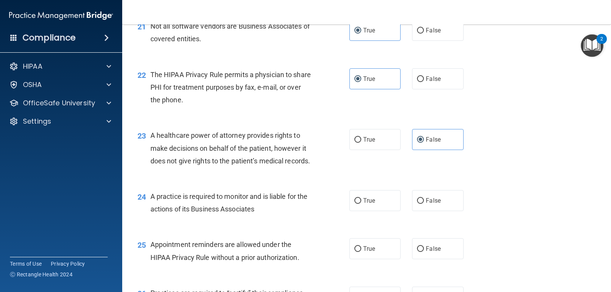
scroll to position [1375, 0]
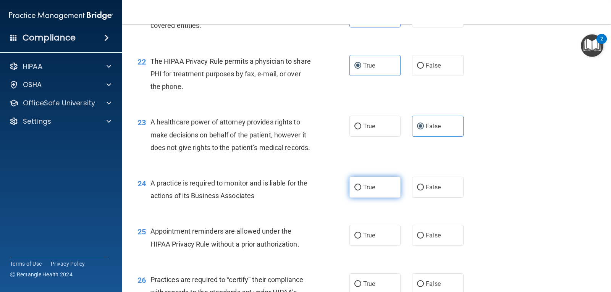
drag, startPoint x: 376, startPoint y: 226, endPoint x: 376, endPoint y: 240, distance: 13.8
click at [376, 198] on label "True" at bounding box center [375, 187] width 51 height 21
click at [361, 191] on input "True" at bounding box center [358, 188] width 7 height 6
radio input "true"
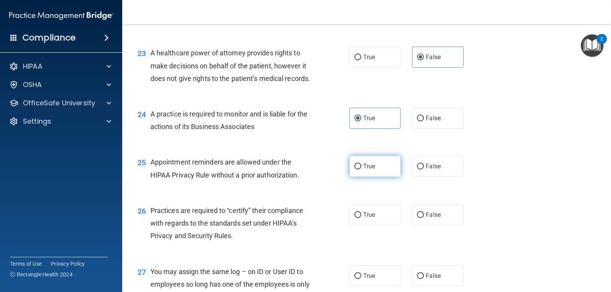
scroll to position [1452, 0]
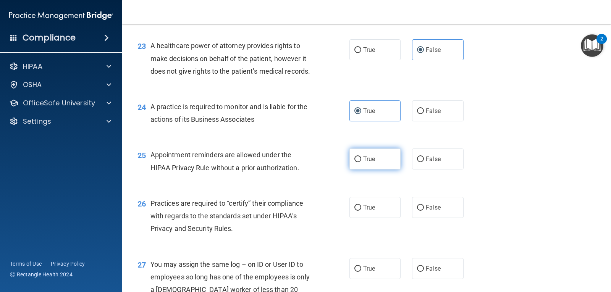
click at [373, 170] on label "True" at bounding box center [375, 159] width 51 height 21
click at [361, 162] on input "True" at bounding box center [358, 160] width 7 height 6
radio input "true"
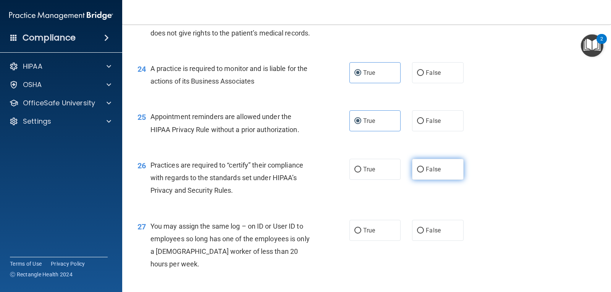
click at [416, 180] on label "False" at bounding box center [437, 169] width 51 height 21
click at [417, 173] on input "False" at bounding box center [420, 170] width 7 height 6
radio input "true"
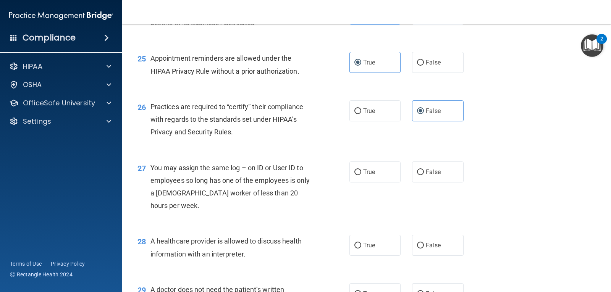
scroll to position [1566, 0]
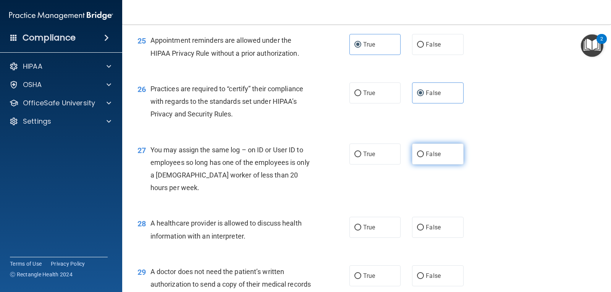
click at [422, 165] on label "False" at bounding box center [437, 154] width 51 height 21
click at [422, 157] on input "False" at bounding box center [420, 155] width 7 height 6
radio input "true"
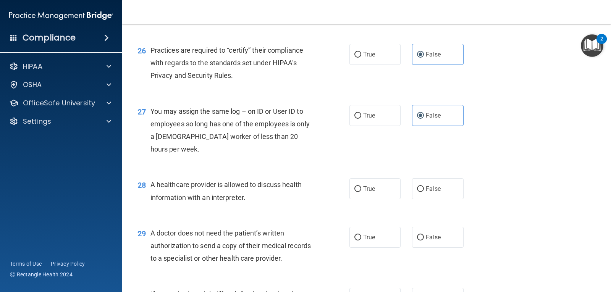
scroll to position [1643, 0]
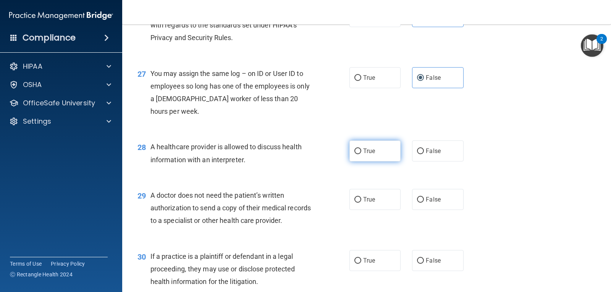
drag, startPoint x: 383, startPoint y: 190, endPoint x: 385, endPoint y: 200, distance: 10.1
click at [383, 162] on label "True" at bounding box center [375, 151] width 51 height 21
click at [361, 154] on input "True" at bounding box center [358, 152] width 7 height 6
radio input "true"
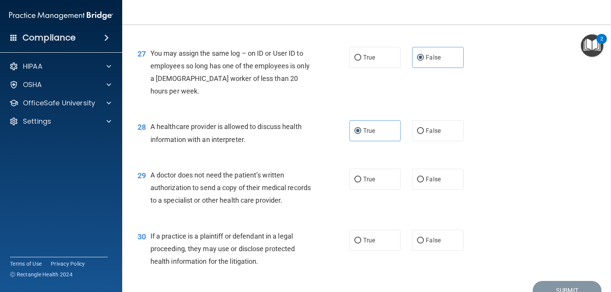
scroll to position [1681, 0]
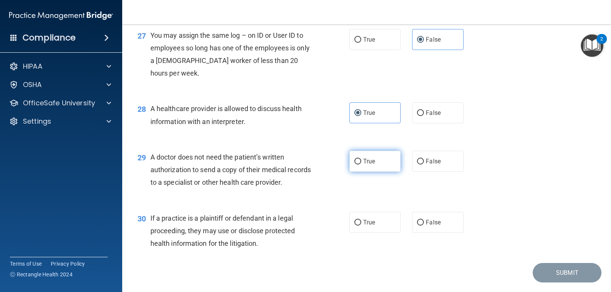
click at [372, 165] on span "True" at bounding box center [369, 161] width 12 height 7
click at [361, 165] on input "True" at bounding box center [358, 162] width 7 height 6
radio input "true"
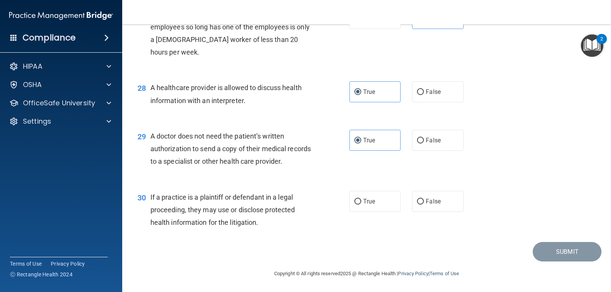
scroll to position [1740, 0]
drag, startPoint x: 371, startPoint y: 201, endPoint x: 372, endPoint y: 206, distance: 5.0
click at [372, 201] on span "True" at bounding box center [369, 201] width 12 height 7
click at [361, 201] on input "True" at bounding box center [358, 202] width 7 height 6
radio input "true"
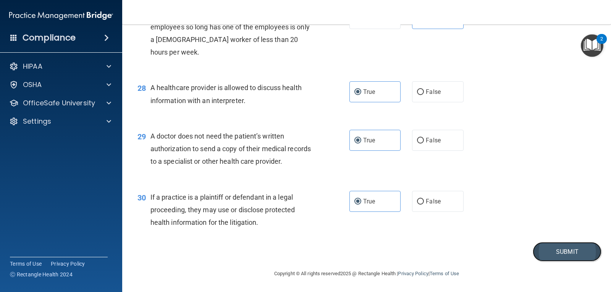
click at [533, 253] on button "Submit" at bounding box center [567, 251] width 69 height 19
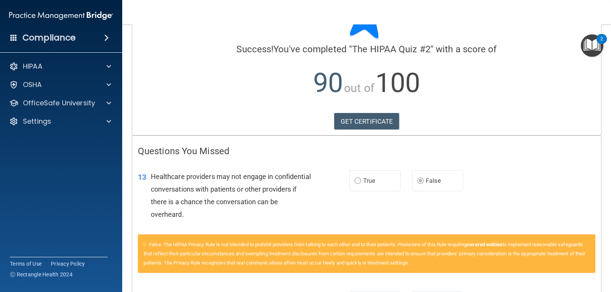
scroll to position [37, 0]
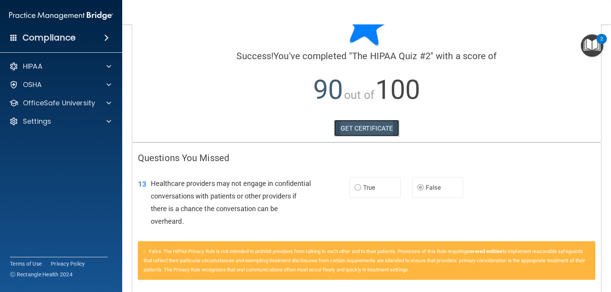
click at [376, 132] on link "GET CERTIFICATE" at bounding box center [366, 128] width 65 height 17
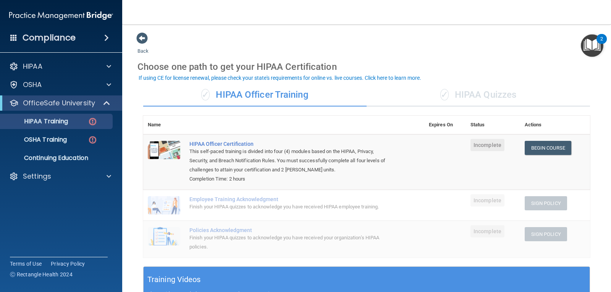
click at [466, 87] on div "✓ HIPAA Quizzes" at bounding box center [478, 95] width 223 height 23
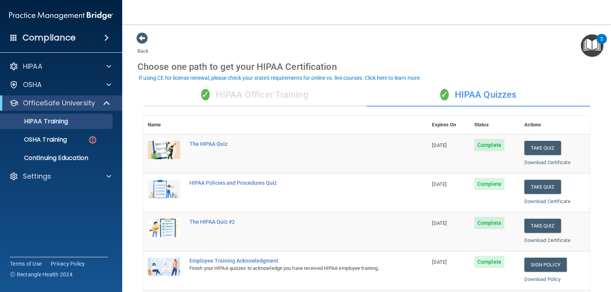
click at [313, 90] on div "✓ HIPAA Officer Training" at bounding box center [254, 95] width 223 height 23
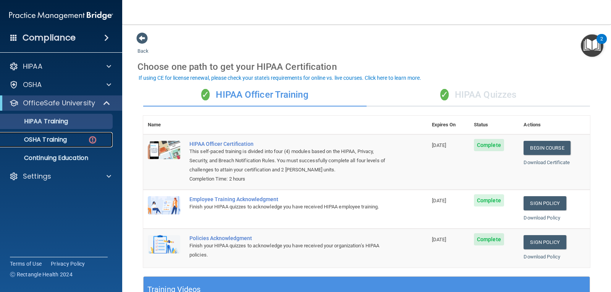
click at [54, 140] on p "OSHA Training" at bounding box center [36, 140] width 62 height 8
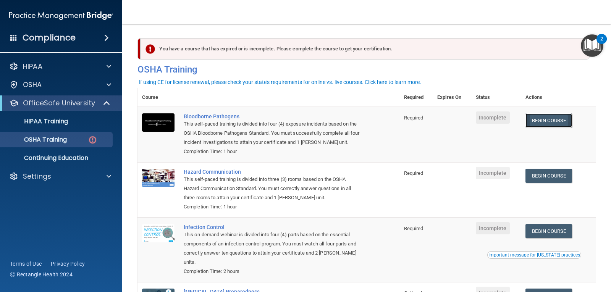
click at [551, 125] on link "Begin Course" at bounding box center [549, 120] width 47 height 14
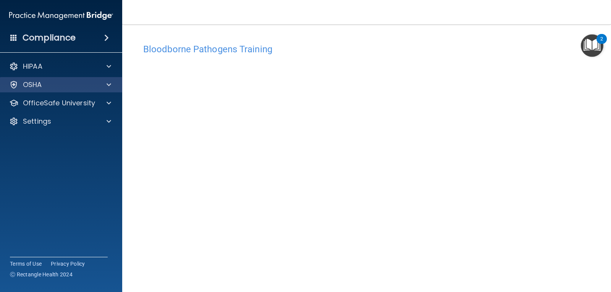
click at [108, 90] on div "OSHA" at bounding box center [61, 84] width 123 height 15
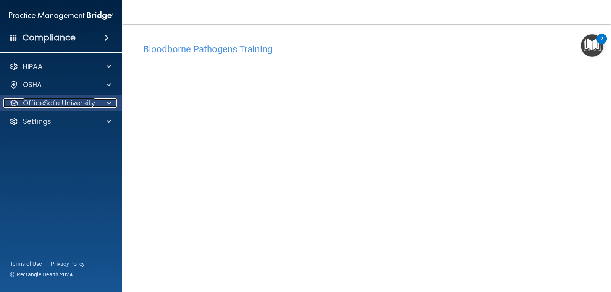
drag, startPoint x: 105, startPoint y: 105, endPoint x: 109, endPoint y: 101, distance: 5.7
click at [105, 105] on div at bounding box center [107, 103] width 19 height 9
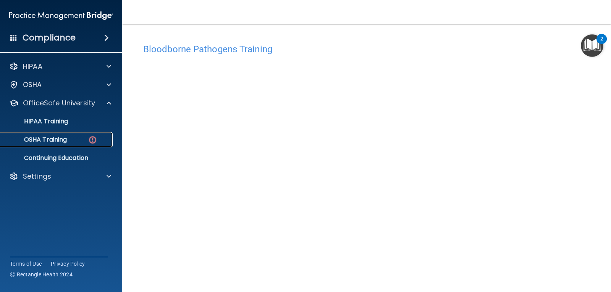
click at [92, 138] on img at bounding box center [93, 140] width 10 height 10
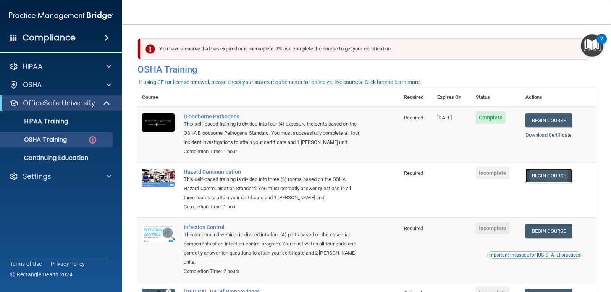
click at [539, 175] on link "Begin Course" at bounding box center [549, 176] width 47 height 14
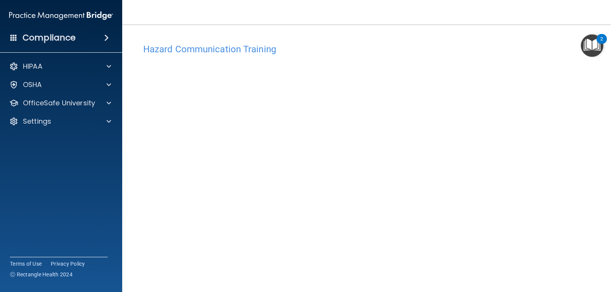
click at [195, 2] on nav "Toggle navigation [PERSON_NAME] [EMAIL_ADDRESS][PERSON_NAME][DOMAIN_NAME] Manag…" at bounding box center [366, 12] width 489 height 24
click at [107, 85] on span at bounding box center [109, 84] width 5 height 9
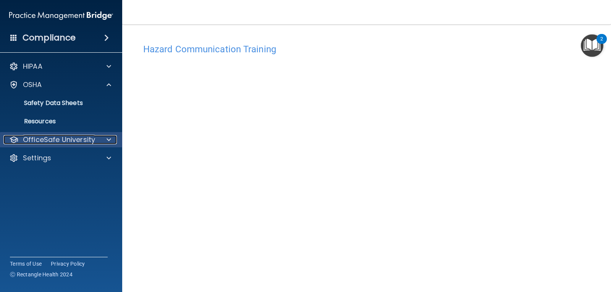
click at [108, 139] on span at bounding box center [109, 139] width 5 height 9
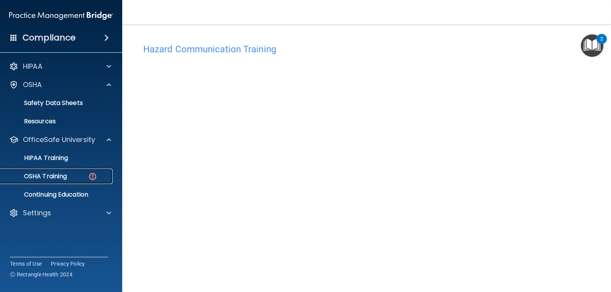
click at [92, 177] on img at bounding box center [93, 177] width 10 height 10
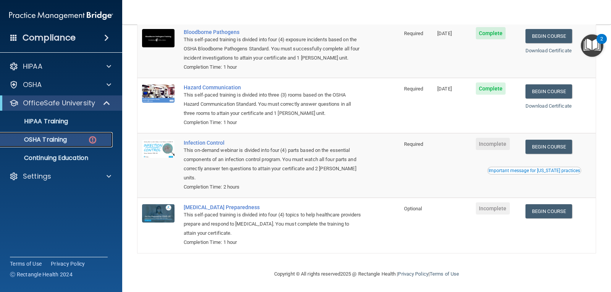
scroll to position [87, 0]
click at [562, 148] on link "Begin Course" at bounding box center [549, 146] width 47 height 14
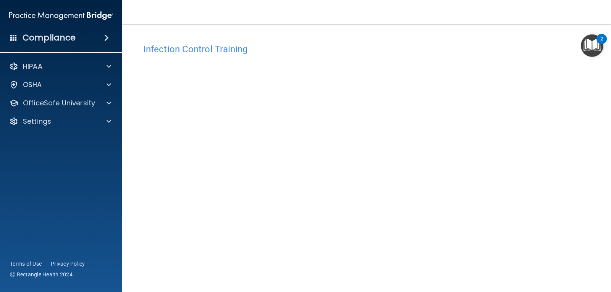
scroll to position [35, 0]
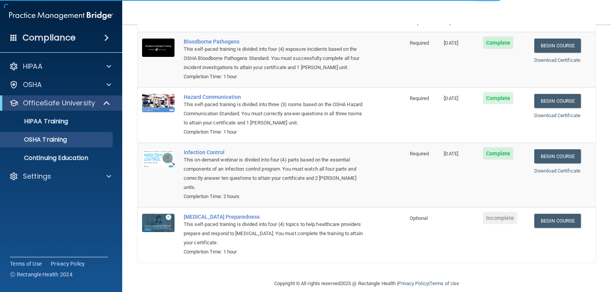
scroll to position [56, 0]
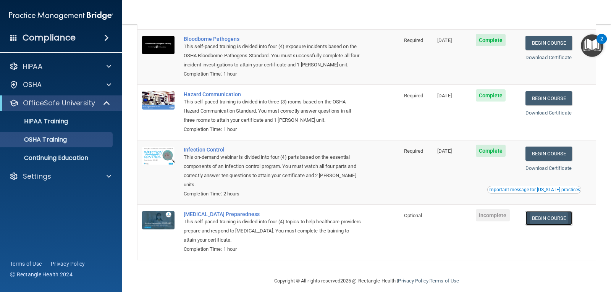
click at [543, 220] on link "Begin Course" at bounding box center [549, 218] width 47 height 14
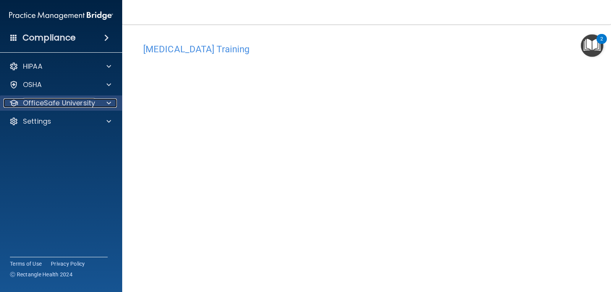
click at [105, 102] on div at bounding box center [107, 103] width 19 height 9
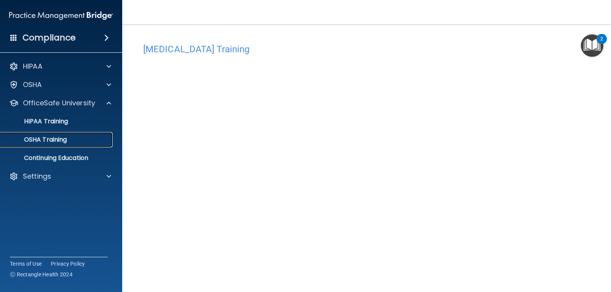
click at [78, 139] on div "OSHA Training" at bounding box center [57, 140] width 104 height 8
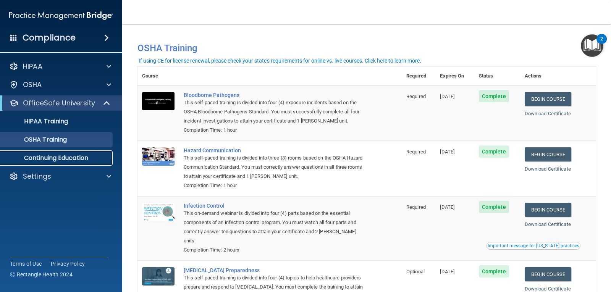
click at [74, 151] on link "Continuing Education" at bounding box center [52, 158] width 120 height 15
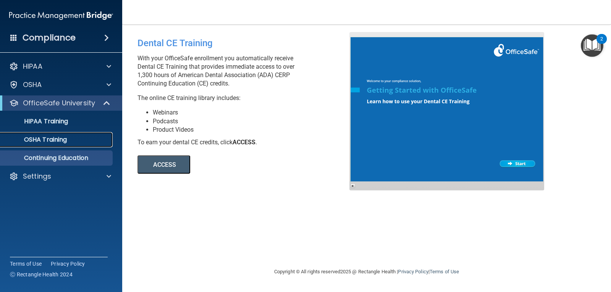
click at [108, 142] on div "OSHA Training" at bounding box center [57, 140] width 104 height 8
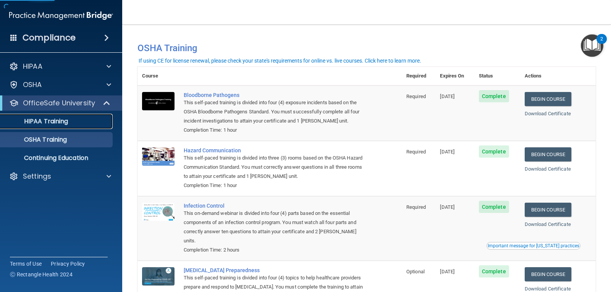
click at [103, 125] on div "HIPAA Training" at bounding box center [57, 122] width 104 height 8
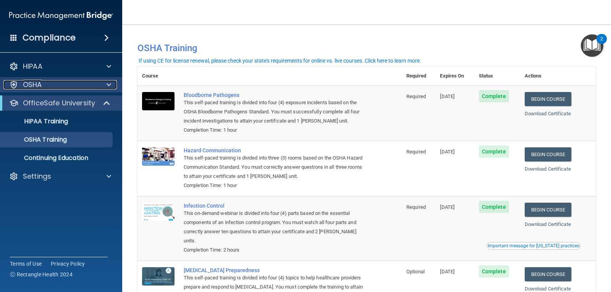
click at [108, 86] on span at bounding box center [109, 84] width 5 height 9
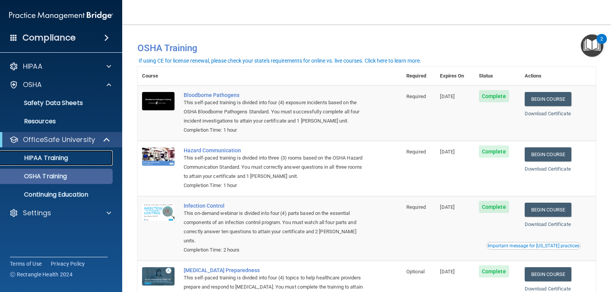
click at [90, 156] on div "HIPAA Training" at bounding box center [57, 158] width 104 height 8
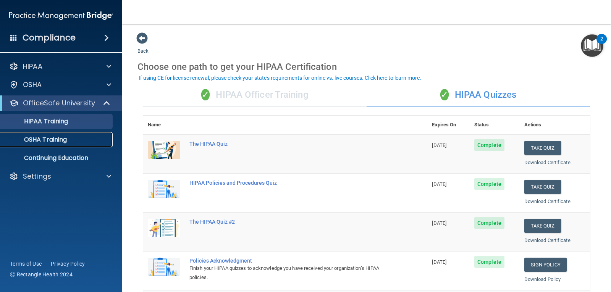
click at [60, 140] on p "OSHA Training" at bounding box center [36, 140] width 62 height 8
